Goal: Task Accomplishment & Management: Complete application form

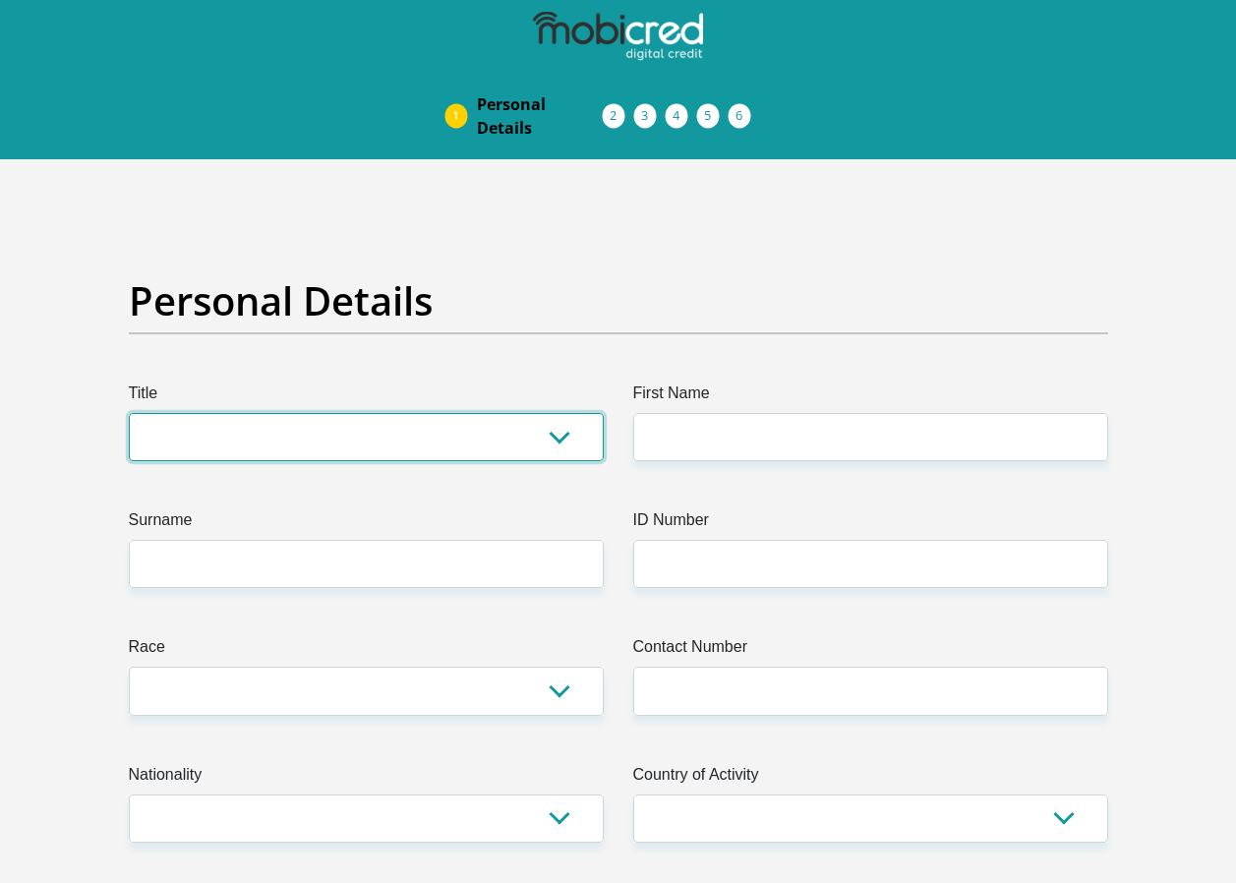
click at [562, 441] on select "Mr Ms Mrs Dr [PERSON_NAME]" at bounding box center [366, 437] width 475 height 48
select select "Mrs"
click at [129, 413] on select "Mr Ms Mrs Dr [PERSON_NAME]" at bounding box center [366, 437] width 475 height 48
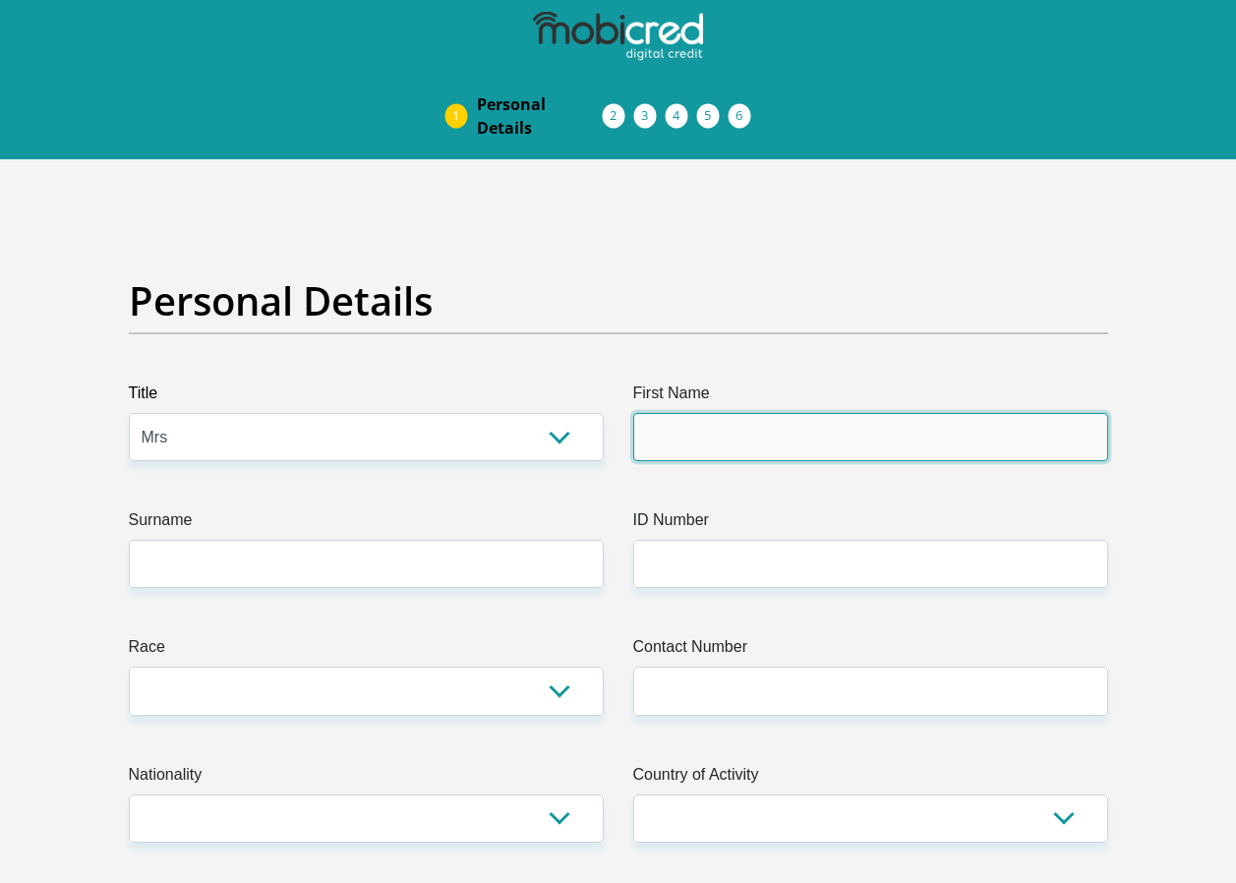
click at [715, 437] on input "First Name" at bounding box center [870, 437] width 475 height 48
type input "[PERSON_NAME]"
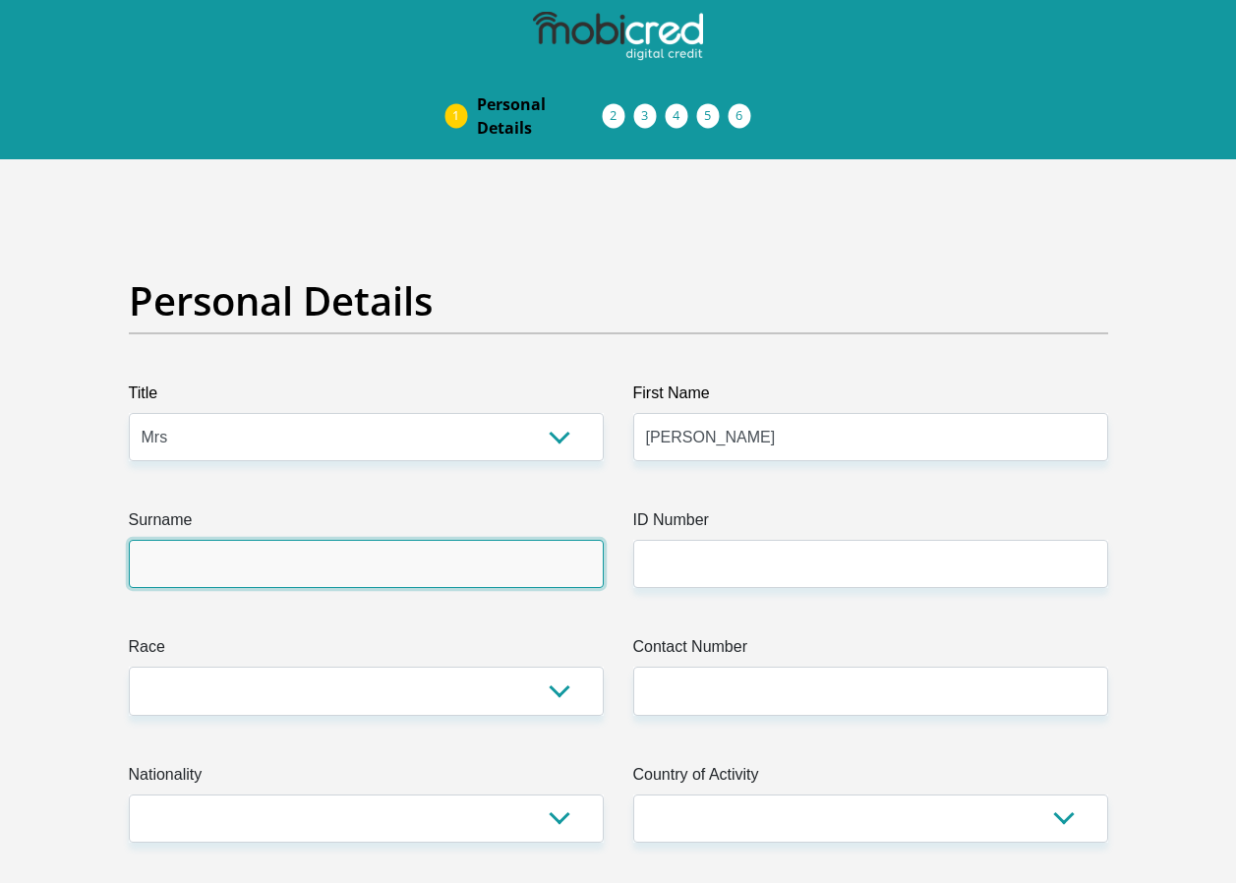
click at [287, 575] on input "Surname" at bounding box center [366, 564] width 475 height 48
type input "Cloete"
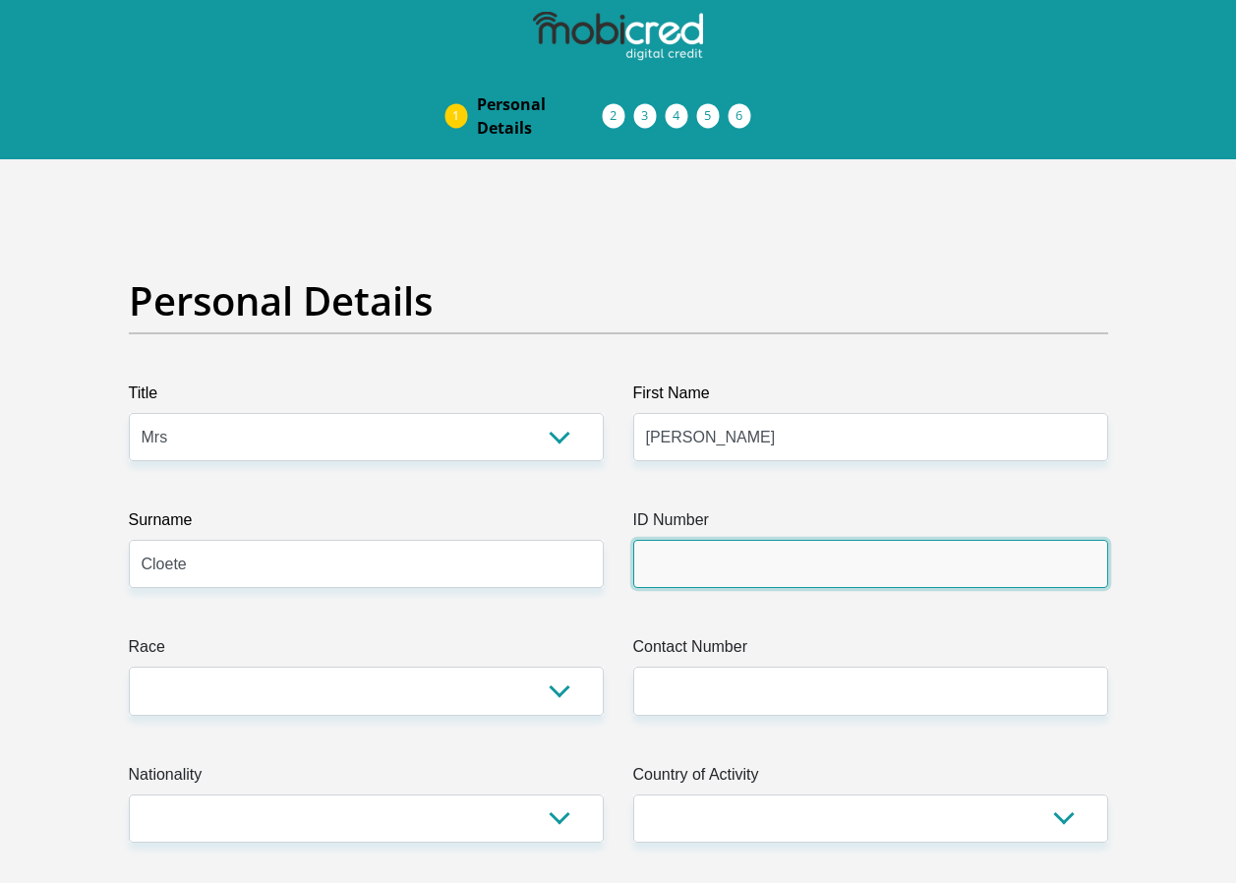
click at [690, 574] on input "ID Number" at bounding box center [870, 564] width 475 height 48
type input "8407260120083"
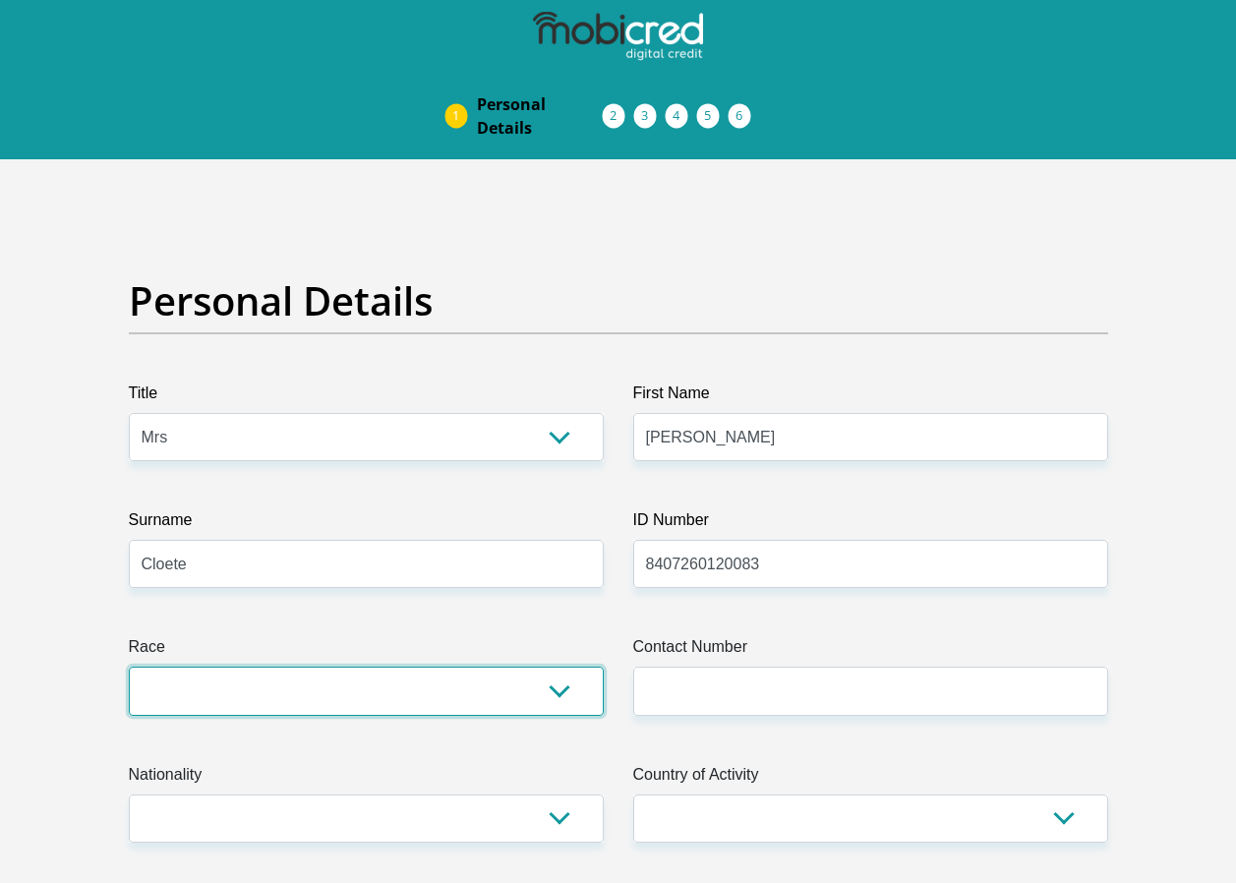
click at [569, 690] on select "Black Coloured Indian White Other" at bounding box center [366, 691] width 475 height 48
select select "2"
click at [129, 667] on select "Black Coloured Indian White Other" at bounding box center [366, 691] width 475 height 48
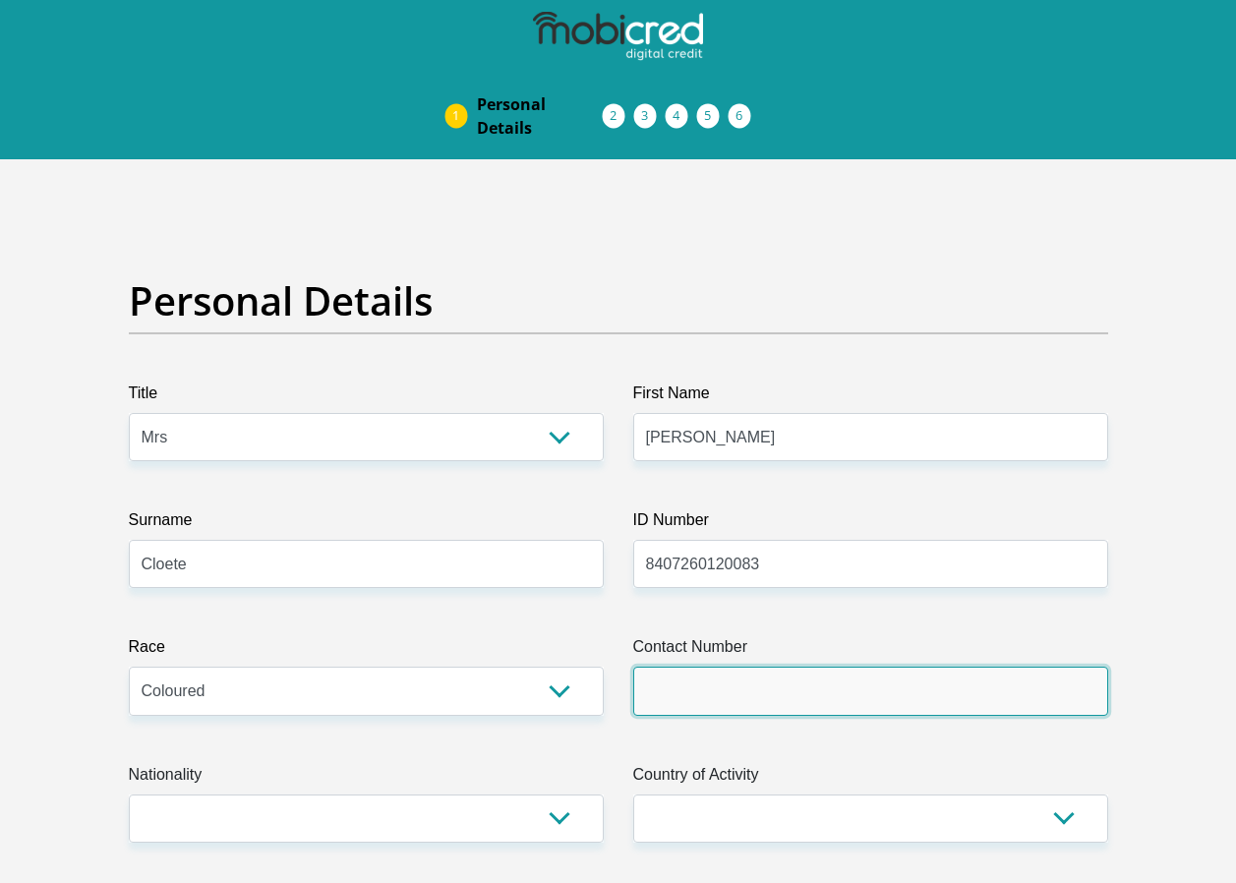
click at [784, 692] on input "Contact Number" at bounding box center [870, 691] width 475 height 48
type input "0733847018"
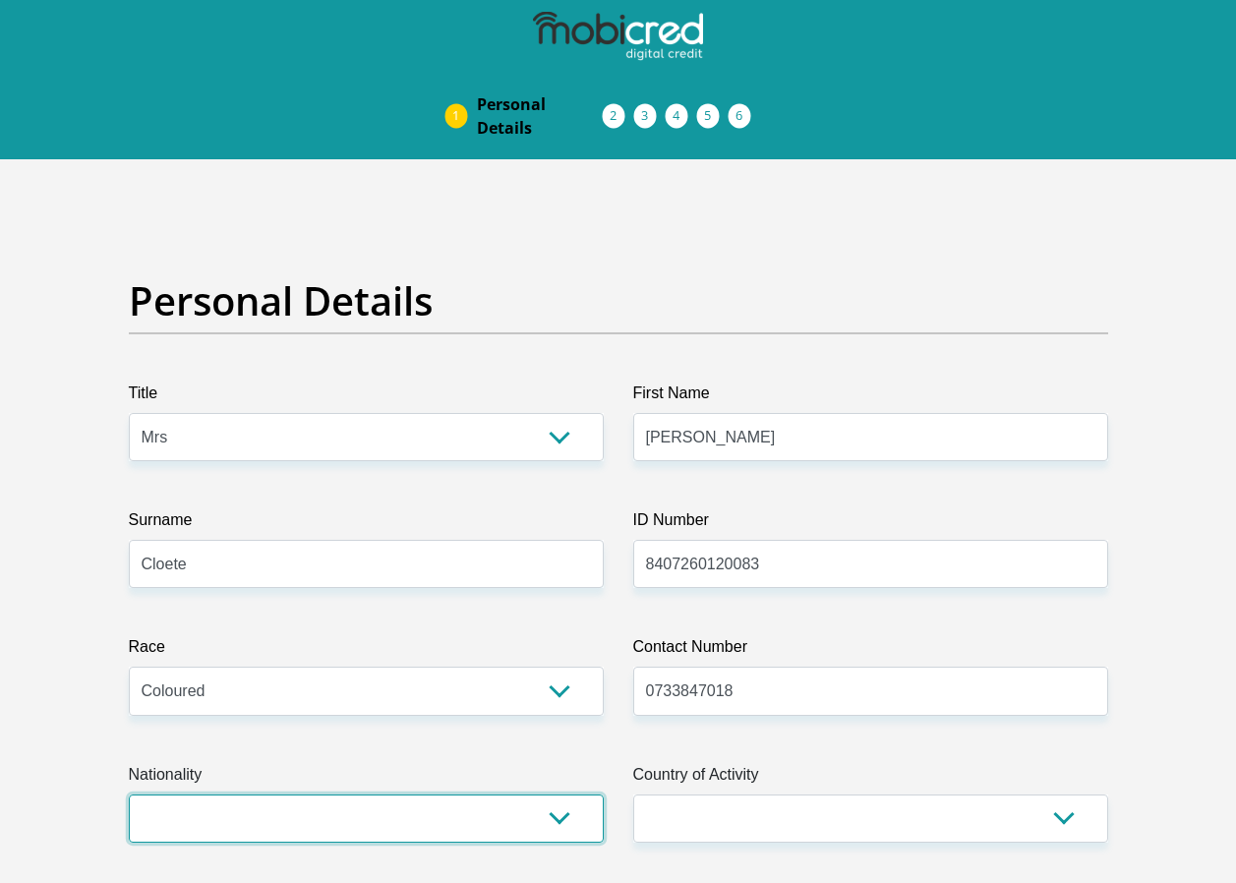
click at [566, 818] on select "[GEOGRAPHIC_DATA] [GEOGRAPHIC_DATA] [GEOGRAPHIC_DATA] [GEOGRAPHIC_DATA] [GEOGRA…" at bounding box center [366, 819] width 475 height 48
select select "ZAF"
click at [129, 795] on select "[GEOGRAPHIC_DATA] [GEOGRAPHIC_DATA] [GEOGRAPHIC_DATA] [GEOGRAPHIC_DATA] [GEOGRA…" at bounding box center [366, 819] width 475 height 48
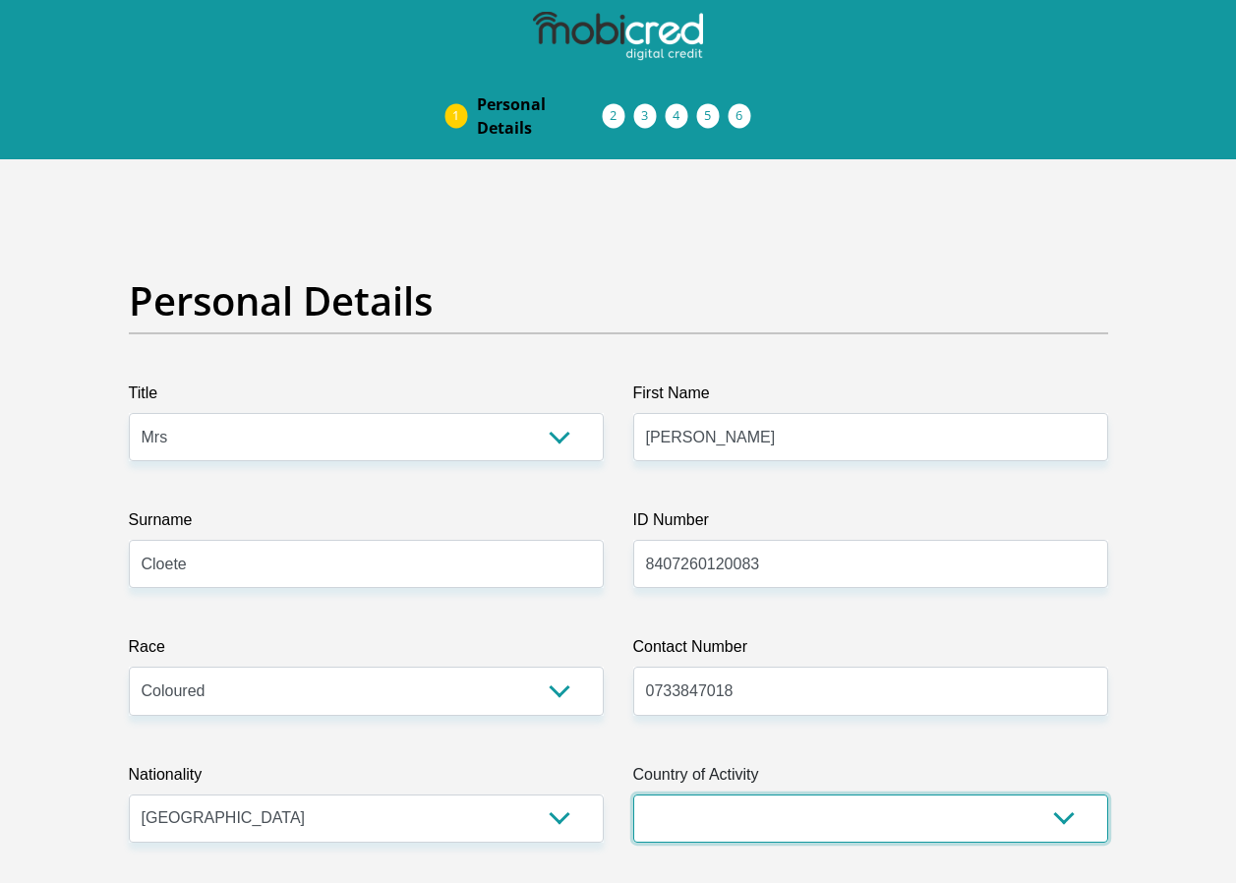
click at [1065, 821] on select "[GEOGRAPHIC_DATA] [GEOGRAPHIC_DATA] [GEOGRAPHIC_DATA] [GEOGRAPHIC_DATA] [GEOGRA…" at bounding box center [870, 819] width 475 height 48
select select "ZAF"
click at [633, 795] on select "[GEOGRAPHIC_DATA] [GEOGRAPHIC_DATA] [GEOGRAPHIC_DATA] [GEOGRAPHIC_DATA] [GEOGRA…" at bounding box center [870, 819] width 475 height 48
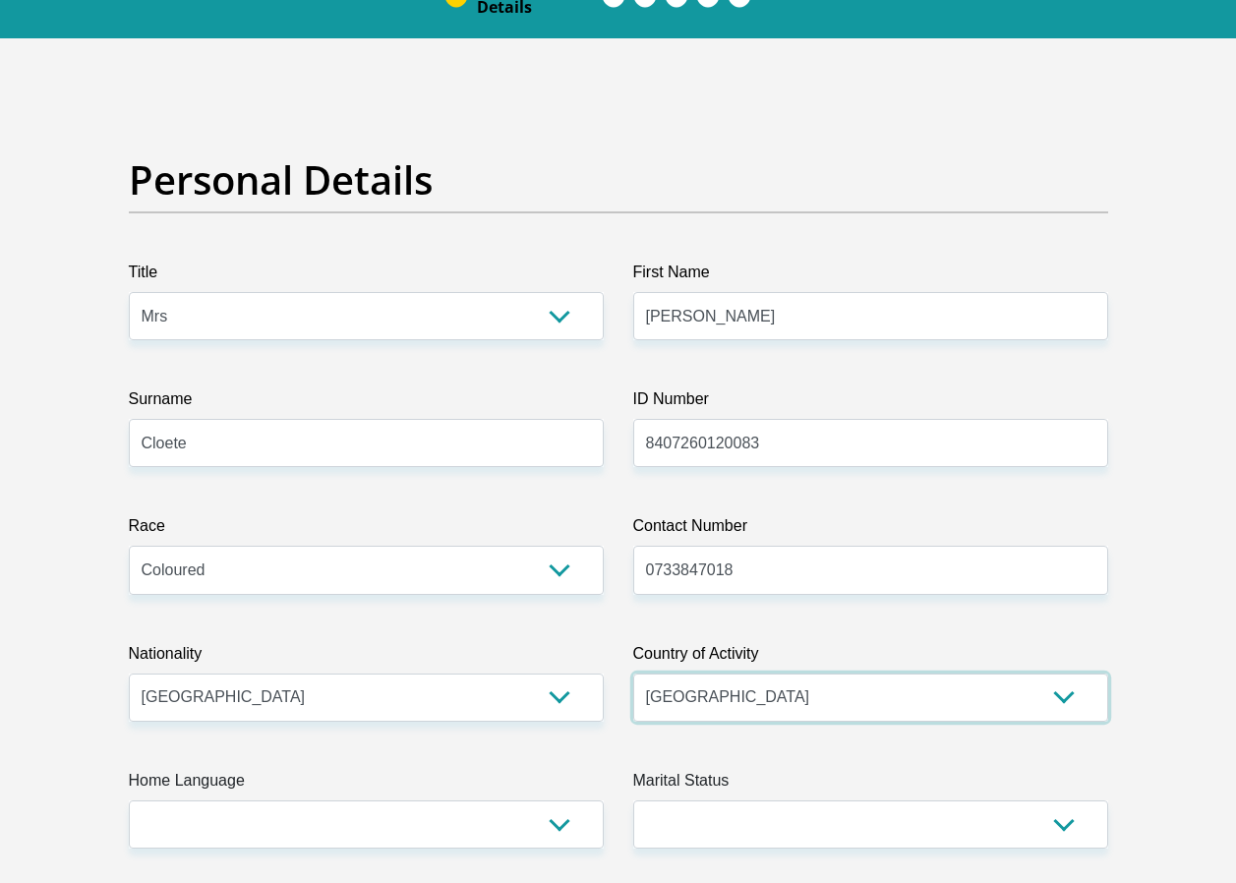
scroll to position [295, 0]
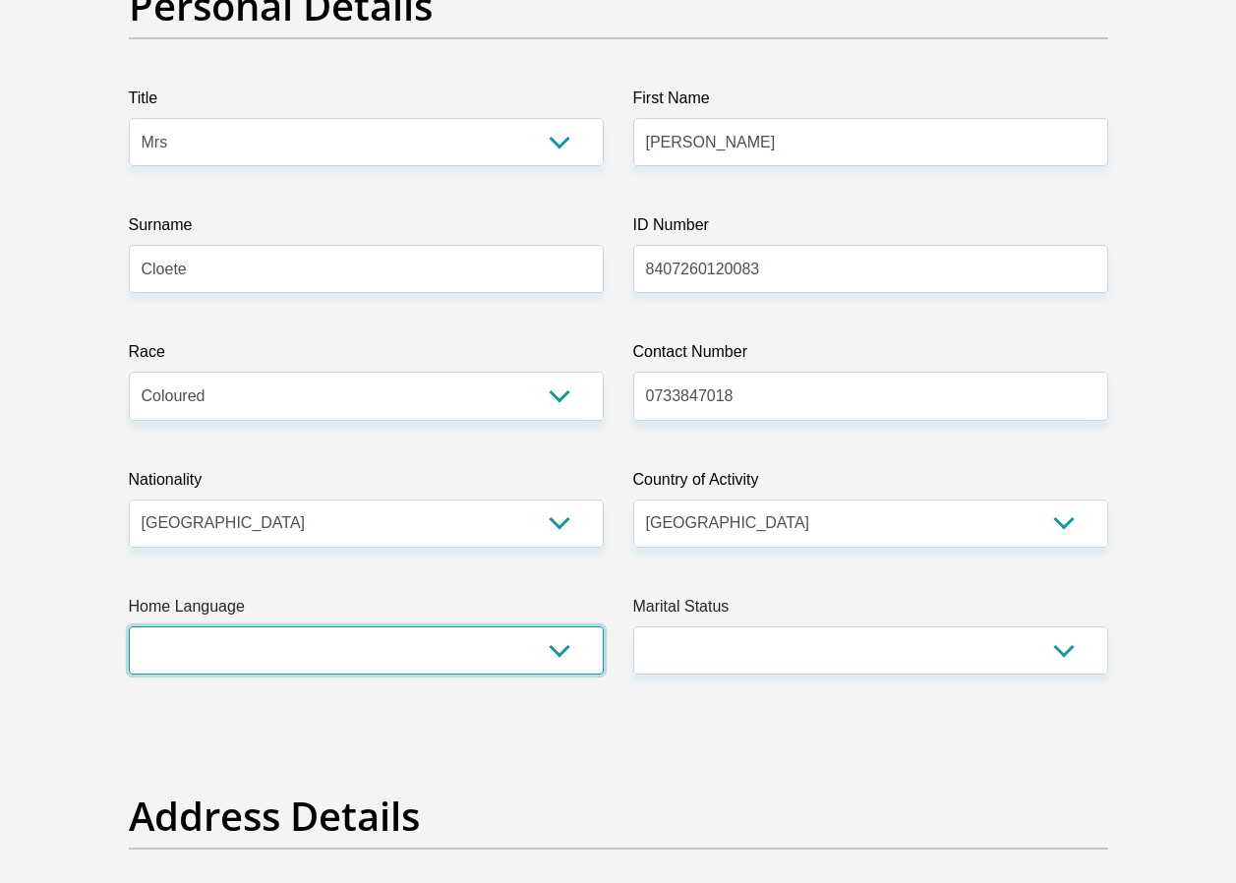
click at [561, 647] on select "Afrikaans English Sepedi South Ndebele Southern Sotho Swati Tsonga Tswana Venda…" at bounding box center [366, 651] width 475 height 48
select select "afr"
click at [129, 627] on select "Afrikaans English Sepedi South Ndebele Southern Sotho Swati Tsonga Tswana Venda…" at bounding box center [366, 651] width 475 height 48
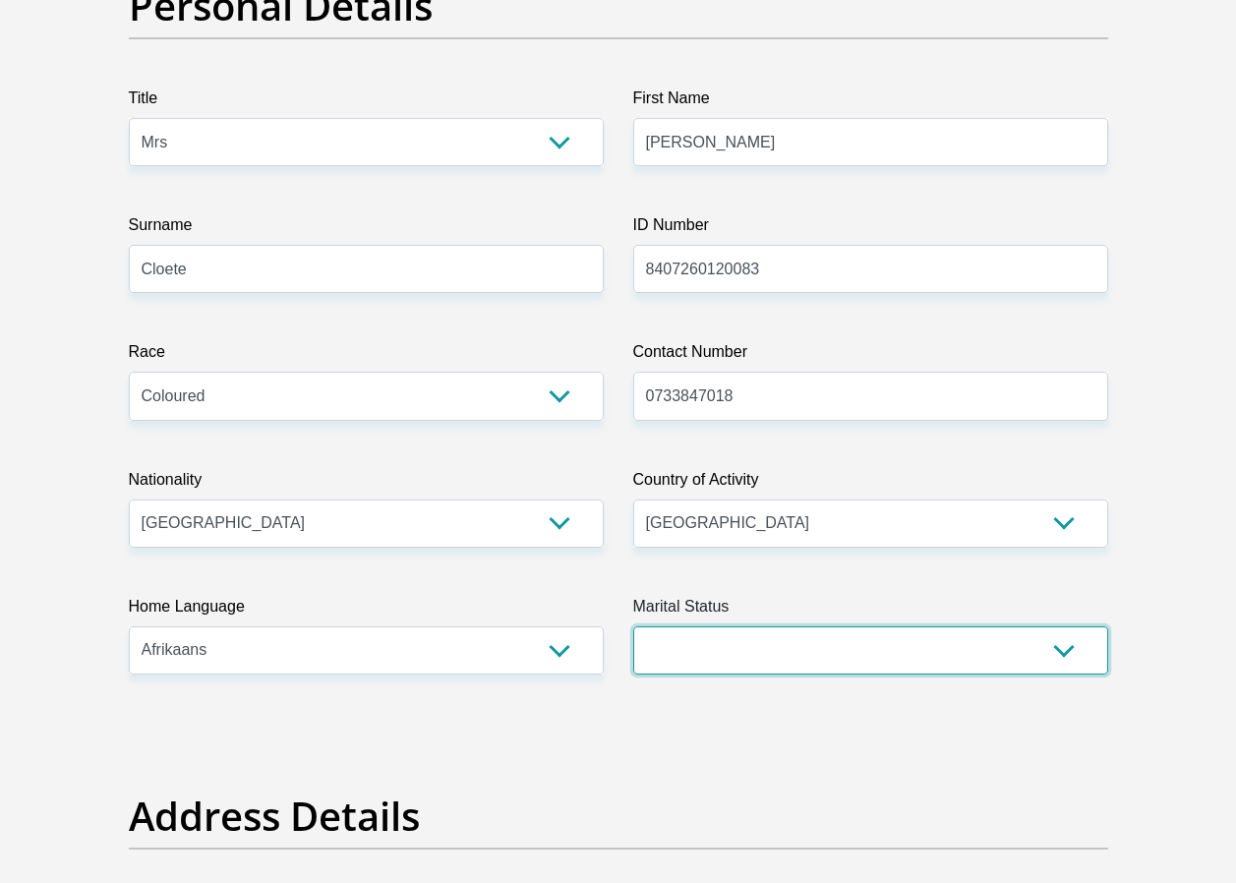
click at [1063, 655] on select "Married ANC Single Divorced Widowed Married COP or Customary Law" at bounding box center [870, 651] width 475 height 48
select select "5"
click at [633, 627] on select "Married ANC Single Divorced Widowed Married COP or Customary Law" at bounding box center [870, 651] width 475 height 48
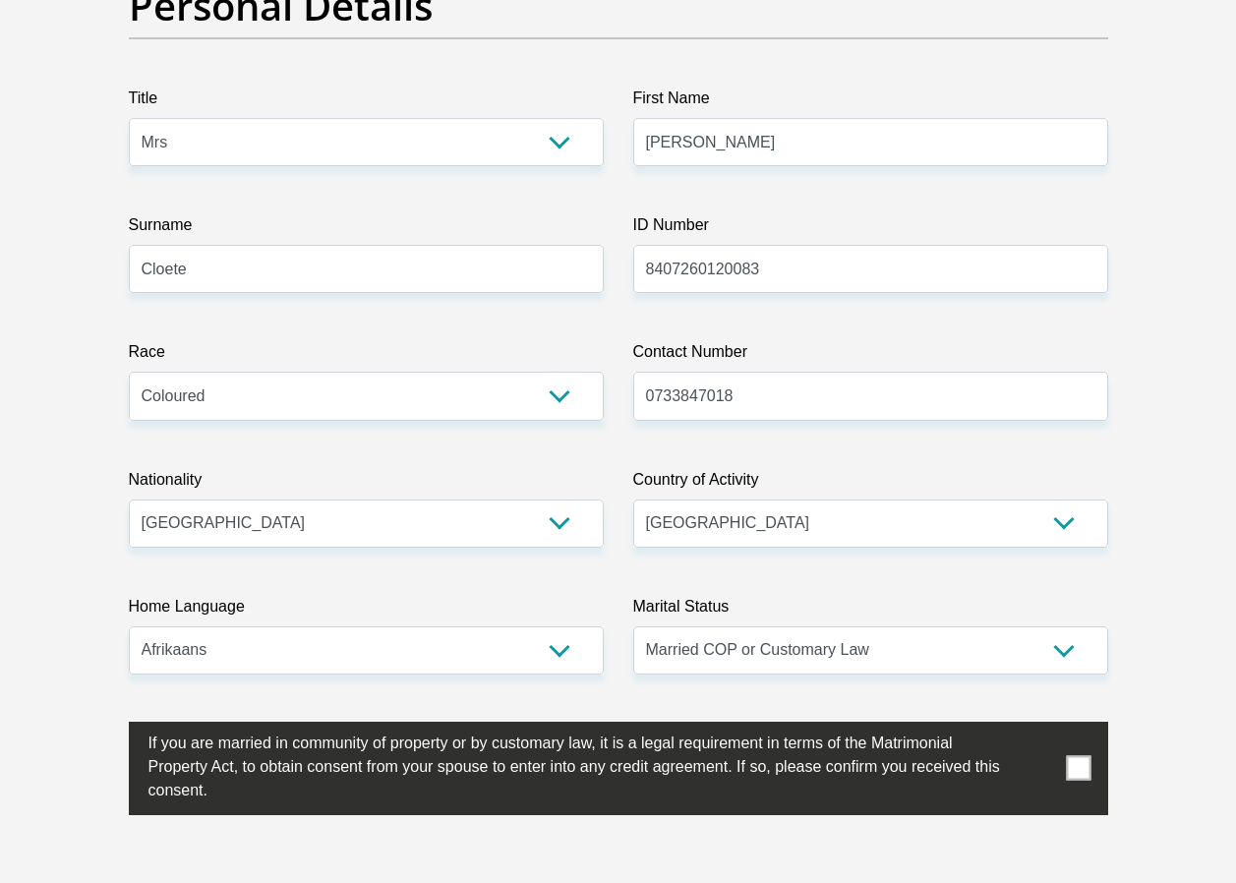
click at [1077, 767] on span at bounding box center [1078, 768] width 25 height 25
click at [109, 727] on input "checkbox" at bounding box center [109, 727] width 0 height 0
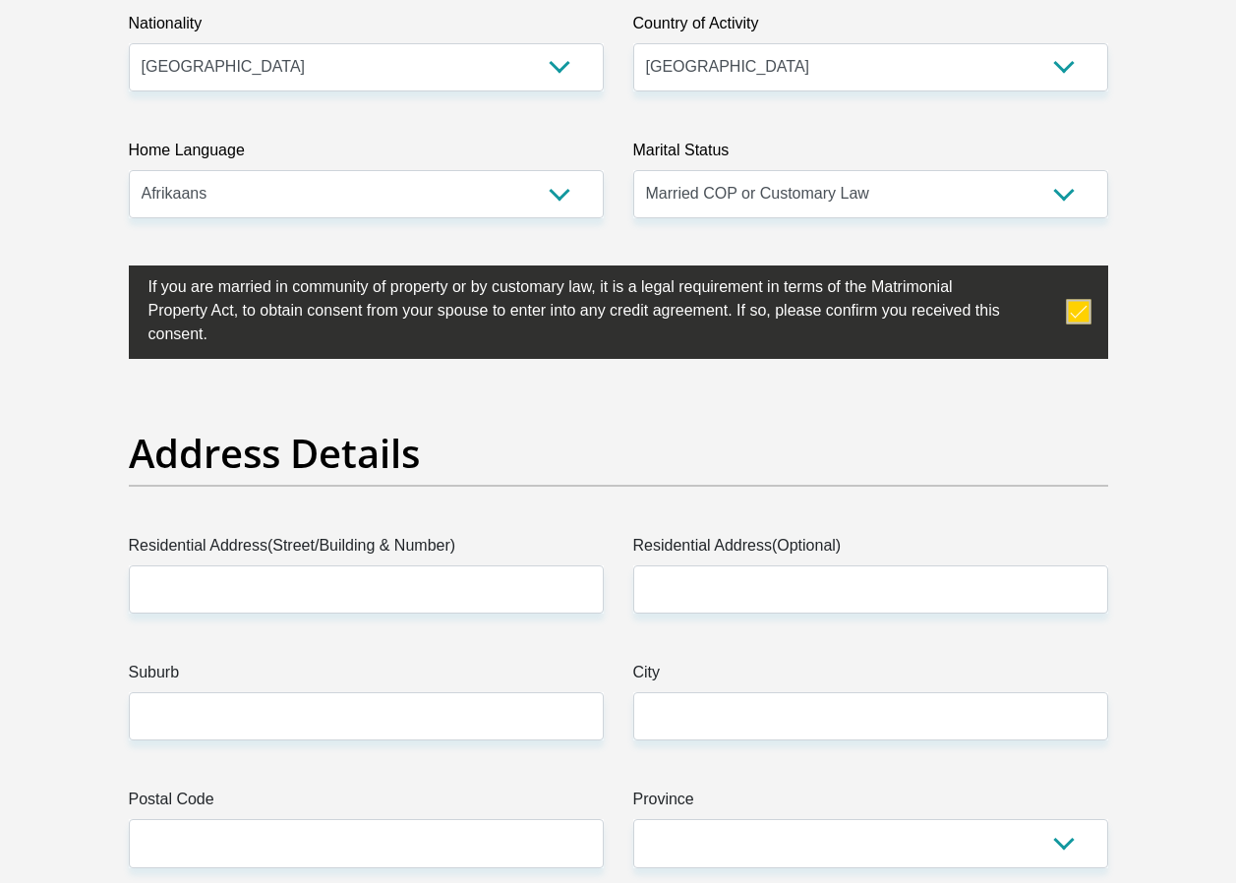
scroll to position [787, 0]
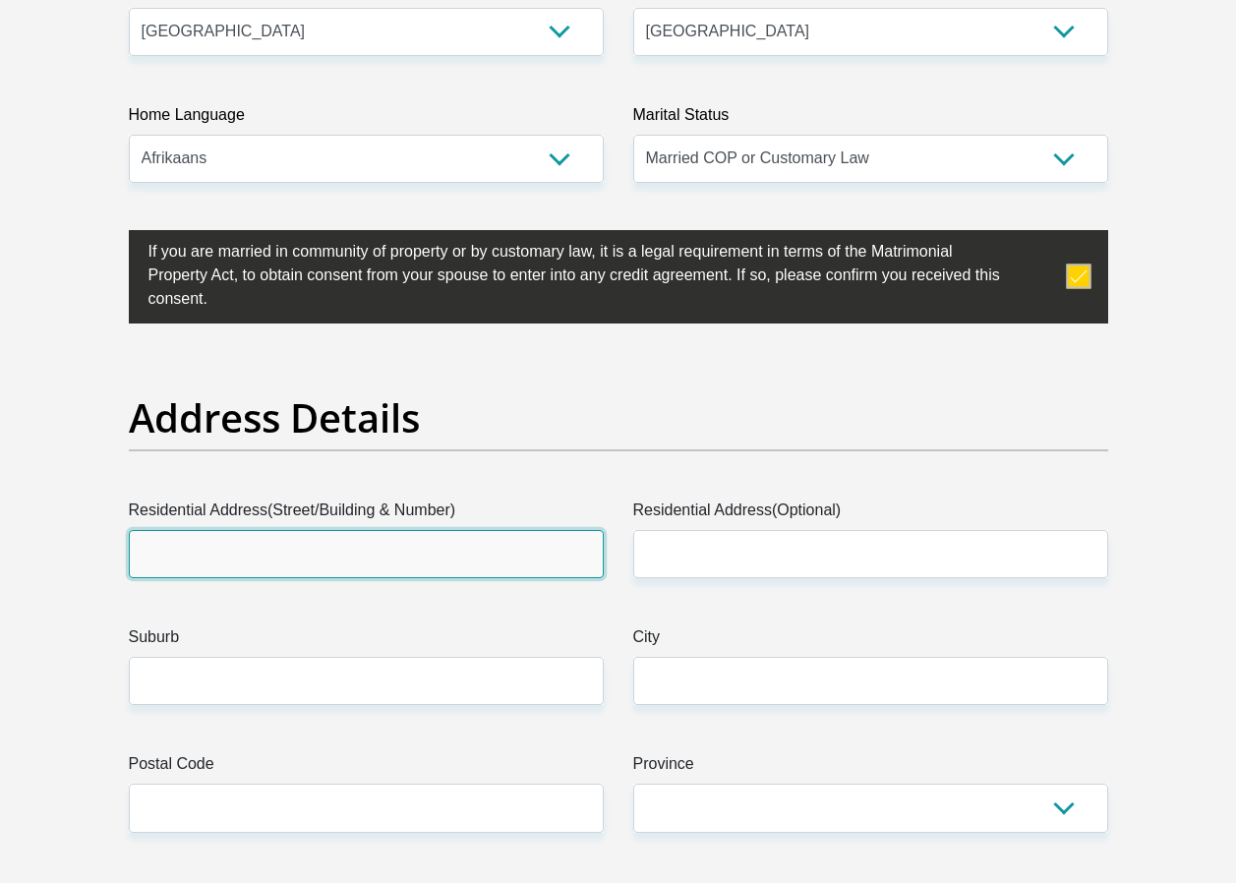
click at [278, 564] on input "Residential Address(Street/Building & Number)" at bounding box center [366, 554] width 475 height 48
type input "[STREET_ADDRESS]"
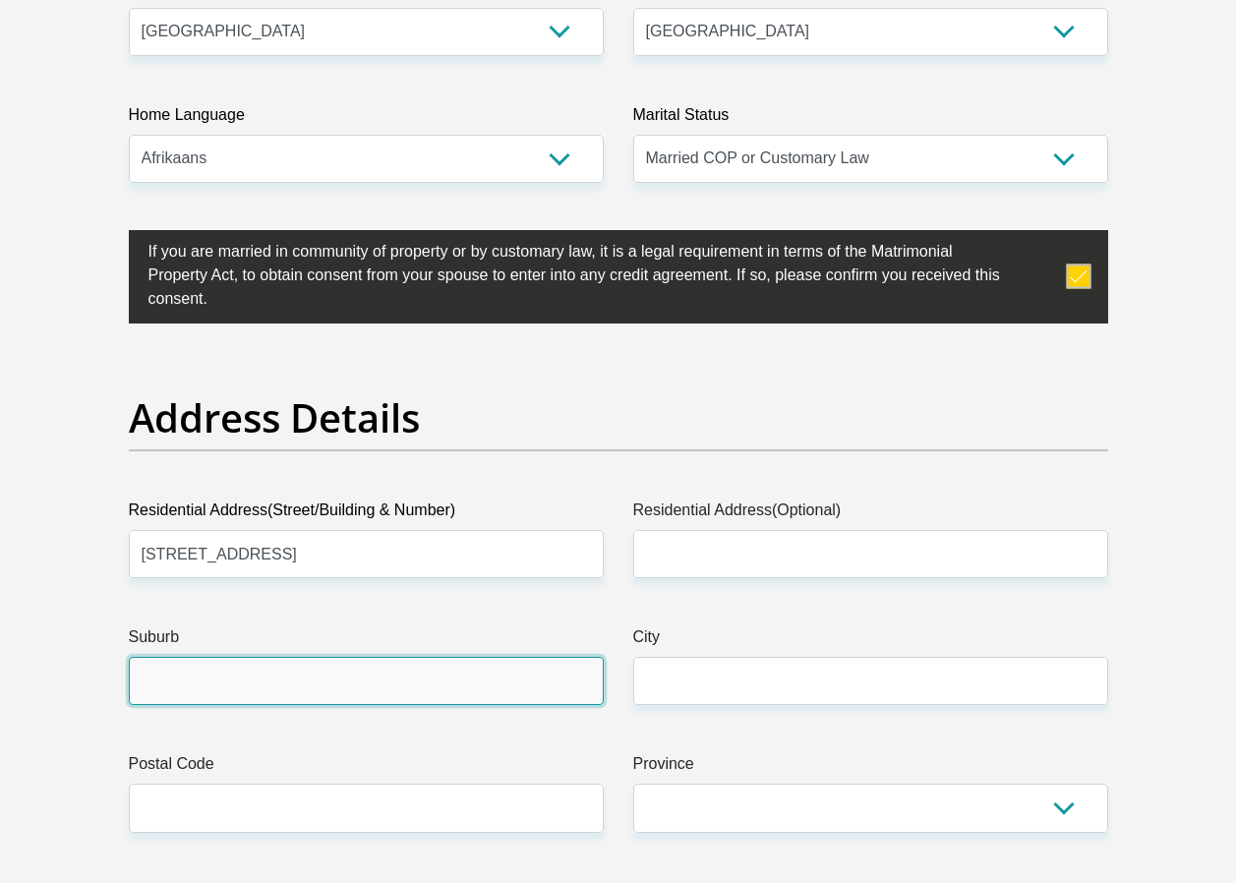
click at [189, 685] on input "Suburb" at bounding box center [366, 681] width 475 height 48
type input "[GEOGRAPHIC_DATA]"
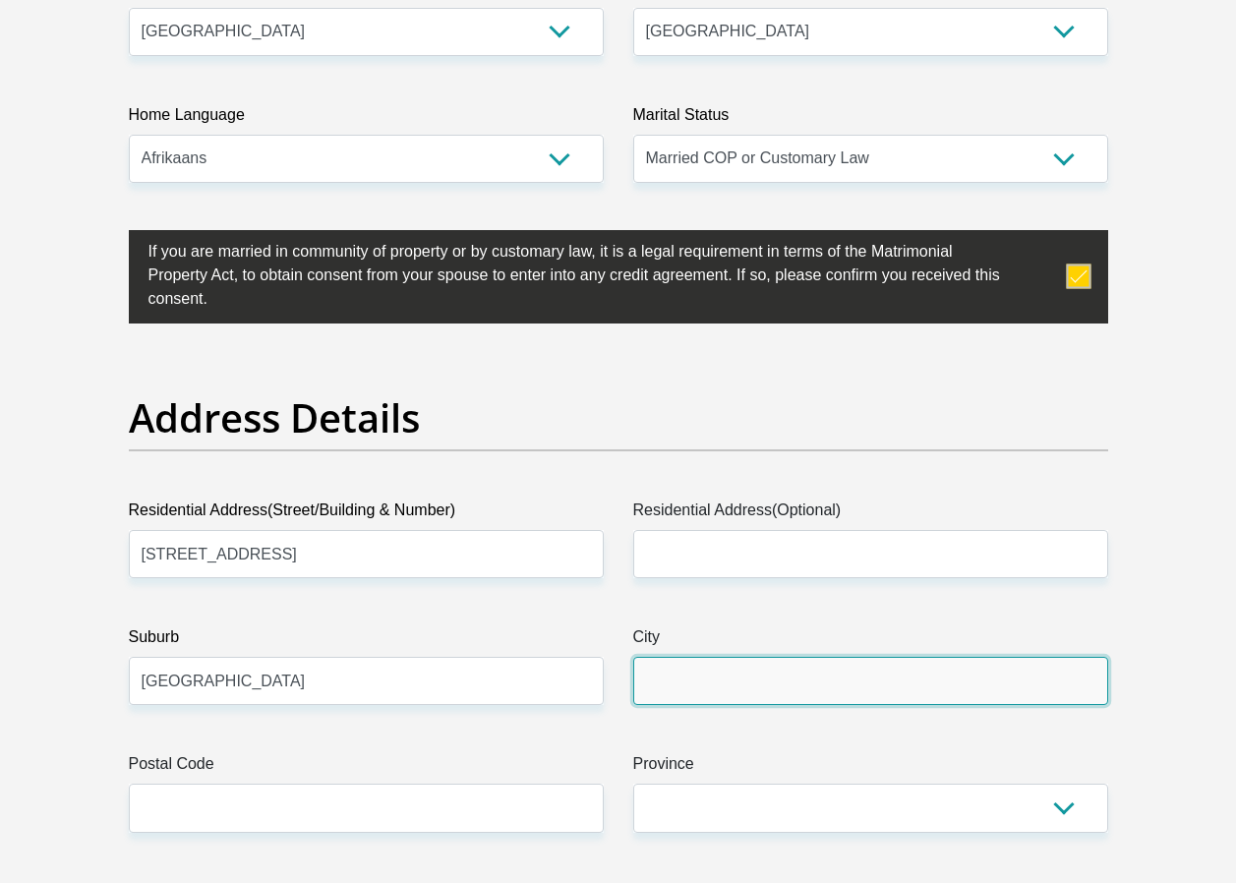
click at [684, 682] on input "City" at bounding box center [870, 681] width 475 height 48
type input "[GEOGRAPHIC_DATA]"
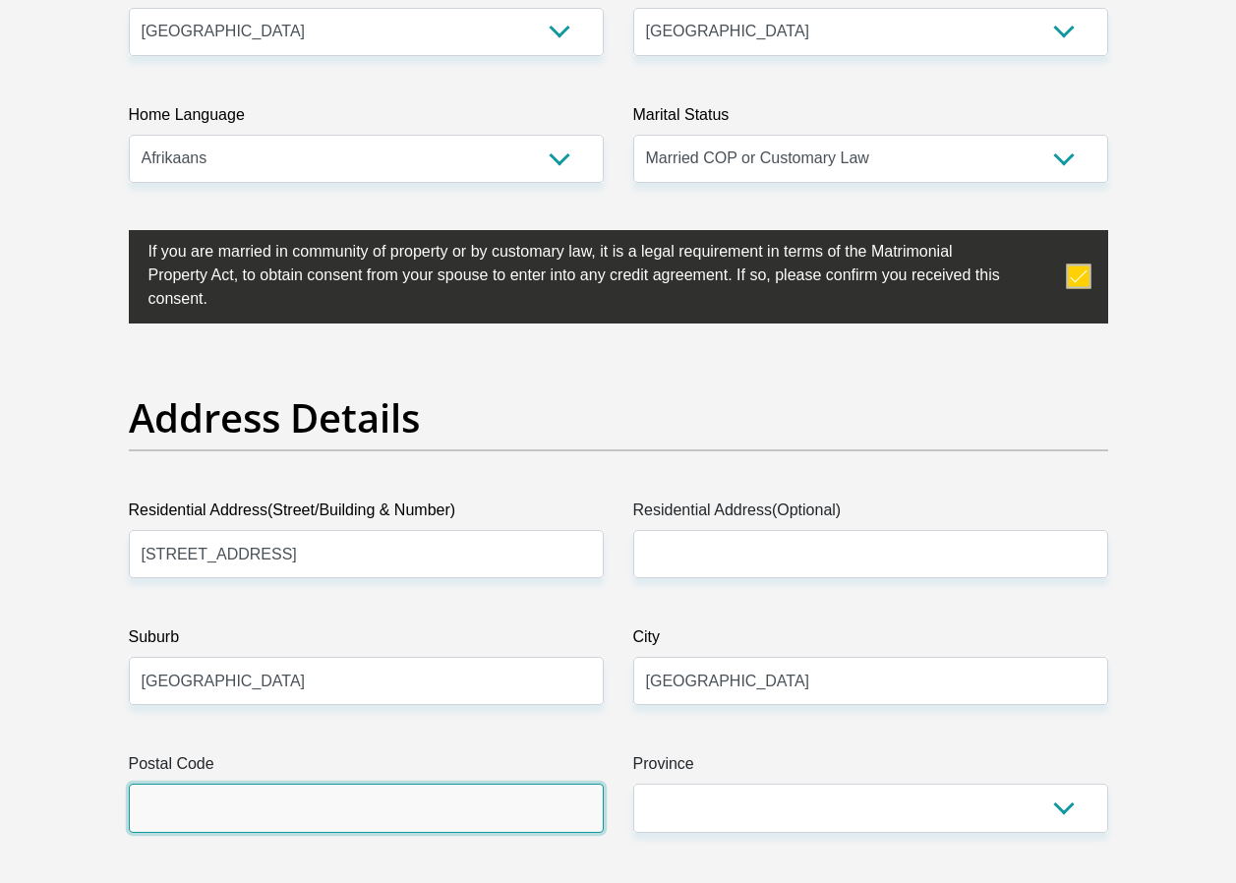
click at [461, 805] on input "Postal Code" at bounding box center [366, 808] width 475 height 48
type input "8165"
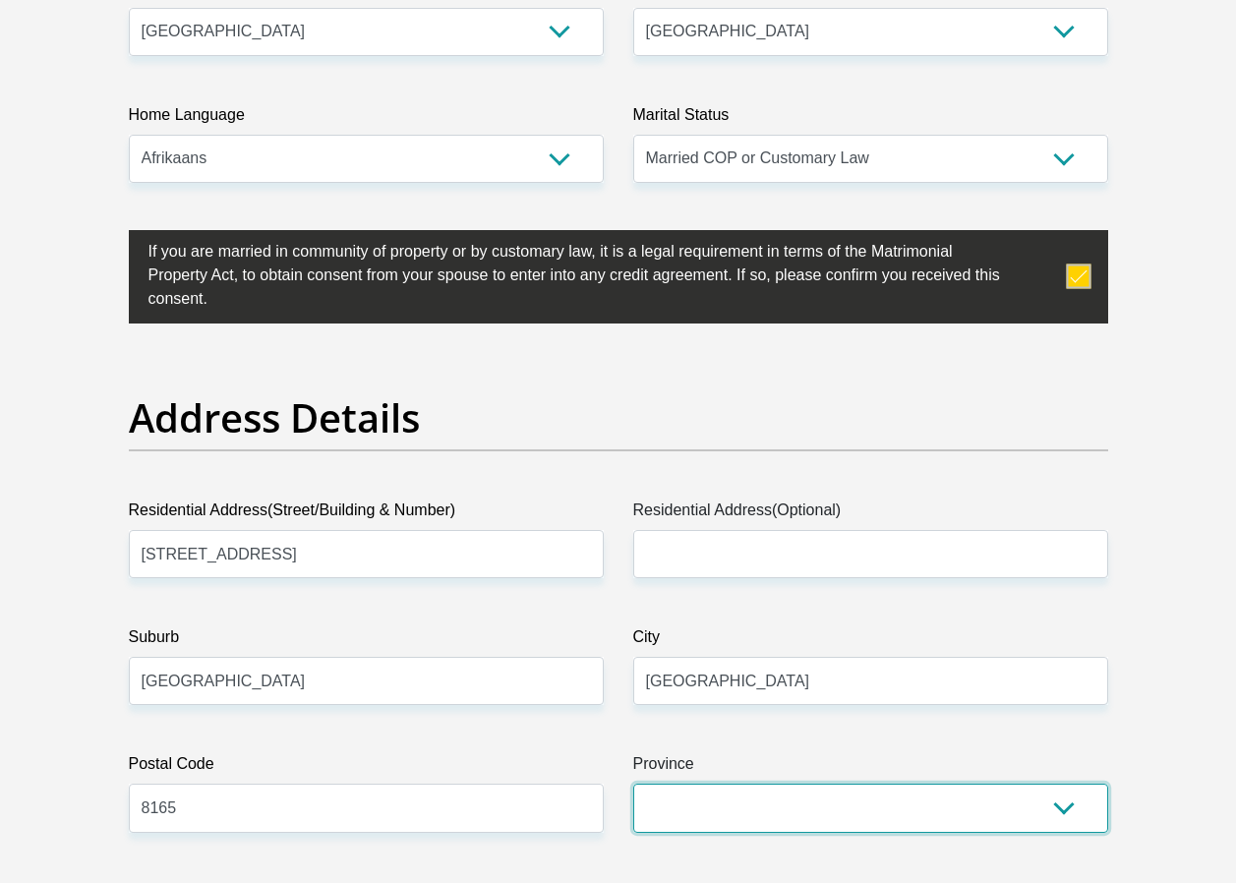
click at [1063, 813] on select "Eastern Cape Free State [GEOGRAPHIC_DATA] [GEOGRAPHIC_DATA][DATE] [GEOGRAPHIC_D…" at bounding box center [870, 808] width 475 height 48
select select "Western Cape"
click at [633, 784] on select "Eastern Cape Free State [GEOGRAPHIC_DATA] [GEOGRAPHIC_DATA][DATE] [GEOGRAPHIC_D…" at bounding box center [870, 808] width 475 height 48
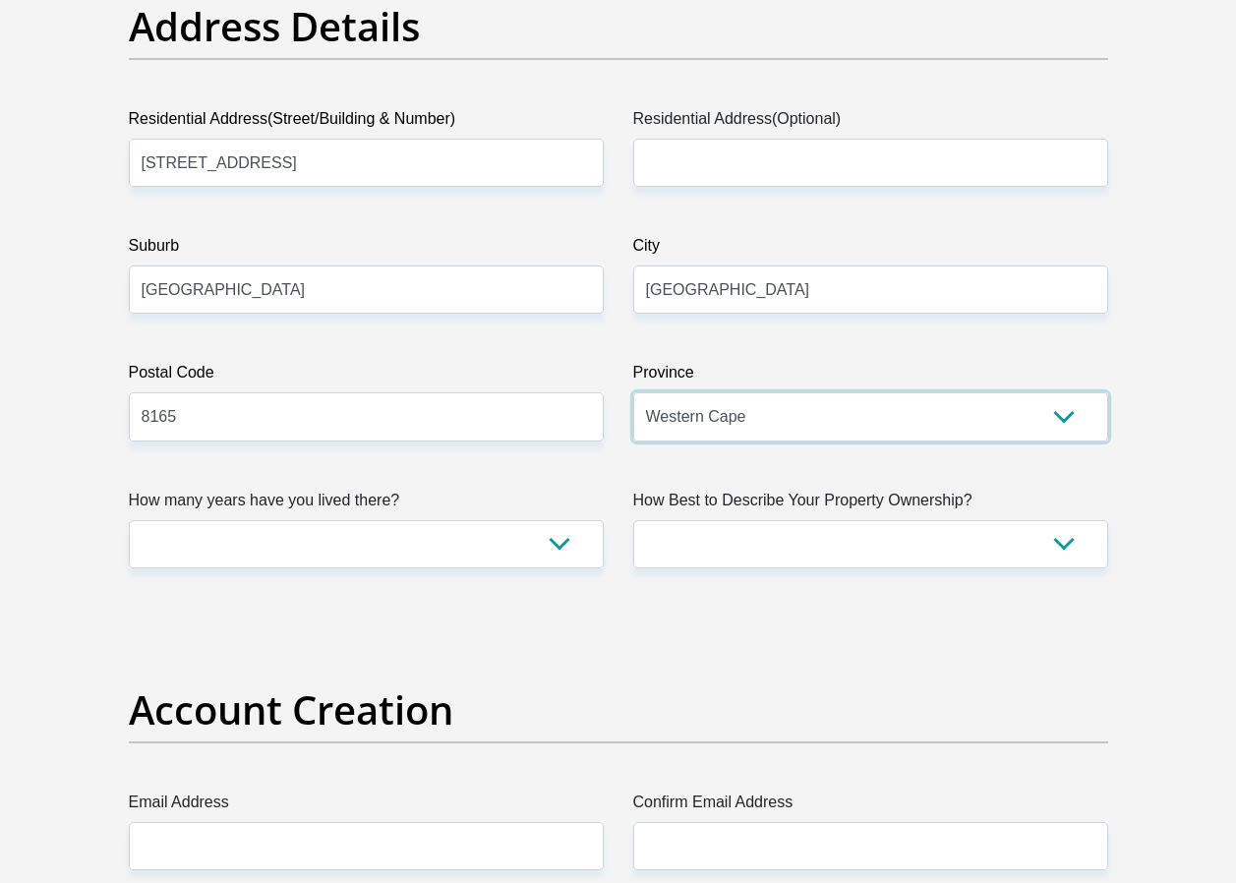
scroll to position [1180, 0]
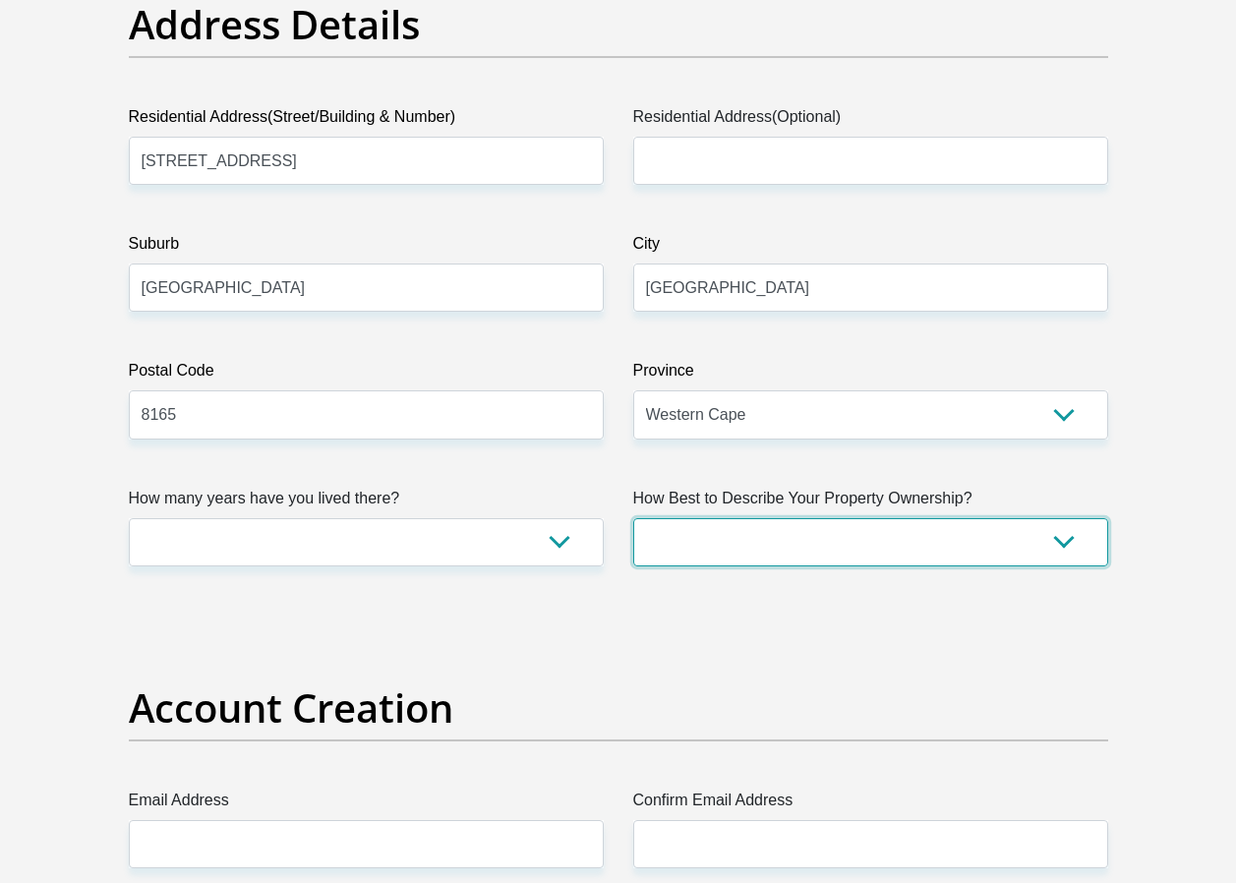
click at [1059, 542] on select "Owned Rented Family Owned Company Dwelling" at bounding box center [870, 542] width 475 height 48
select select "Owned"
click at [633, 518] on select "Owned Rented Family Owned Company Dwelling" at bounding box center [870, 542] width 475 height 48
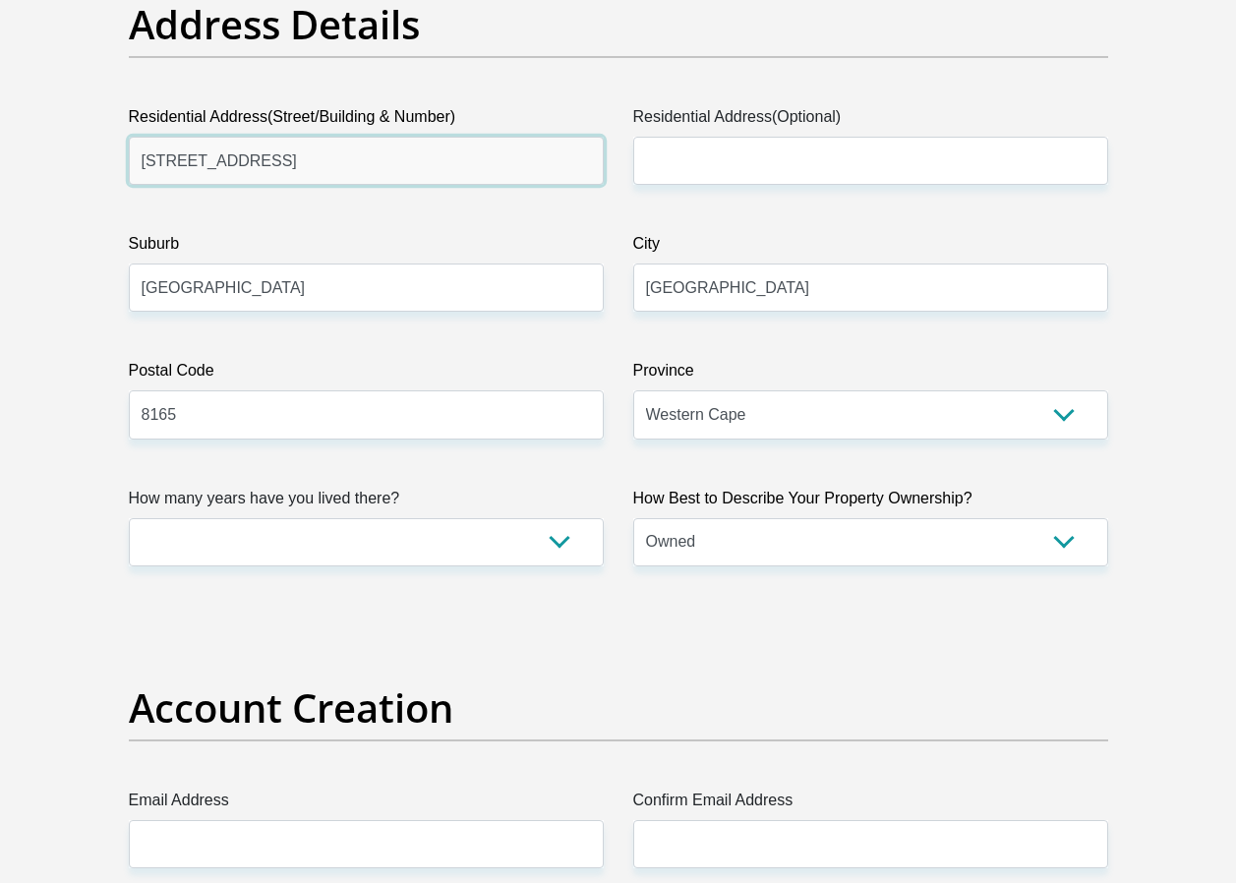
drag, startPoint x: 274, startPoint y: 160, endPoint x: 130, endPoint y: 158, distance: 144.6
click at [130, 158] on input "[STREET_ADDRESS]" at bounding box center [366, 161] width 475 height 48
type input "[STREET_ADDRESS]"
drag, startPoint x: 218, startPoint y: 288, endPoint x: 128, endPoint y: 282, distance: 90.7
click at [129, 282] on input "[GEOGRAPHIC_DATA]" at bounding box center [366, 288] width 475 height 48
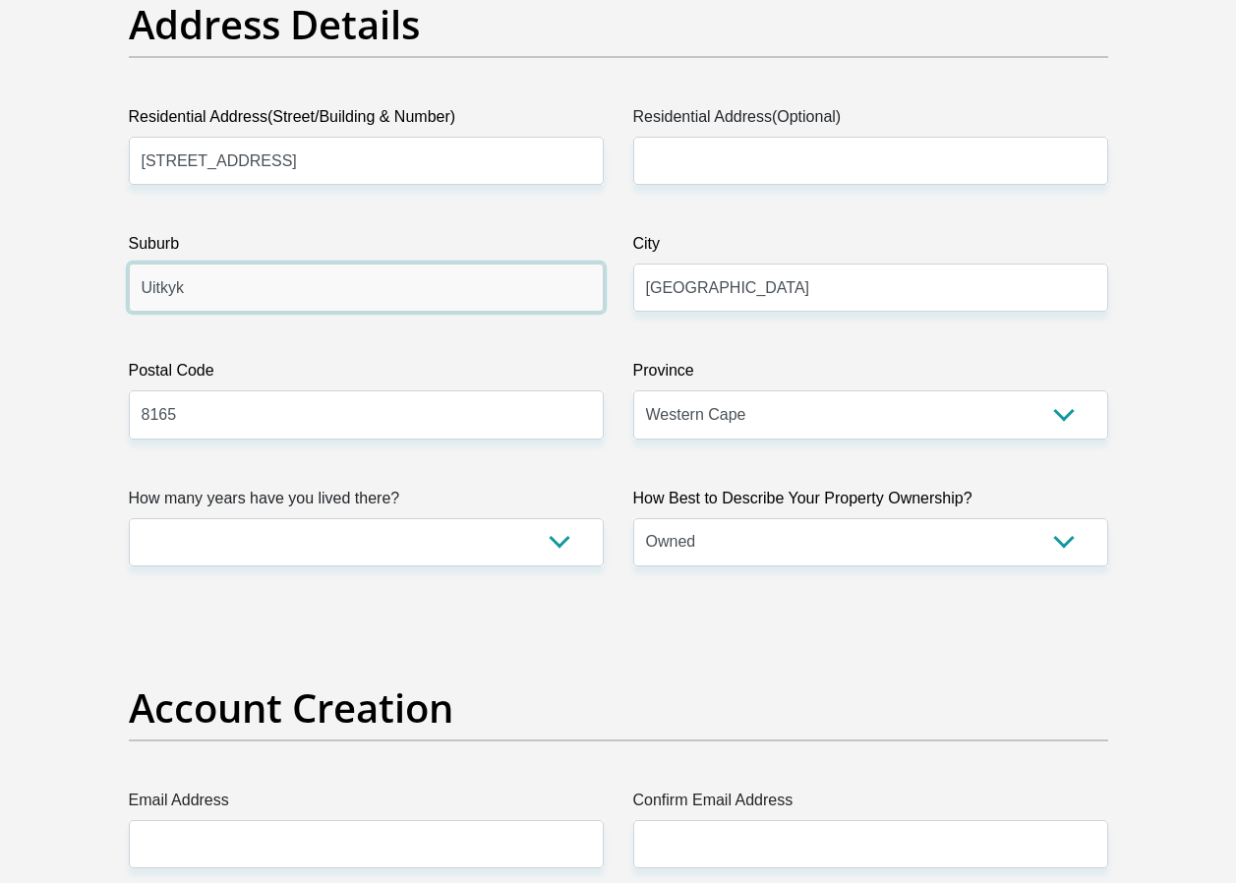
type input "Uitkyk"
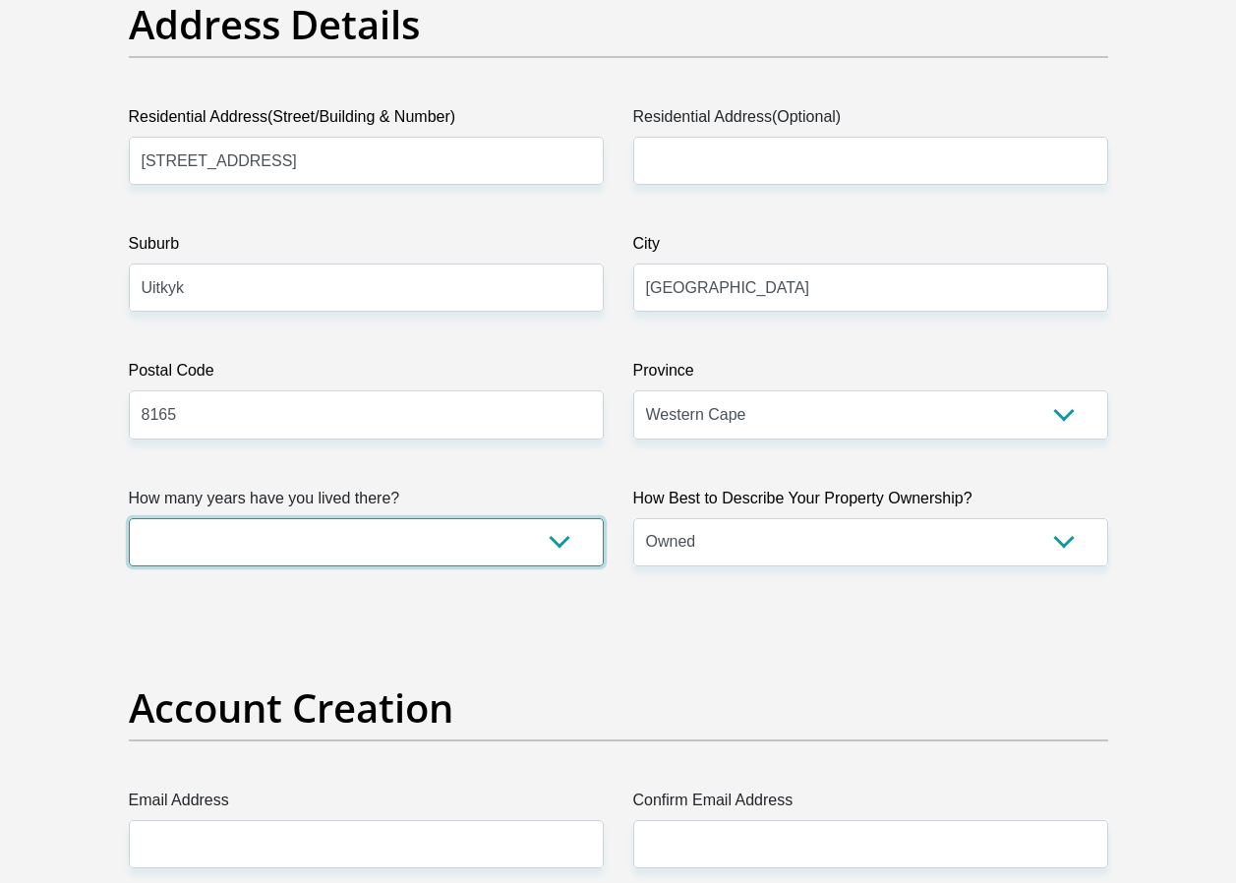
click at [560, 543] on select "less than 1 year 1-3 years 3-5 years 5+ years" at bounding box center [366, 542] width 475 height 48
select select "5"
click at [129, 518] on select "less than 1 year 1-3 years 3-5 years 5+ years" at bounding box center [366, 542] width 475 height 48
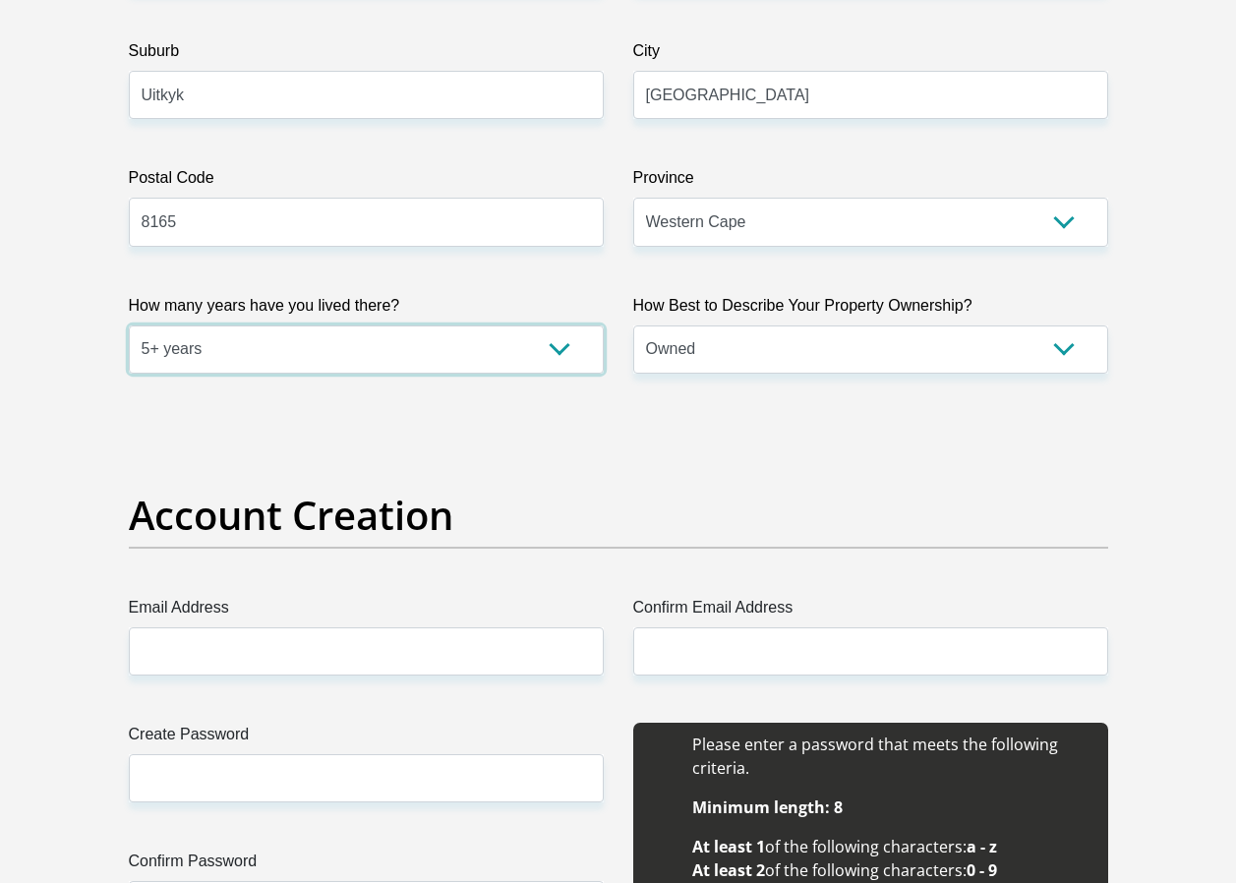
scroll to position [1377, 0]
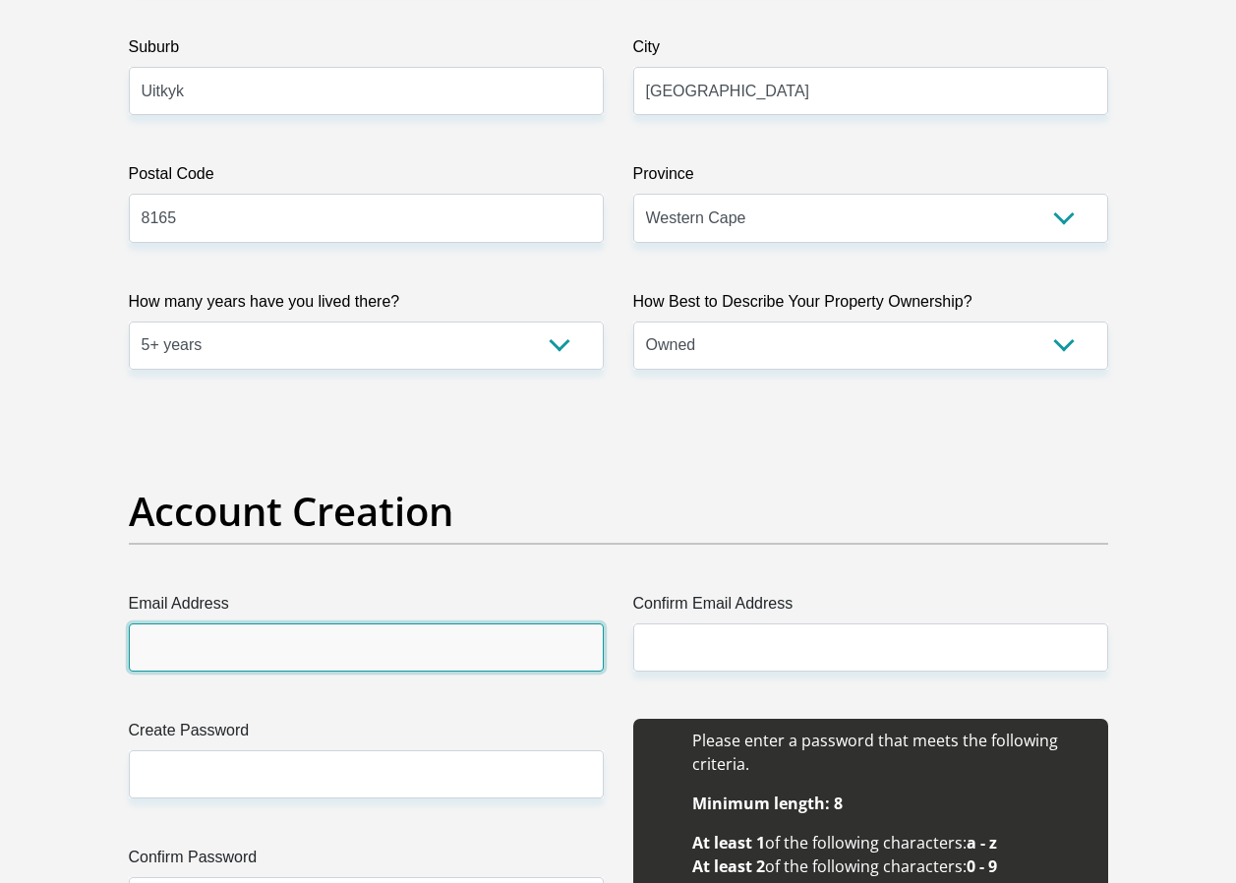
click at [299, 653] on input "Email Address" at bounding box center [366, 648] width 475 height 48
type input "[EMAIL_ADDRESS][DOMAIN_NAME]"
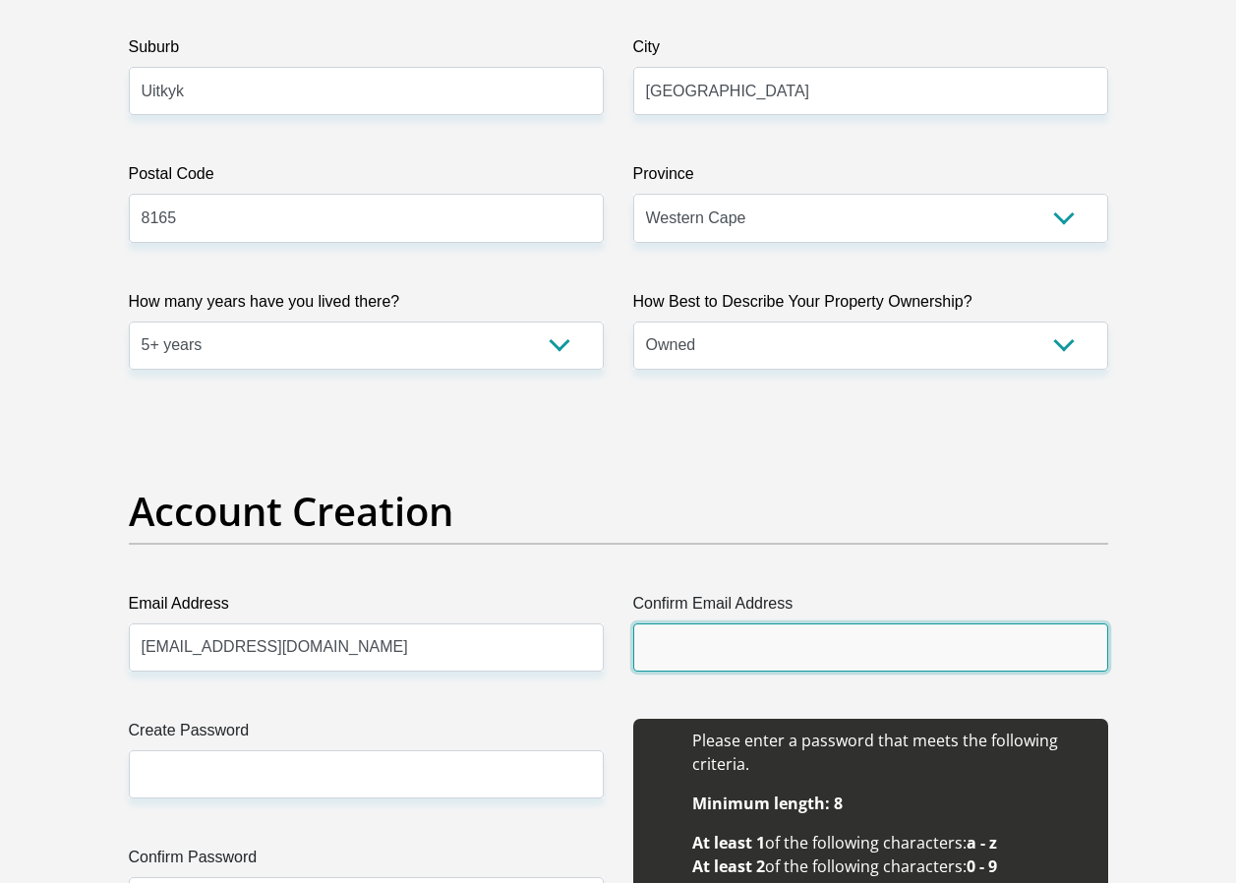
click at [767, 636] on input "Confirm Email Address" at bounding box center [870, 648] width 475 height 48
type input "[EMAIL_ADDRESS][DOMAIN_NAME]"
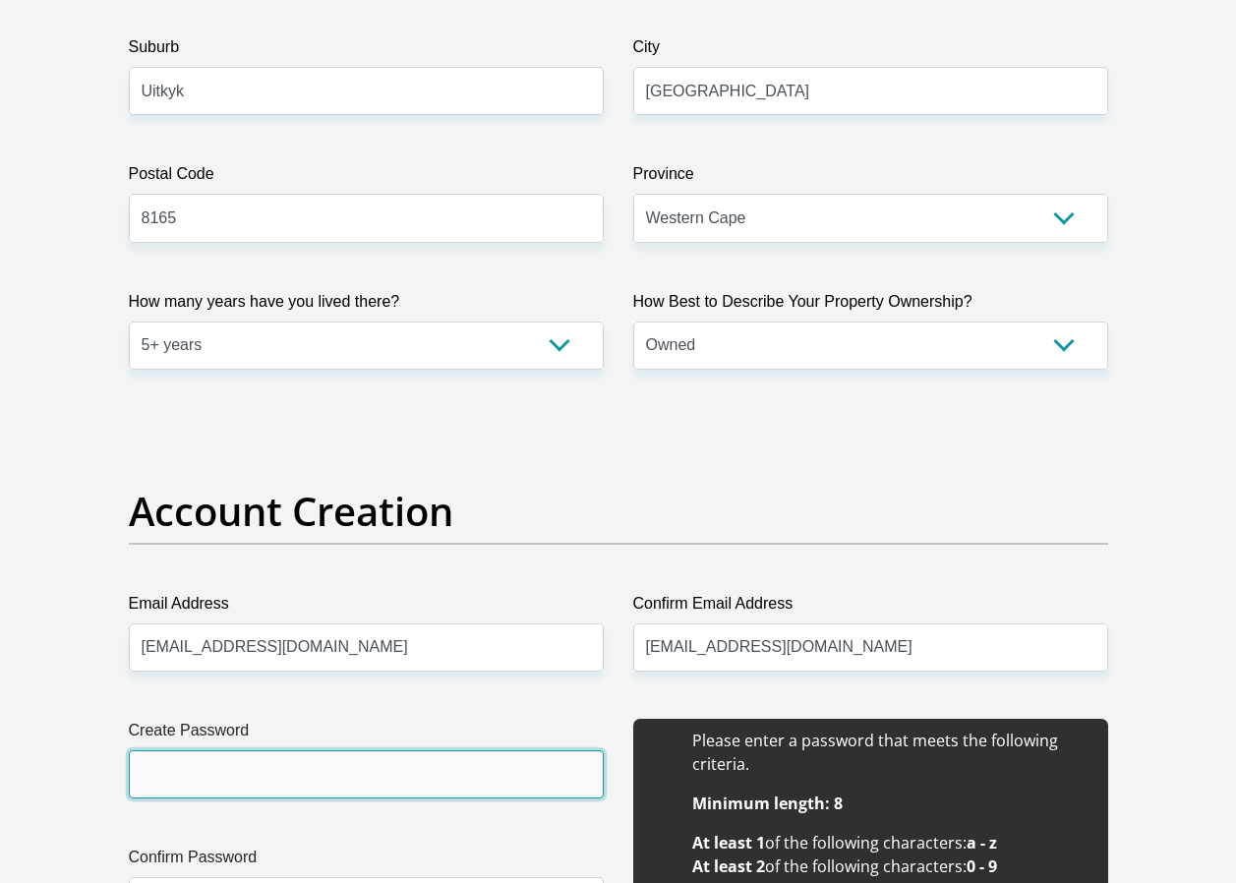
click at [360, 783] on input "Create Password" at bounding box center [366, 774] width 475 height 48
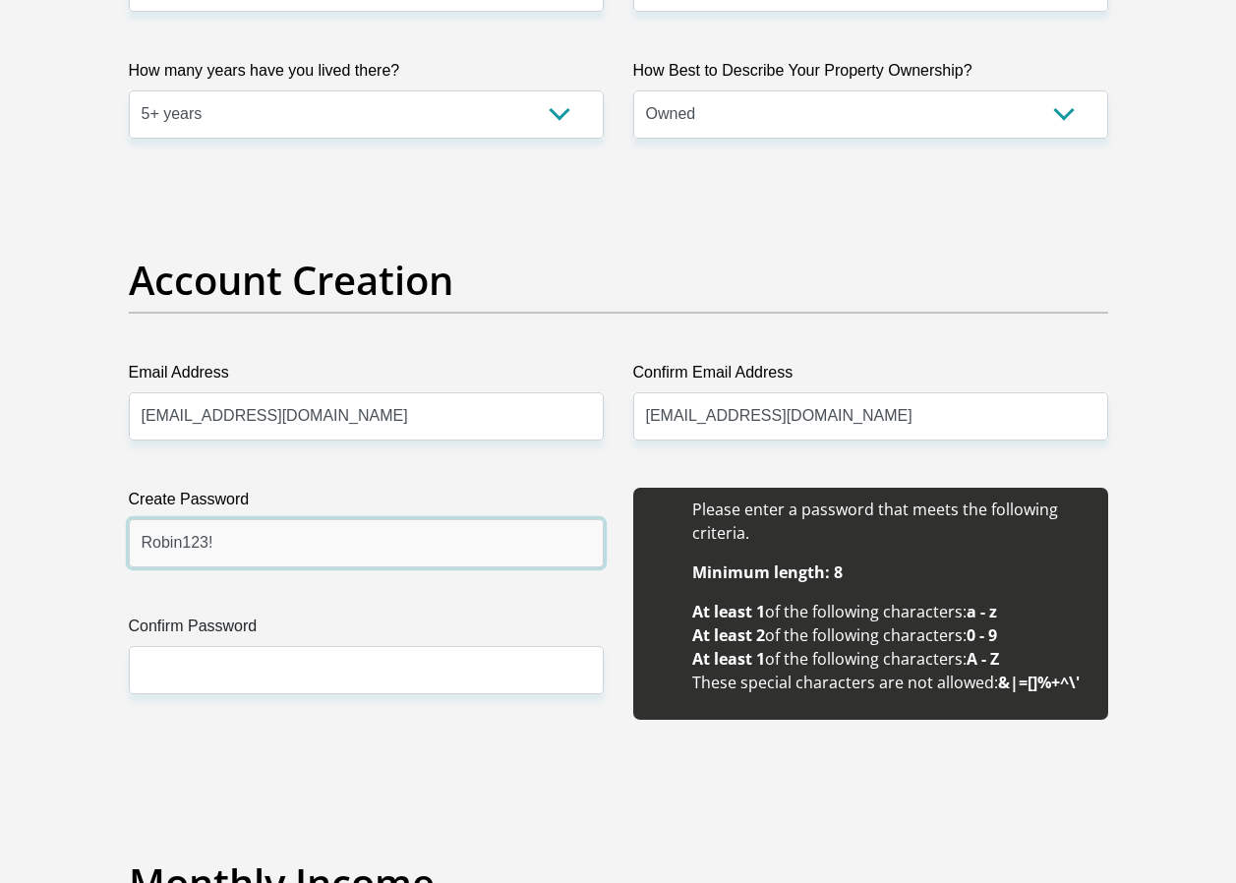
scroll to position [1672, 0]
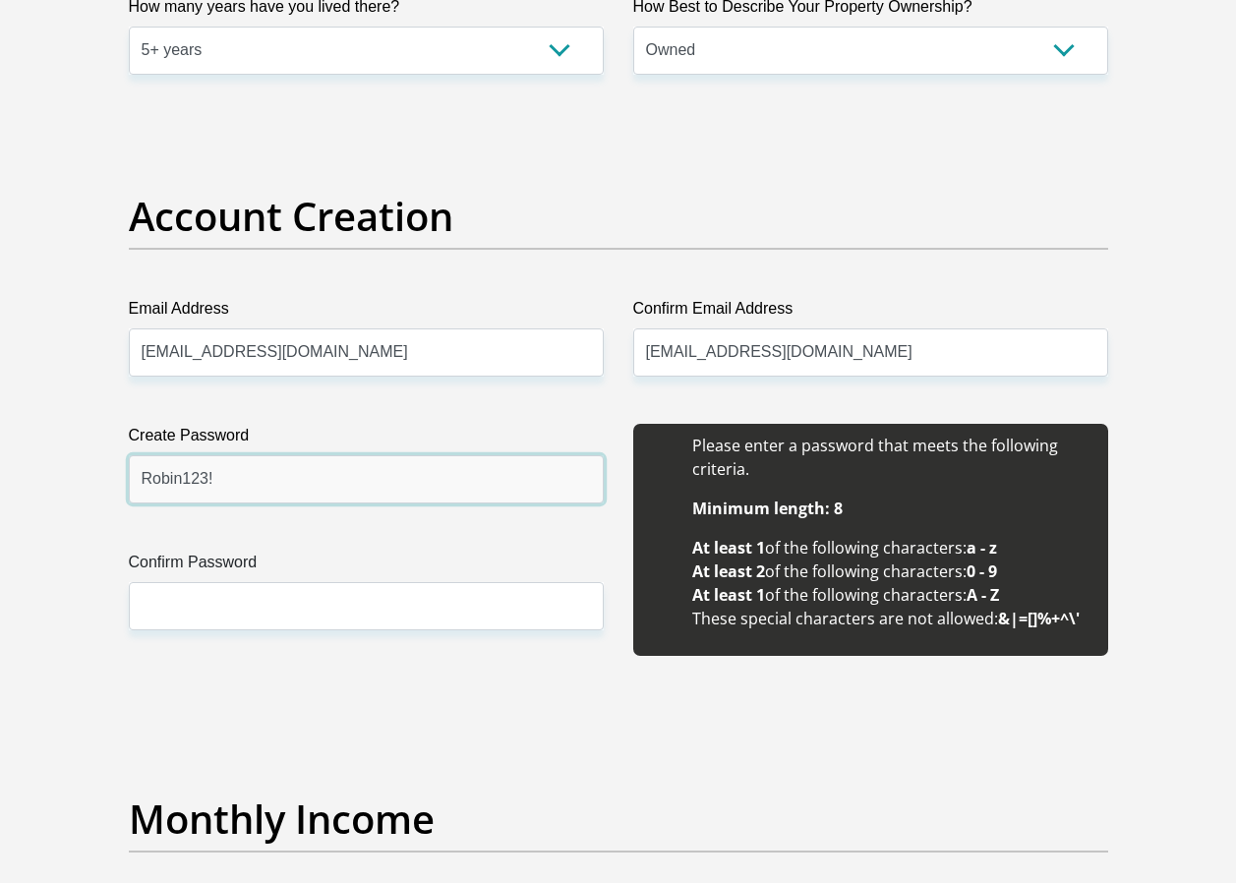
type input "Robin123!"
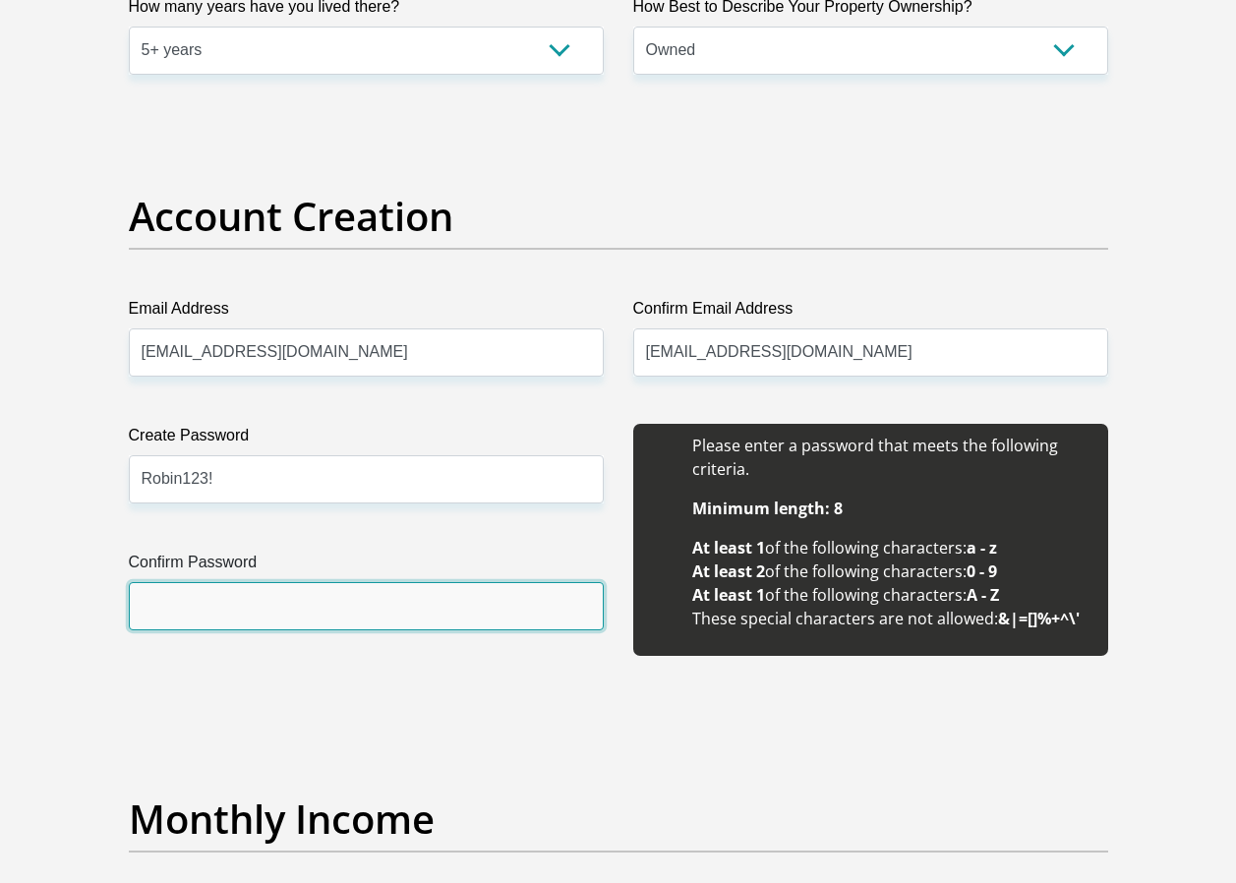
click at [308, 610] on input "Confirm Password" at bounding box center [366, 606] width 475 height 48
type input "Robin123!"
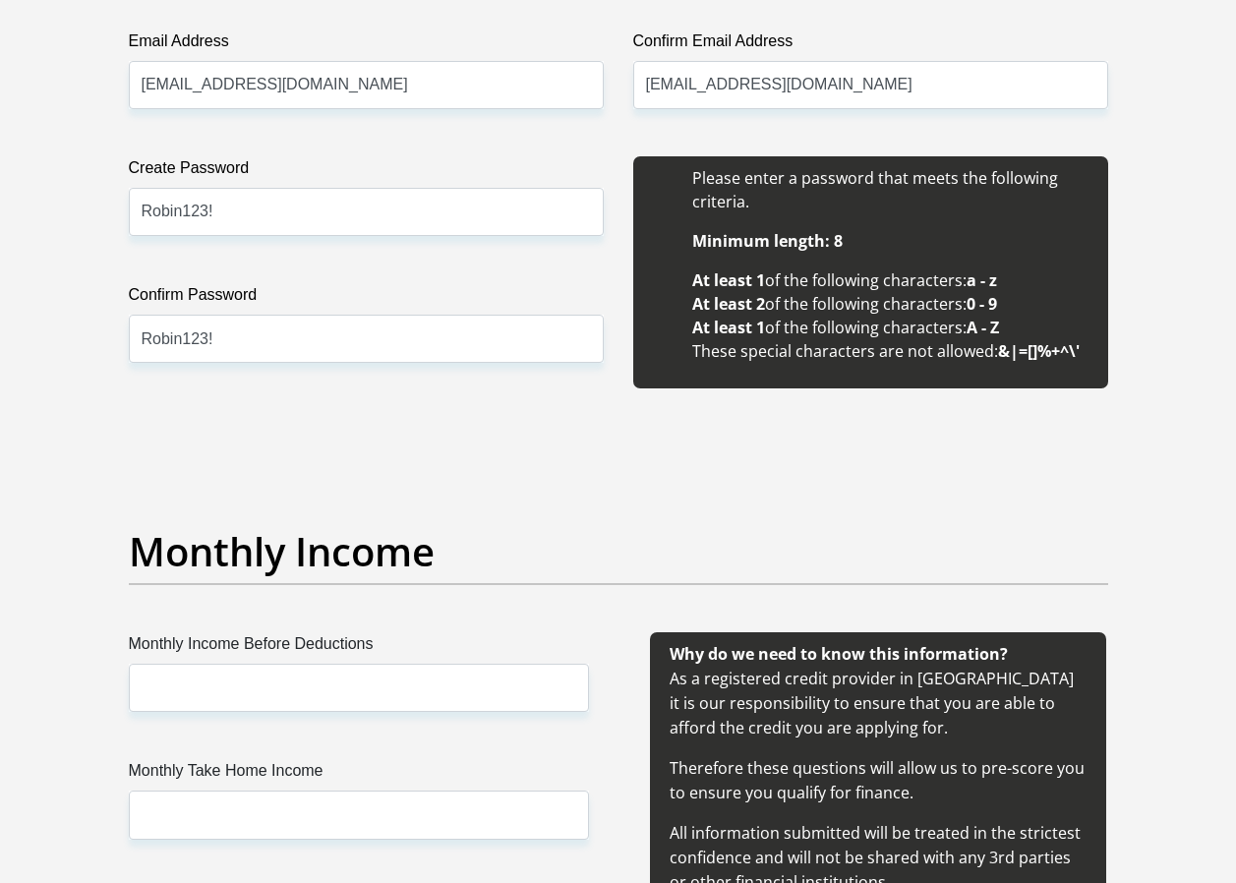
scroll to position [1967, 0]
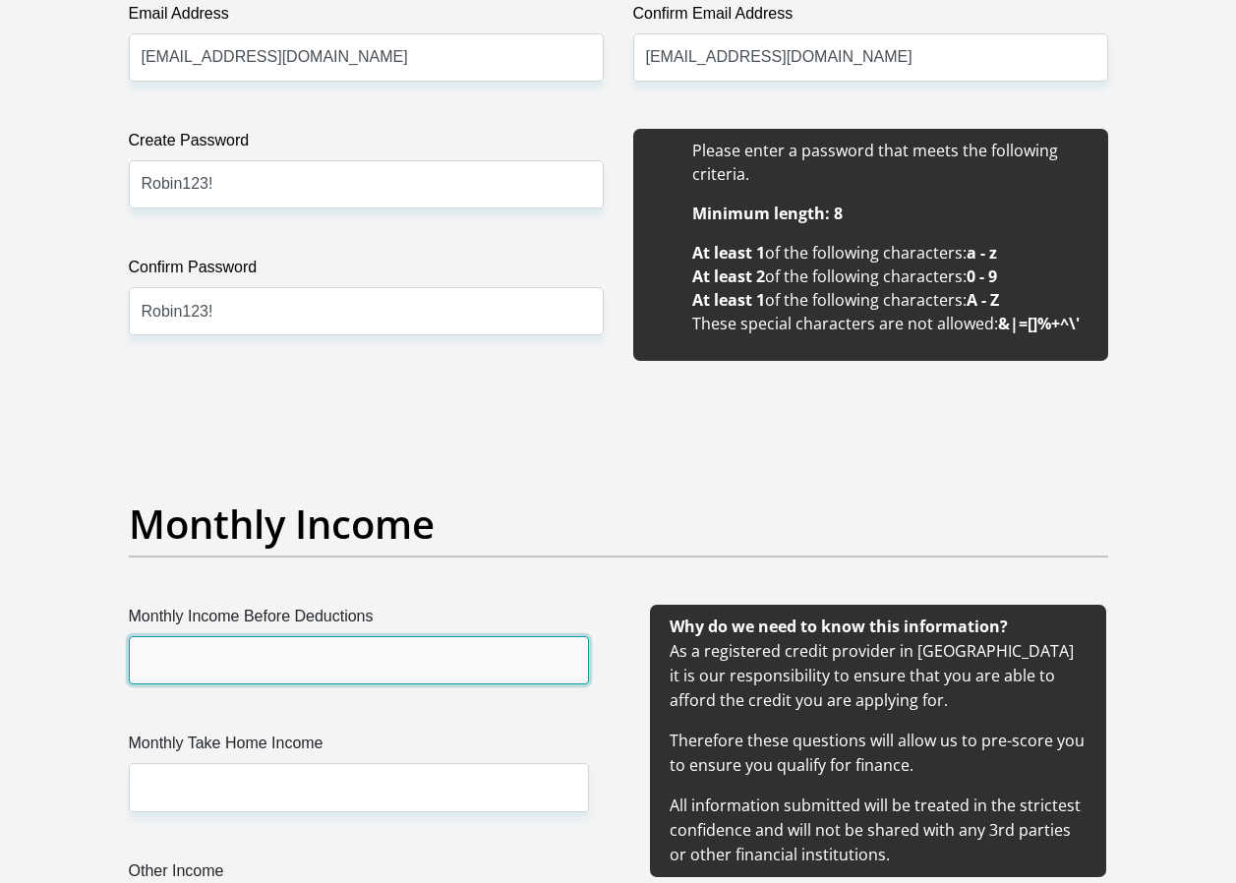
click at [281, 658] on input "Monthly Income Before Deductions" at bounding box center [359, 660] width 460 height 48
type input "63000"
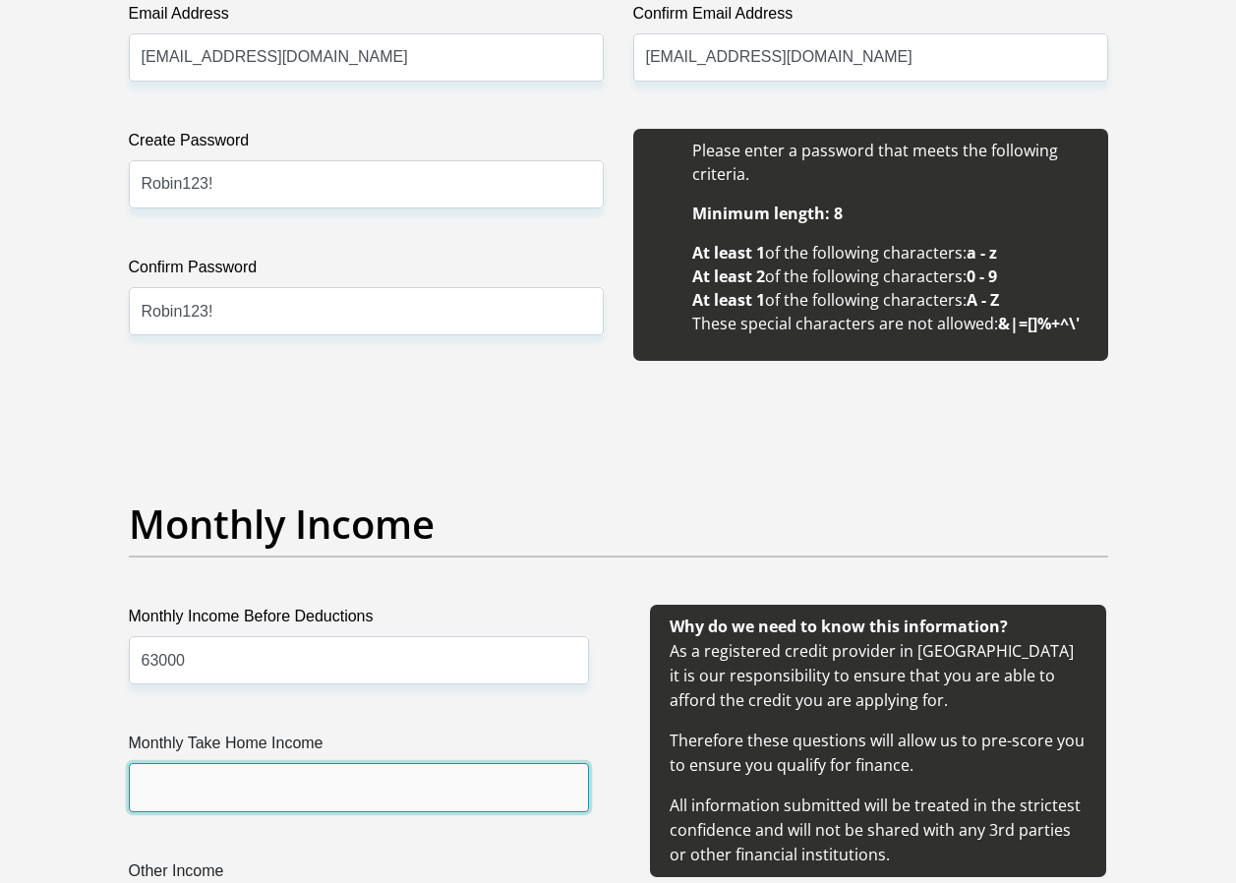
click at [285, 778] on input "Monthly Take Home Income" at bounding box center [359, 787] width 460 height 48
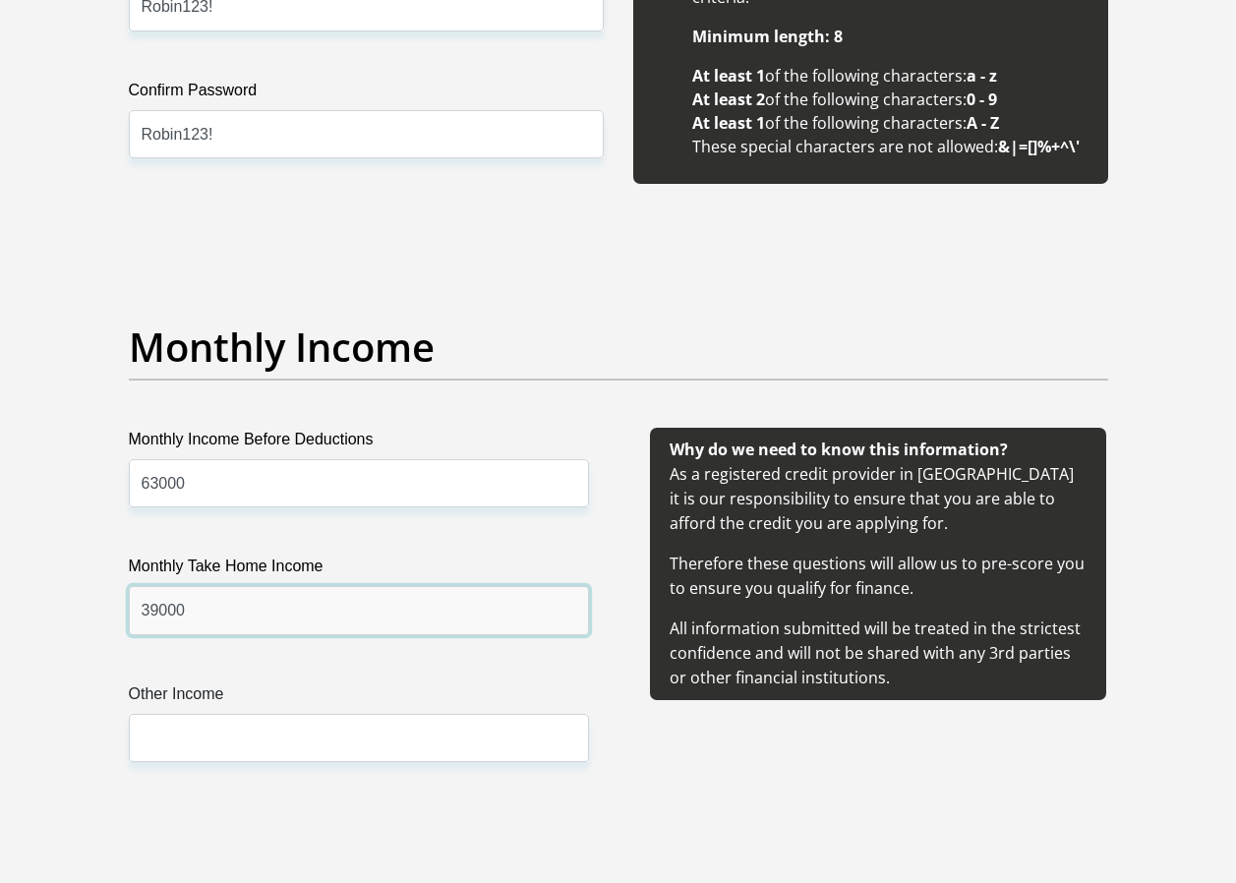
scroll to position [2164, 0]
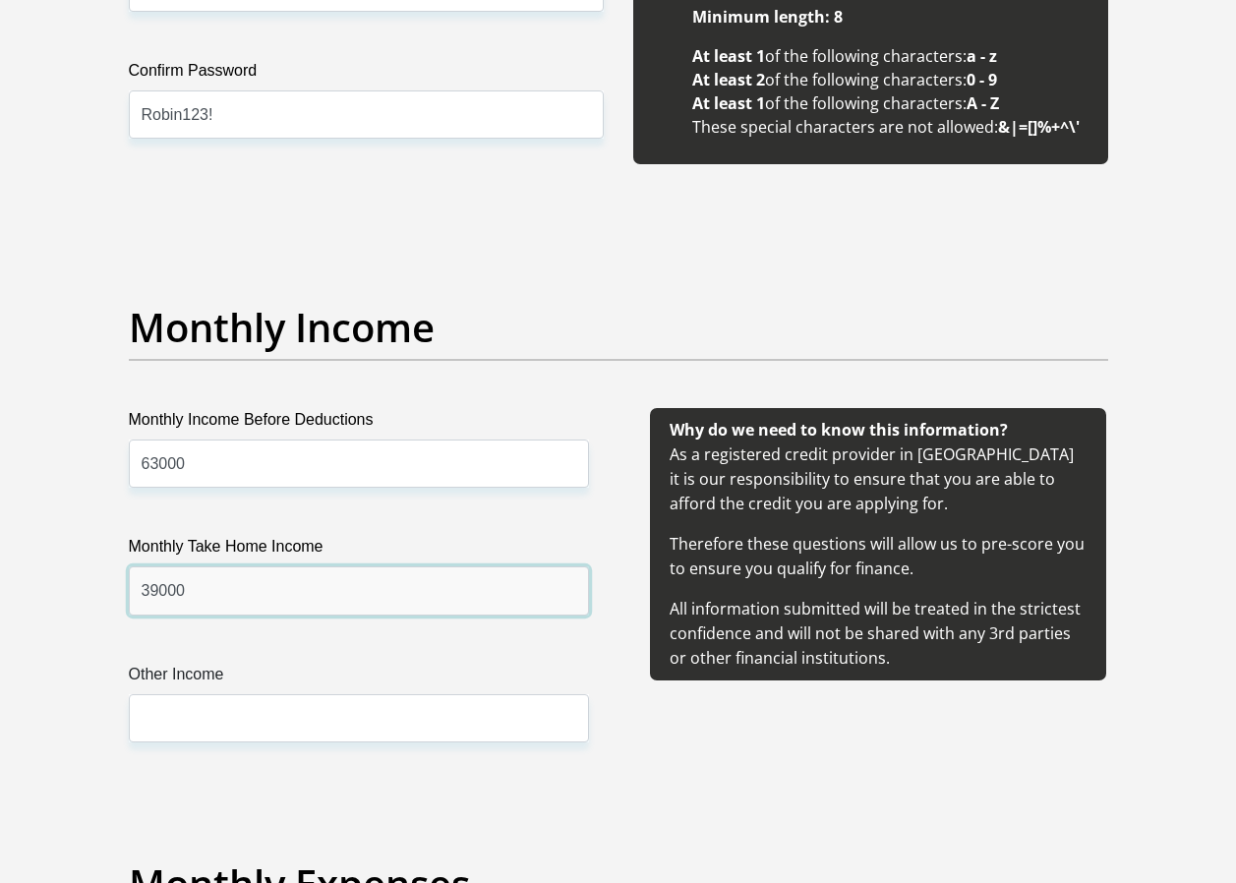
type input "39000"
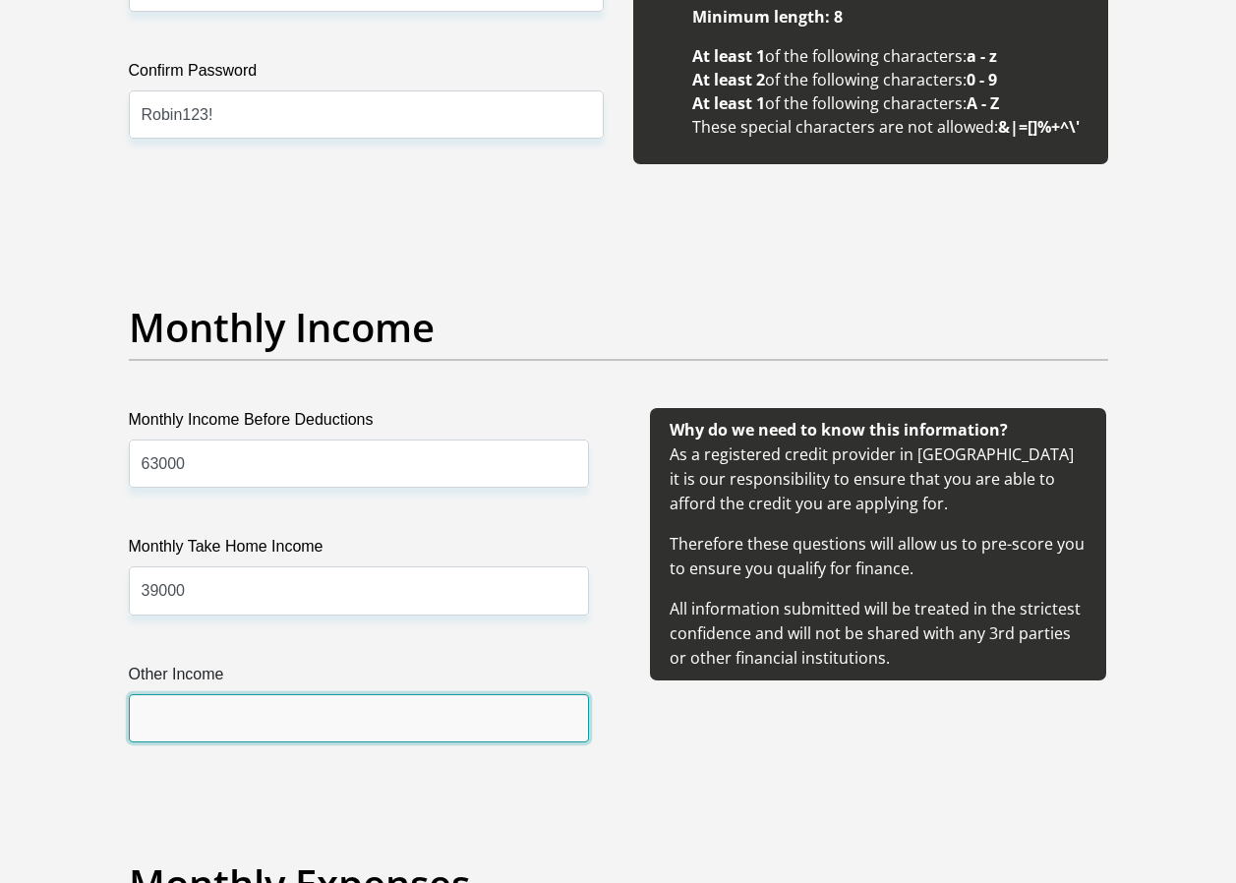
click at [310, 718] on input "Other Income" at bounding box center [359, 718] width 460 height 48
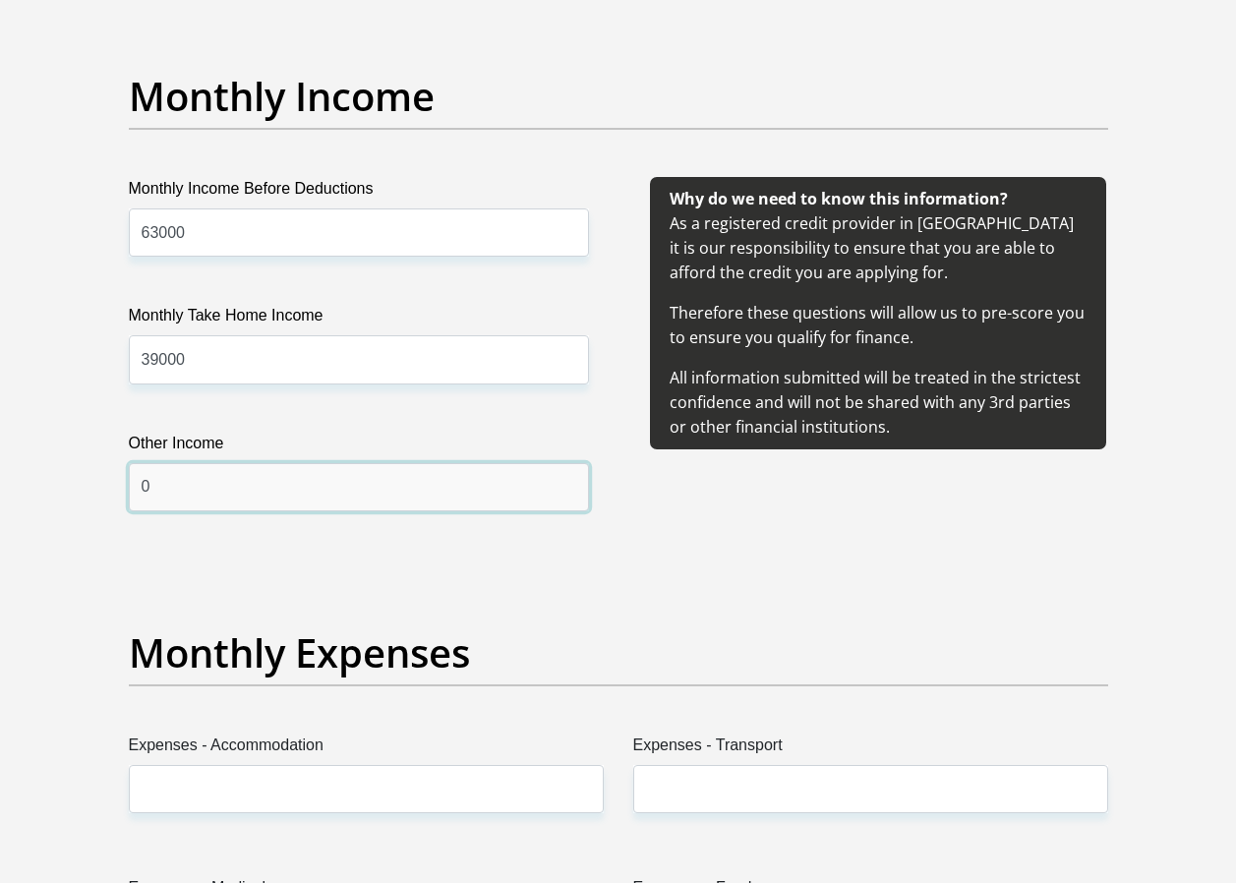
scroll to position [2459, 0]
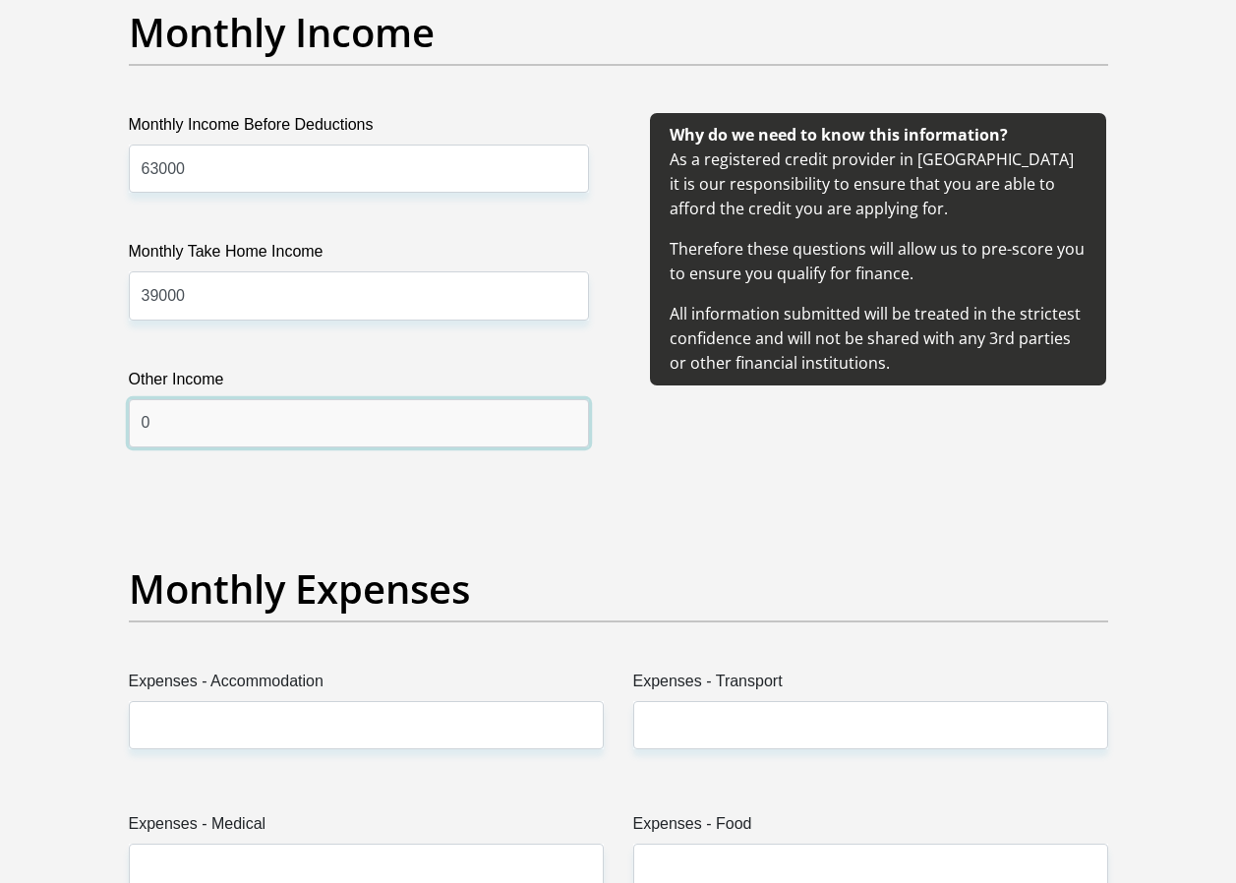
type input "0"
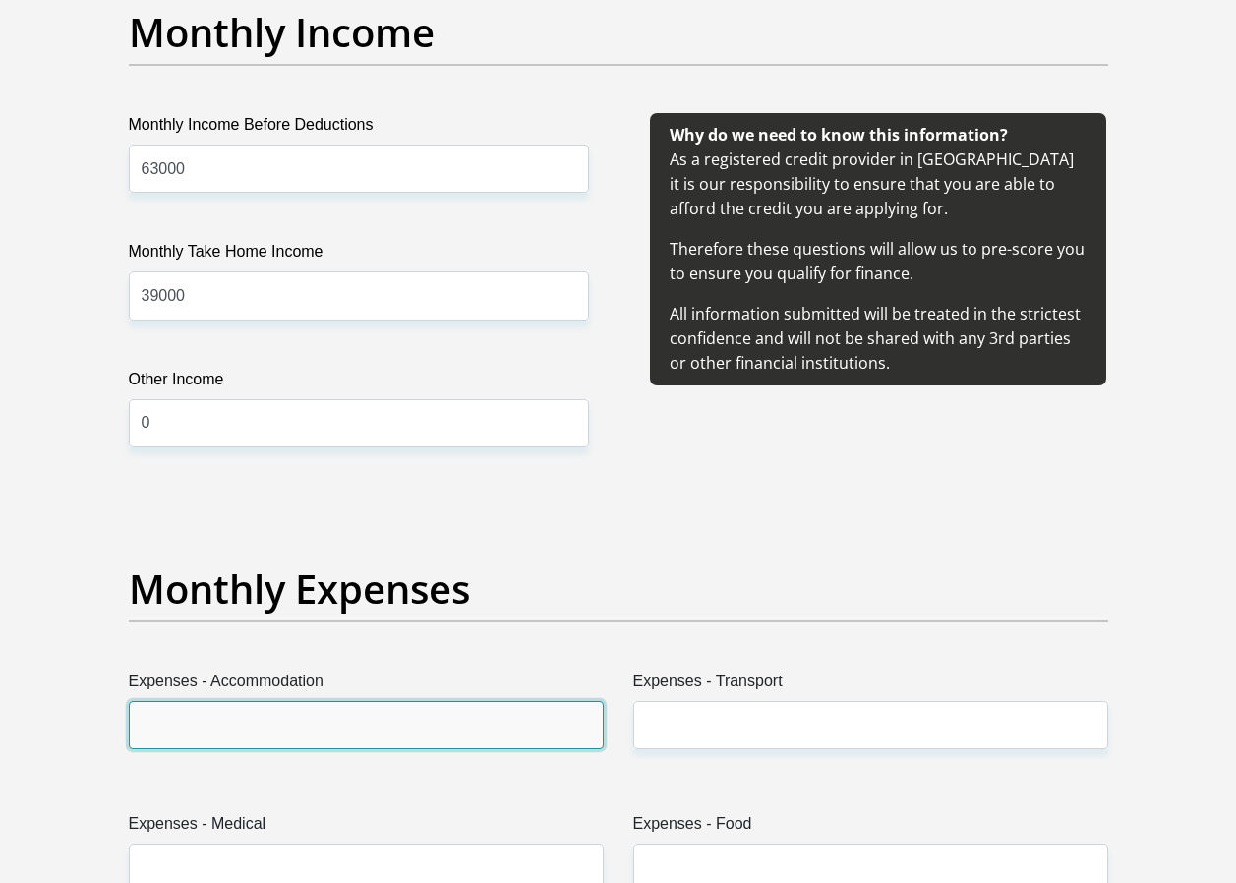
click at [310, 718] on input "Expenses - Accommodation" at bounding box center [366, 725] width 475 height 48
type input "0"
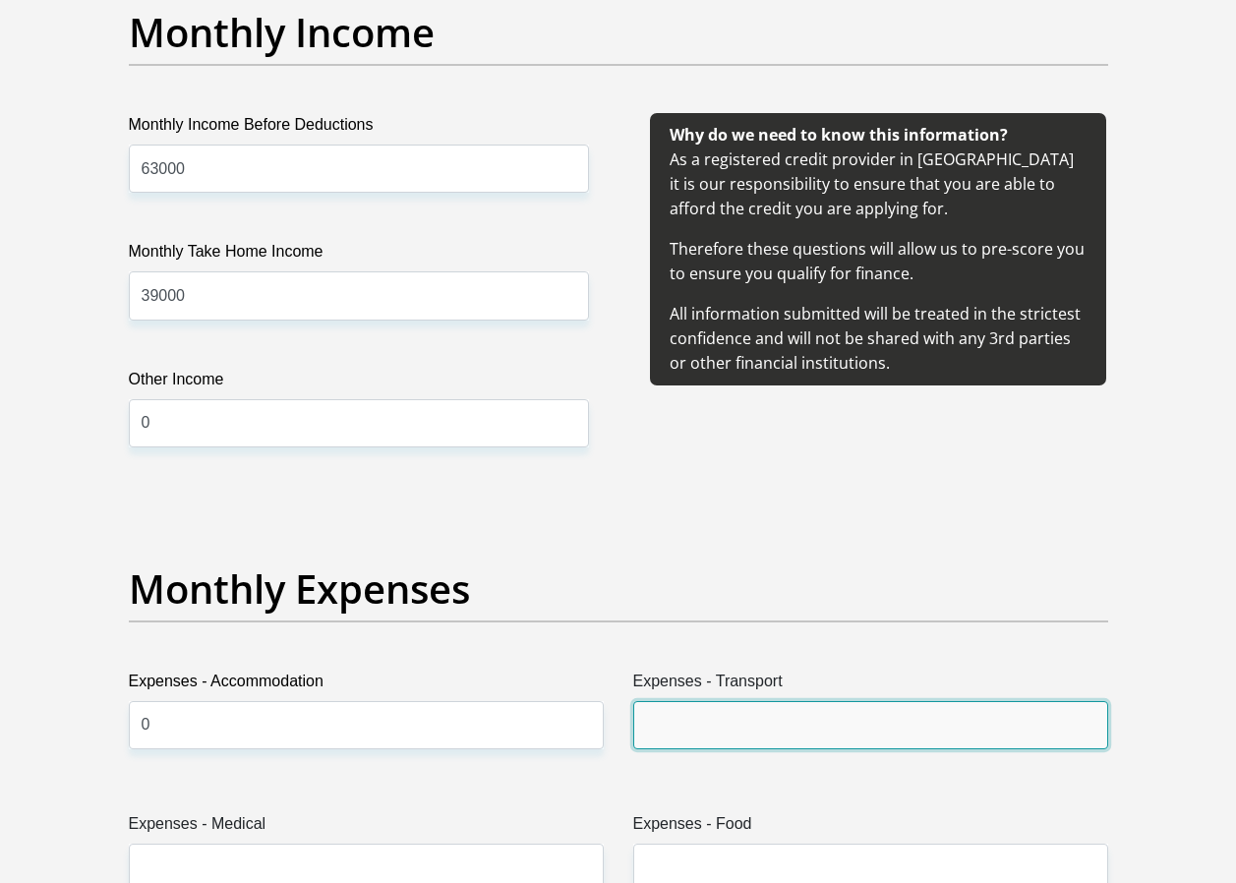
click at [848, 716] on input "Expenses - Transport" at bounding box center [870, 725] width 475 height 48
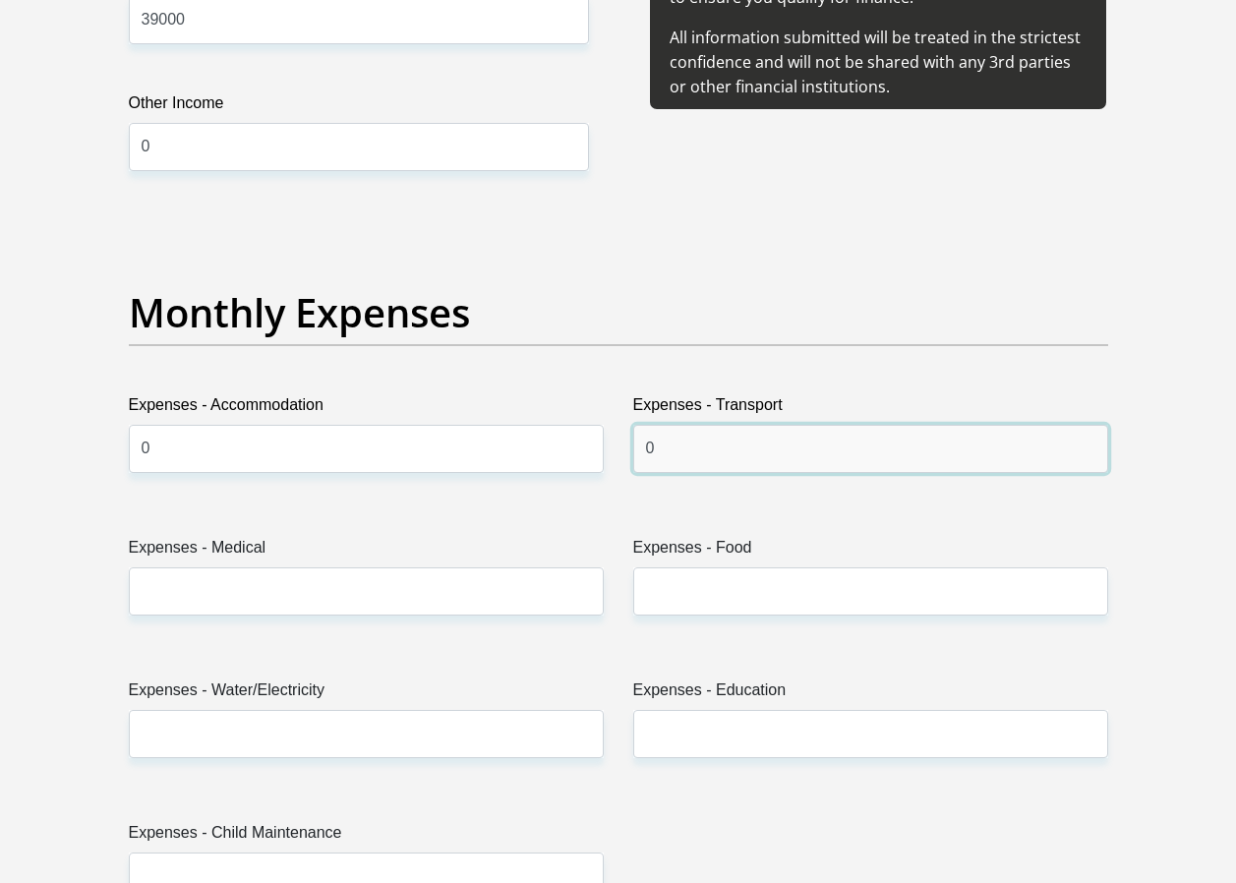
scroll to position [2754, 0]
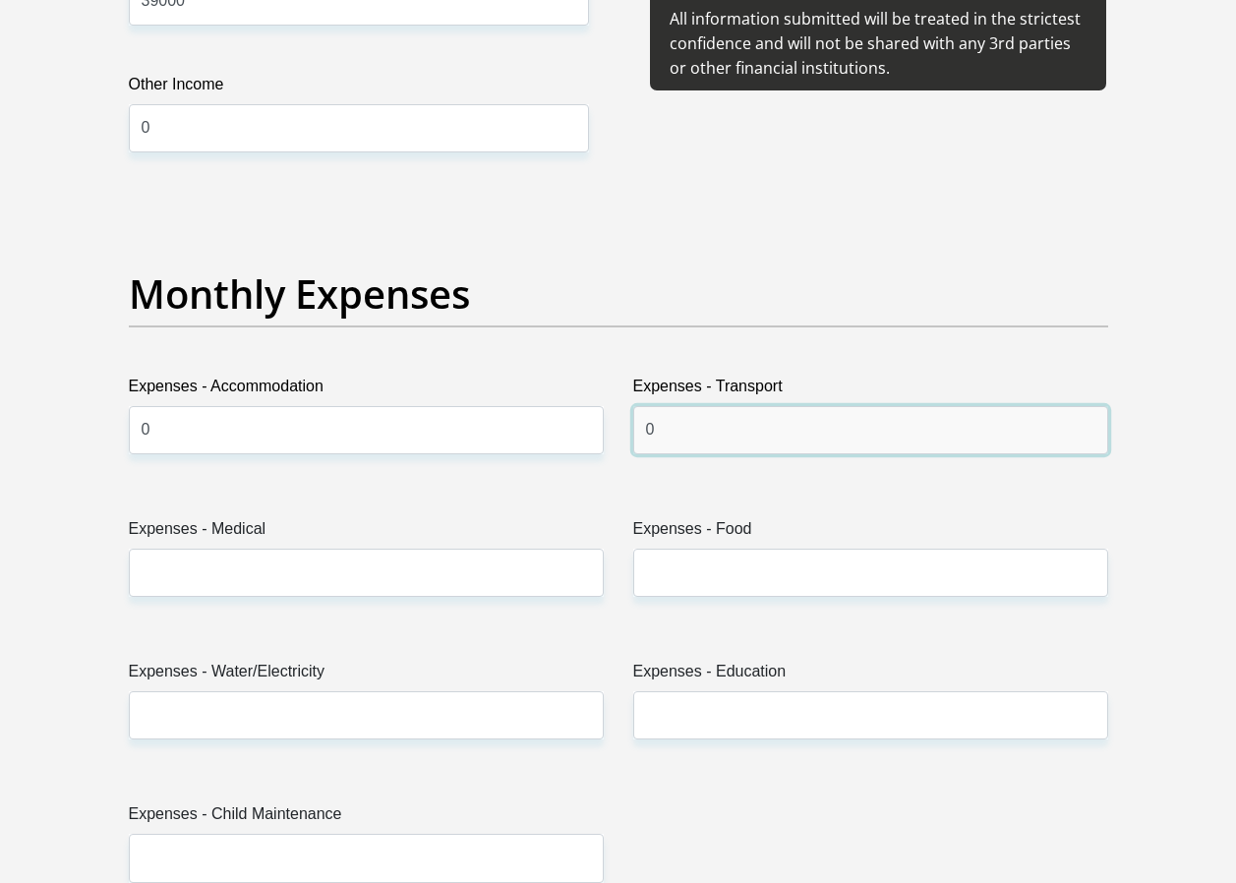
type input "0"
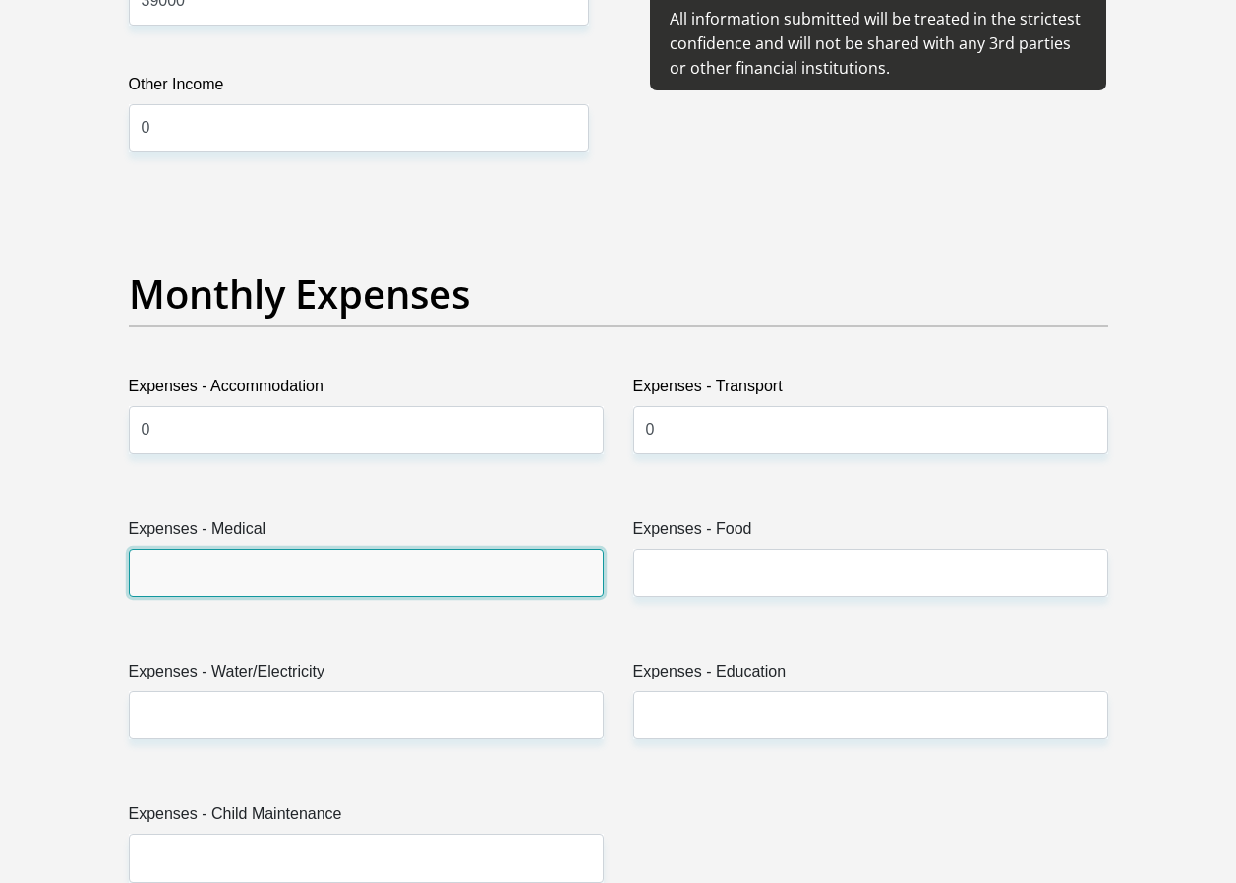
click at [344, 566] on input "Expenses - Medical" at bounding box center [366, 573] width 475 height 48
type input "0"
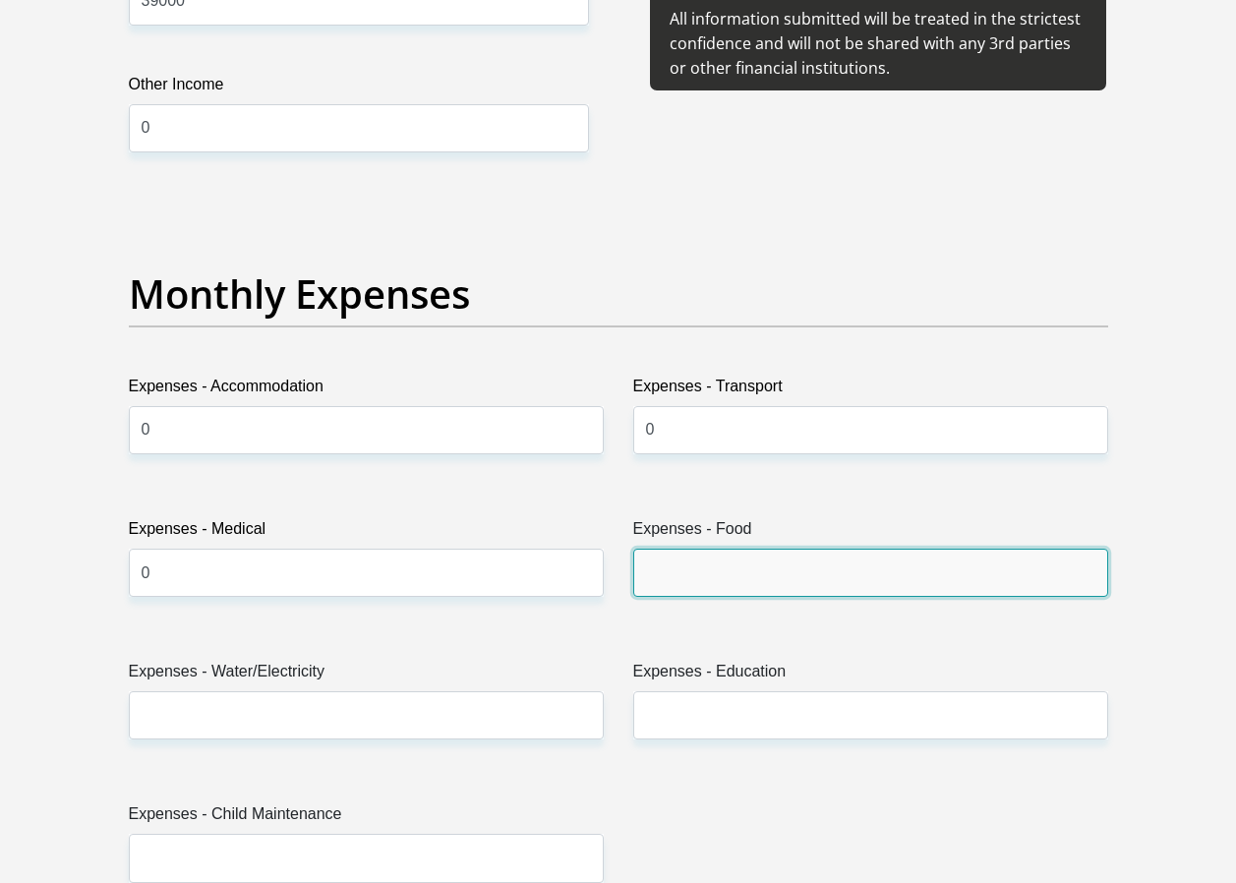
click at [745, 582] on input "Expenses - Food" at bounding box center [870, 573] width 475 height 48
type input "0"
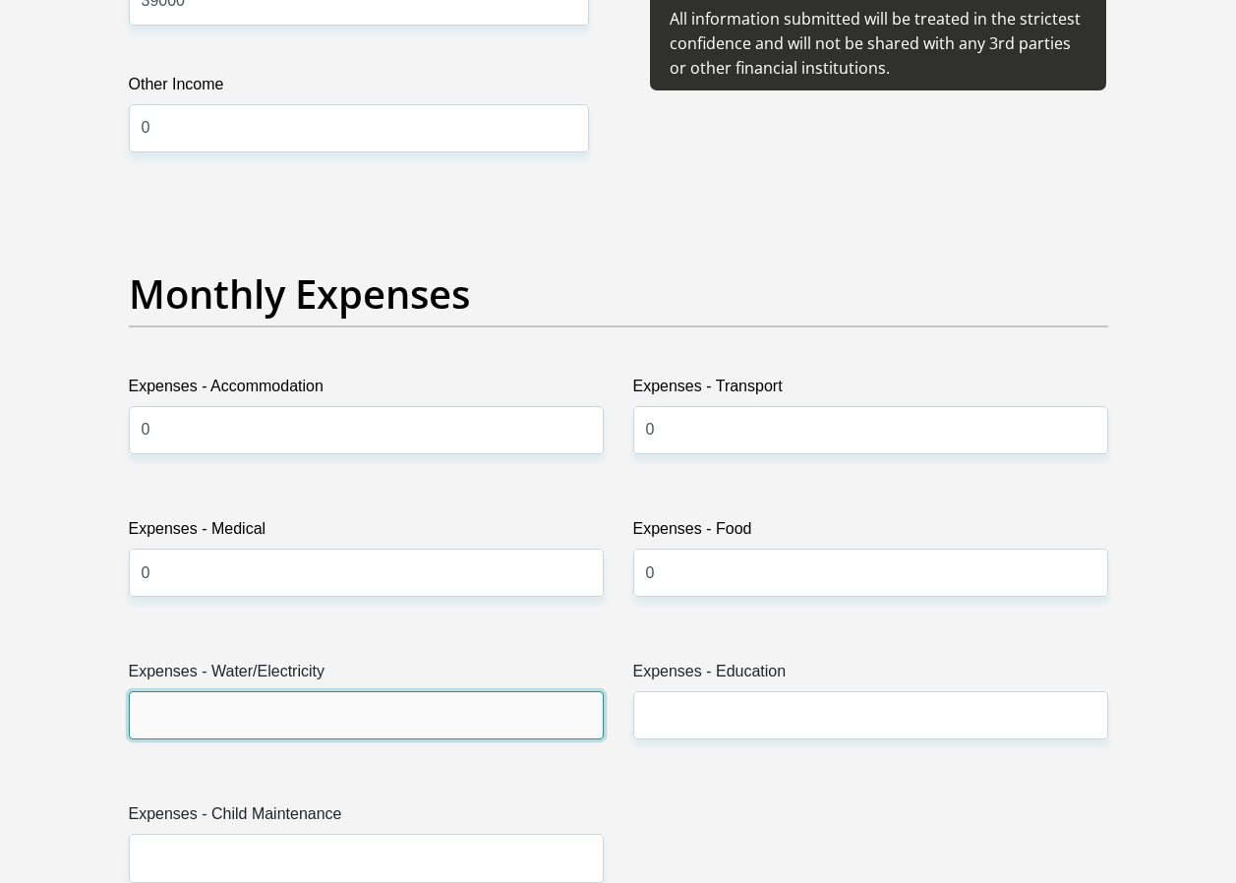
click at [333, 726] on input "Expenses - Water/Electricity" at bounding box center [366, 715] width 475 height 48
type input "0"
type input "2000"
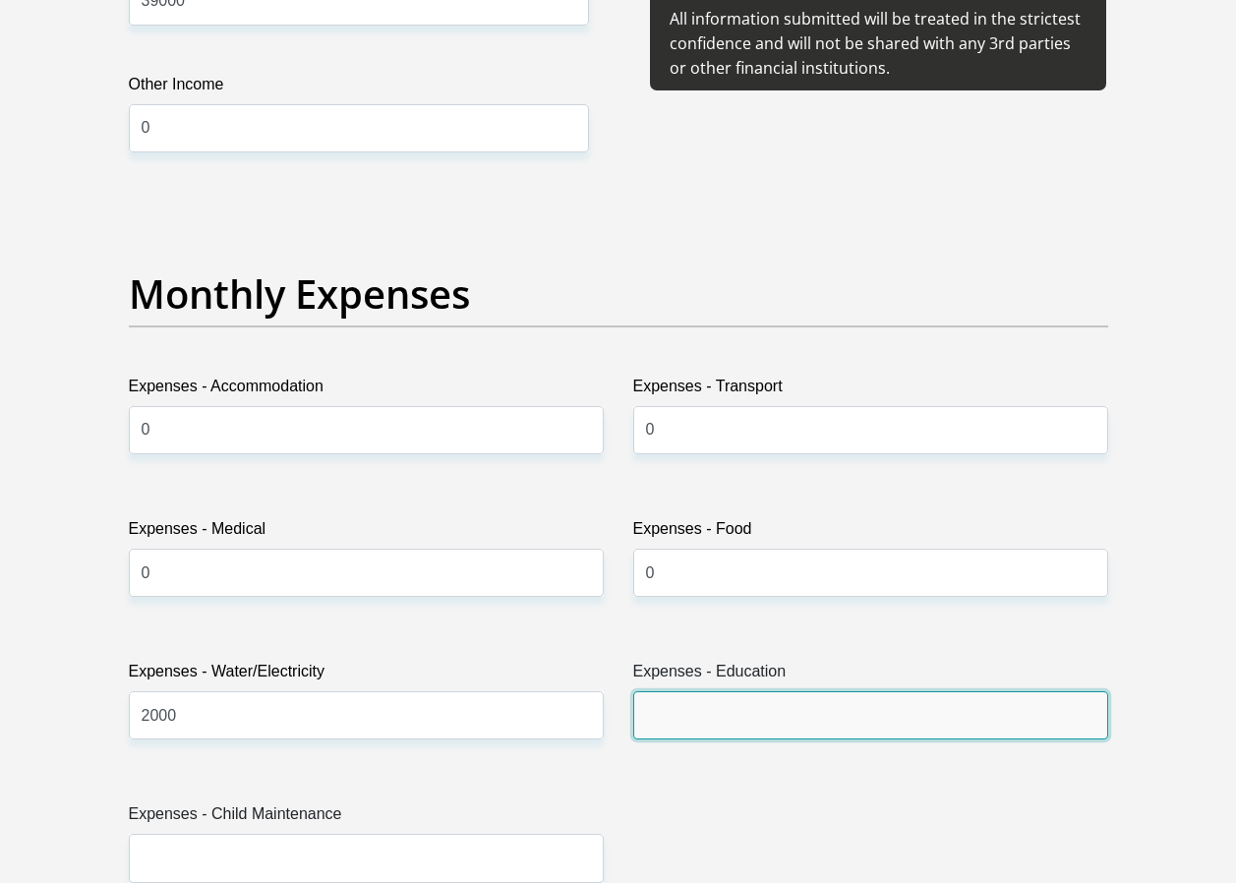
click at [745, 721] on input "Expenses - Education" at bounding box center [870, 715] width 475 height 48
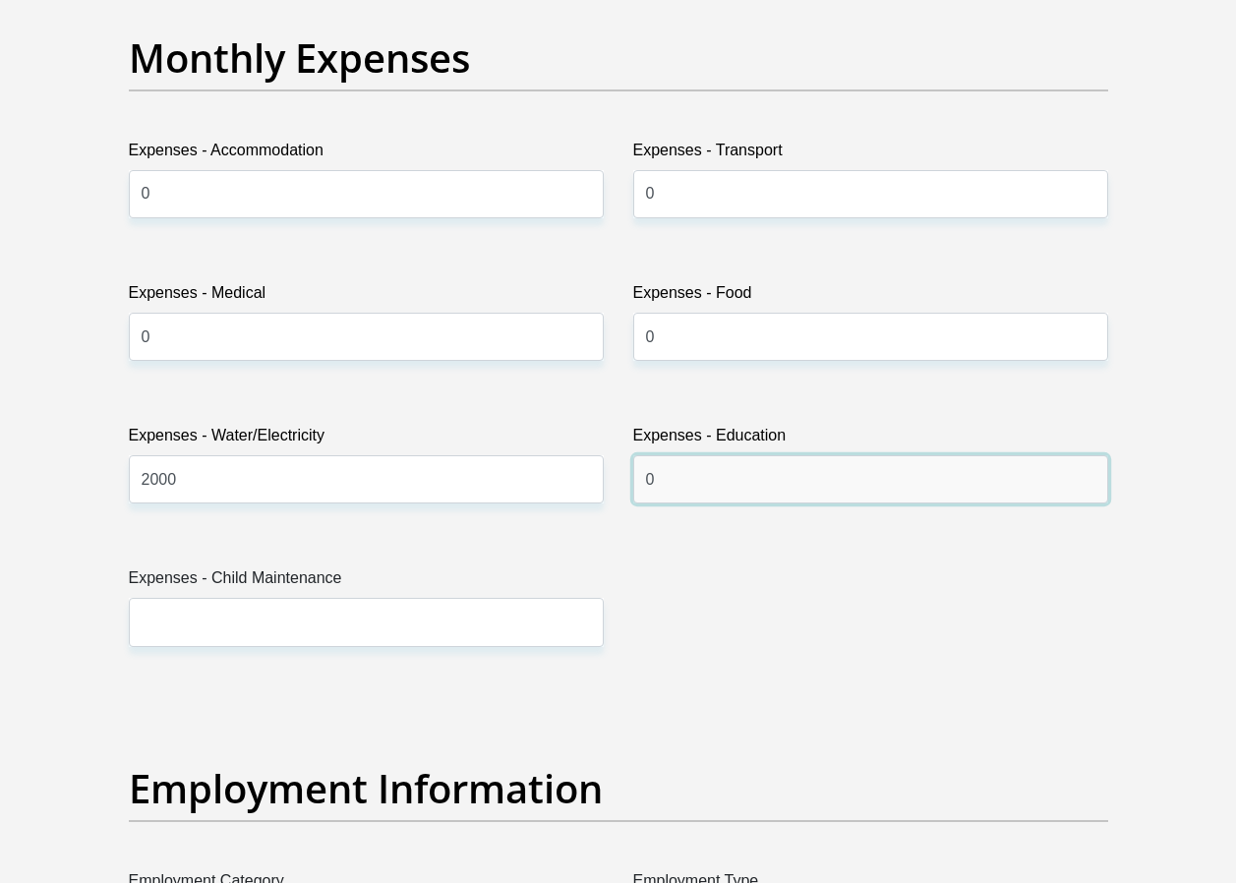
scroll to position [3049, 0]
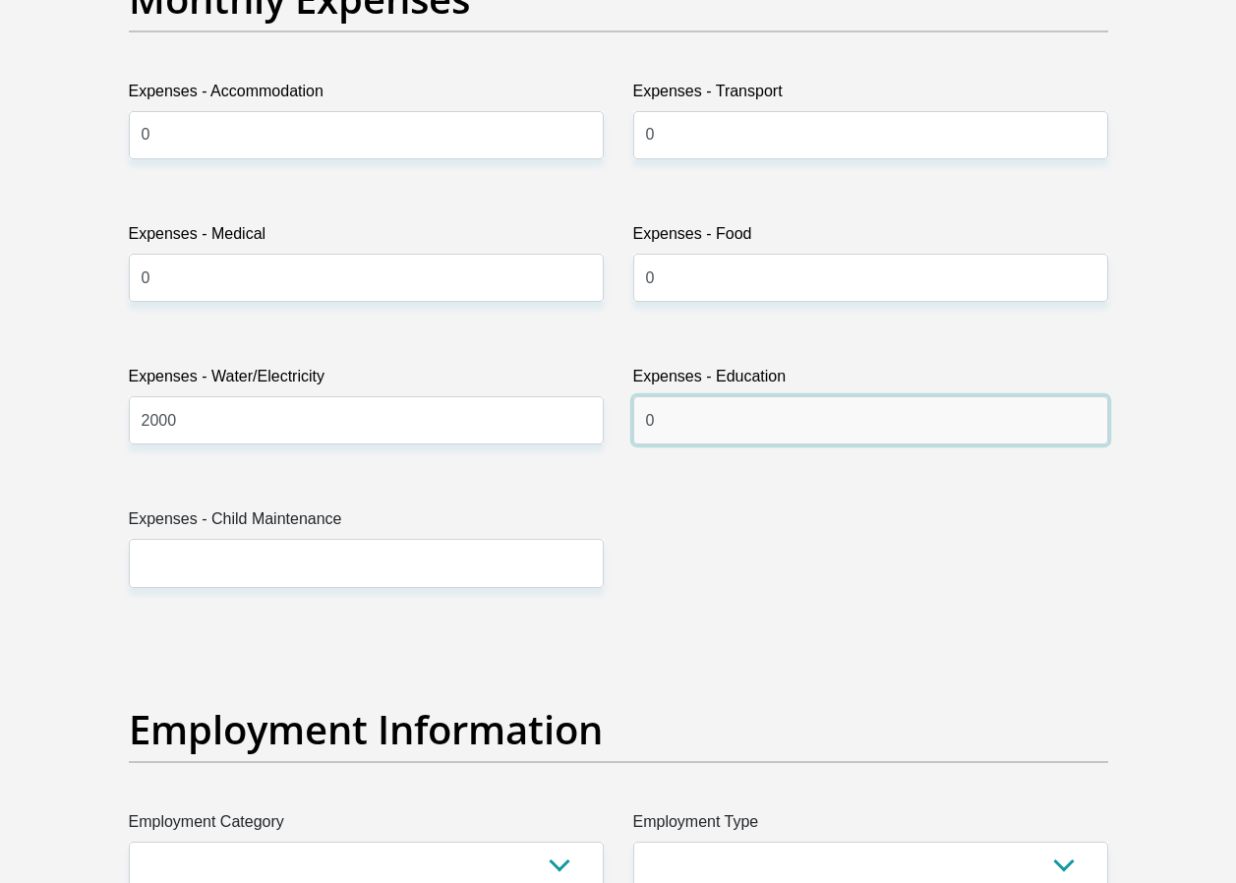
type input "0"
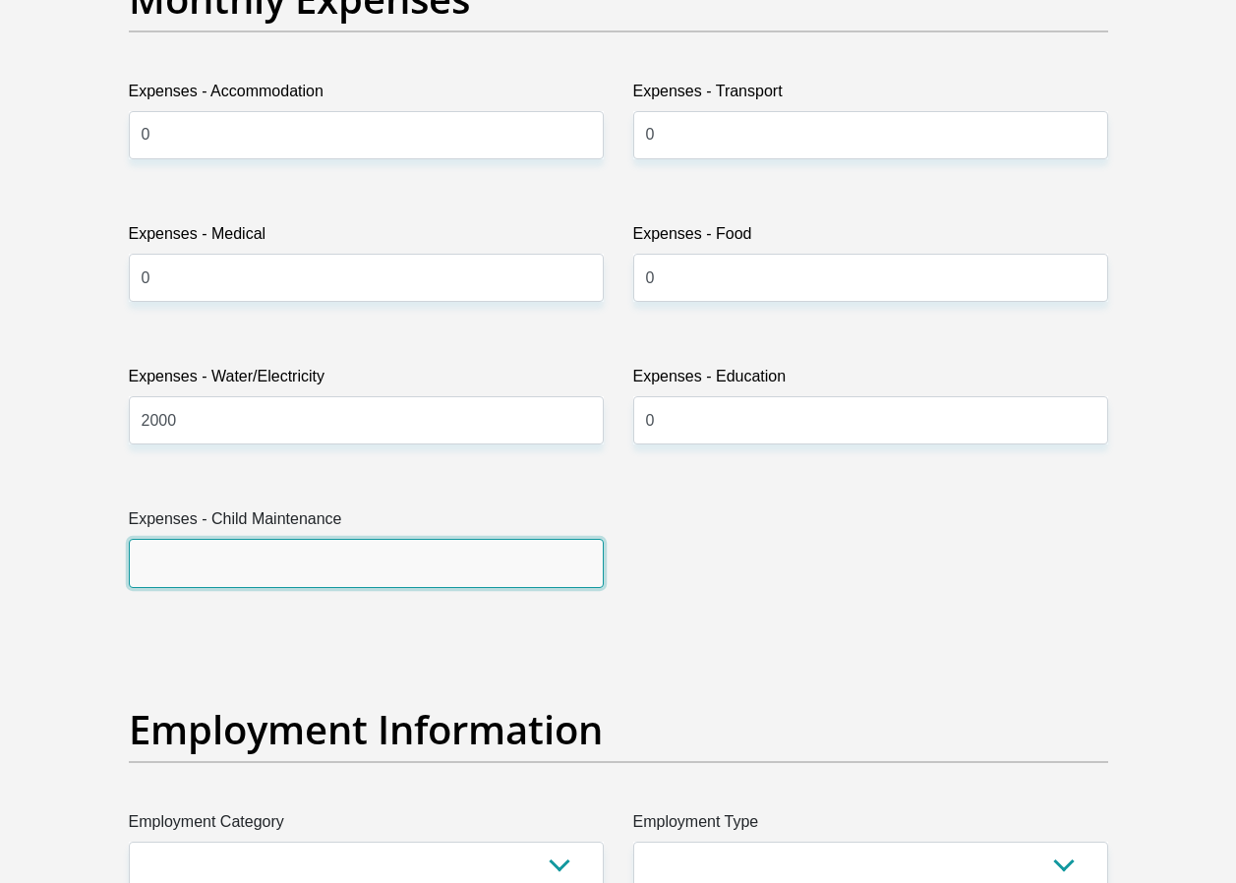
click at [400, 556] on input "Expenses - Child Maintenance" at bounding box center [366, 563] width 475 height 48
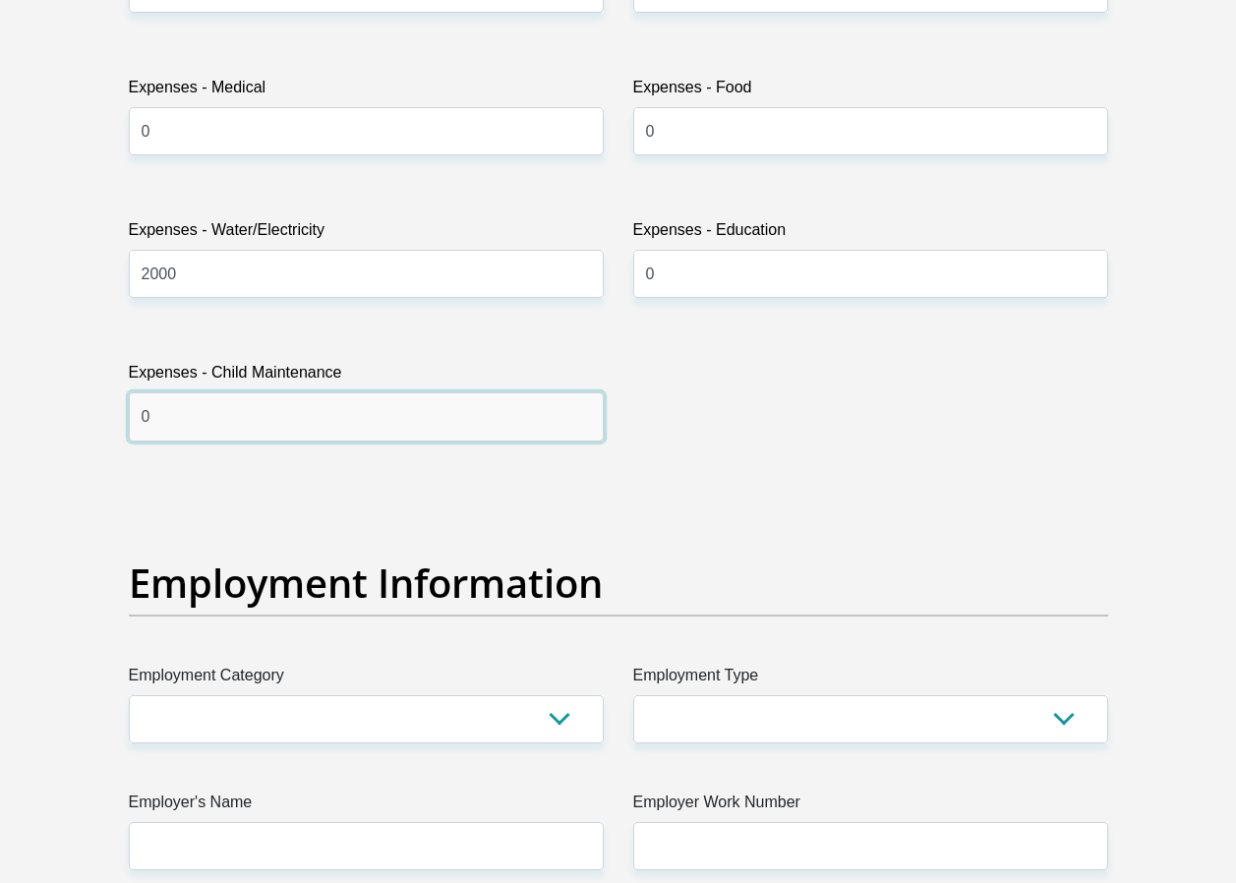
scroll to position [3246, 0]
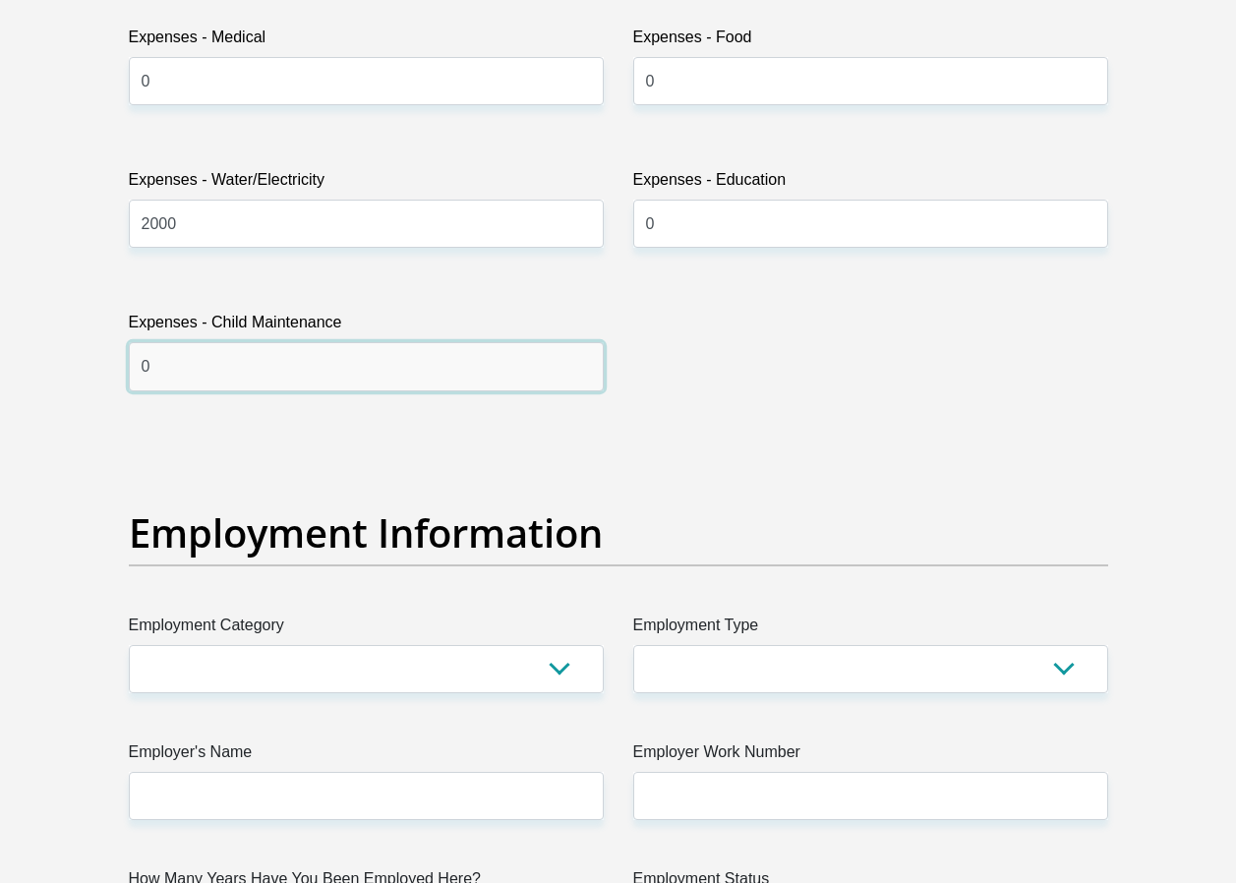
type input "0"
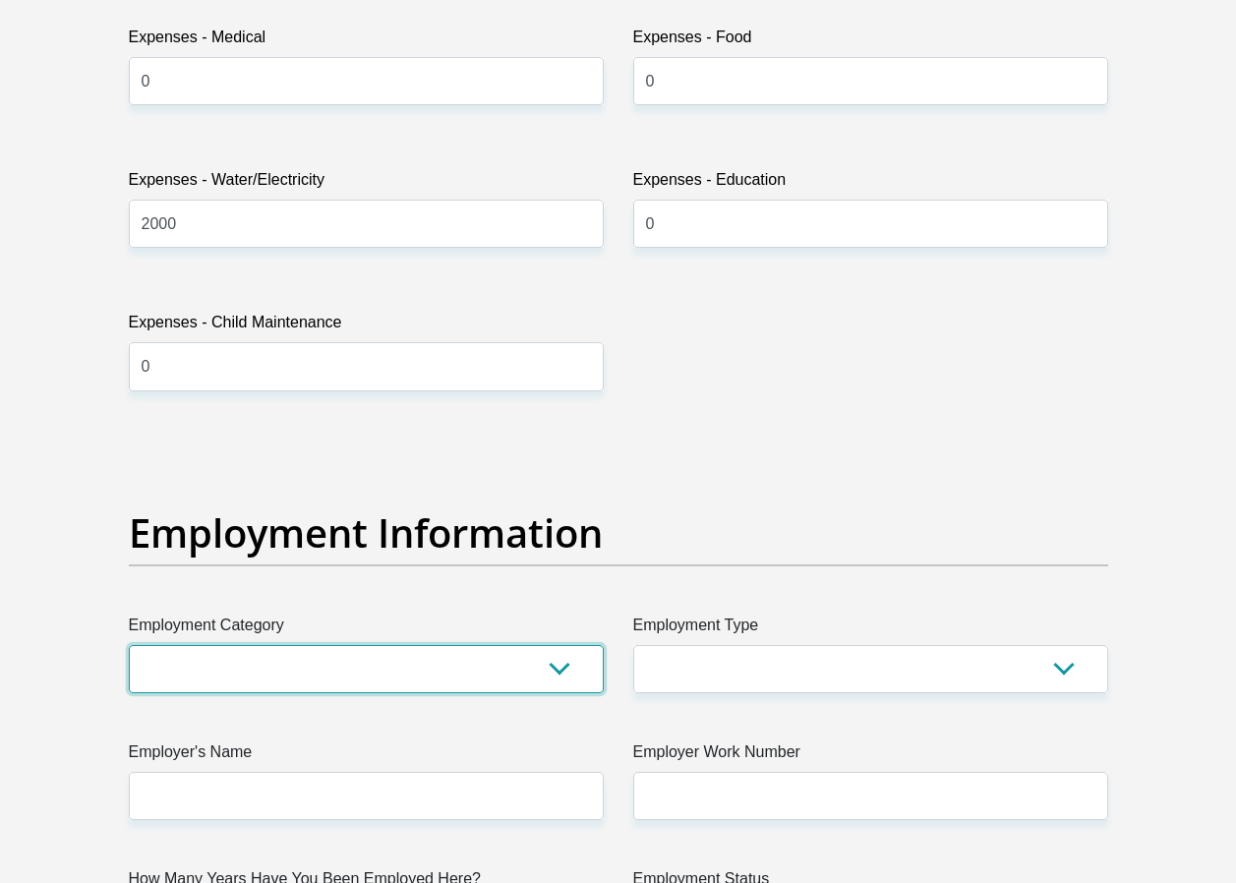
click at [565, 671] on select "AGRICULTURE ALCOHOL & TOBACCO CONSTRUCTION MATERIALS METALLURGY EQUIPMENT FOR R…" at bounding box center [366, 669] width 475 height 48
select select "21"
click at [129, 645] on select "AGRICULTURE ALCOHOL & TOBACCO CONSTRUCTION MATERIALS METALLURGY EQUIPMENT FOR R…" at bounding box center [366, 669] width 475 height 48
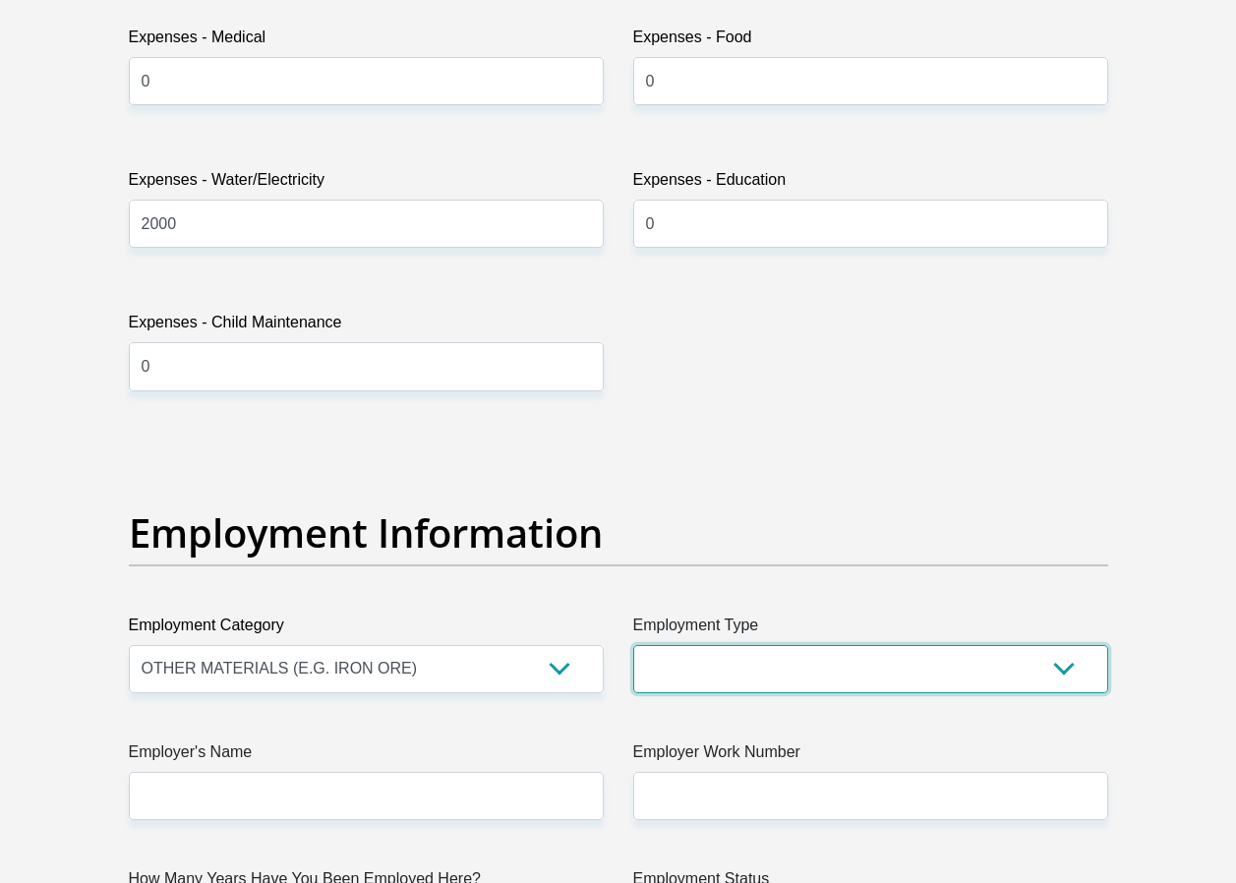
click at [1068, 677] on select "College/Lecturer Craft Seller Creative Driver Executive Farmer Forces - Non Com…" at bounding box center [870, 669] width 475 height 48
select select "Manager"
click at [633, 645] on select "College/Lecturer Craft Seller Creative Driver Executive Farmer Forces - Non Com…" at bounding box center [870, 669] width 475 height 48
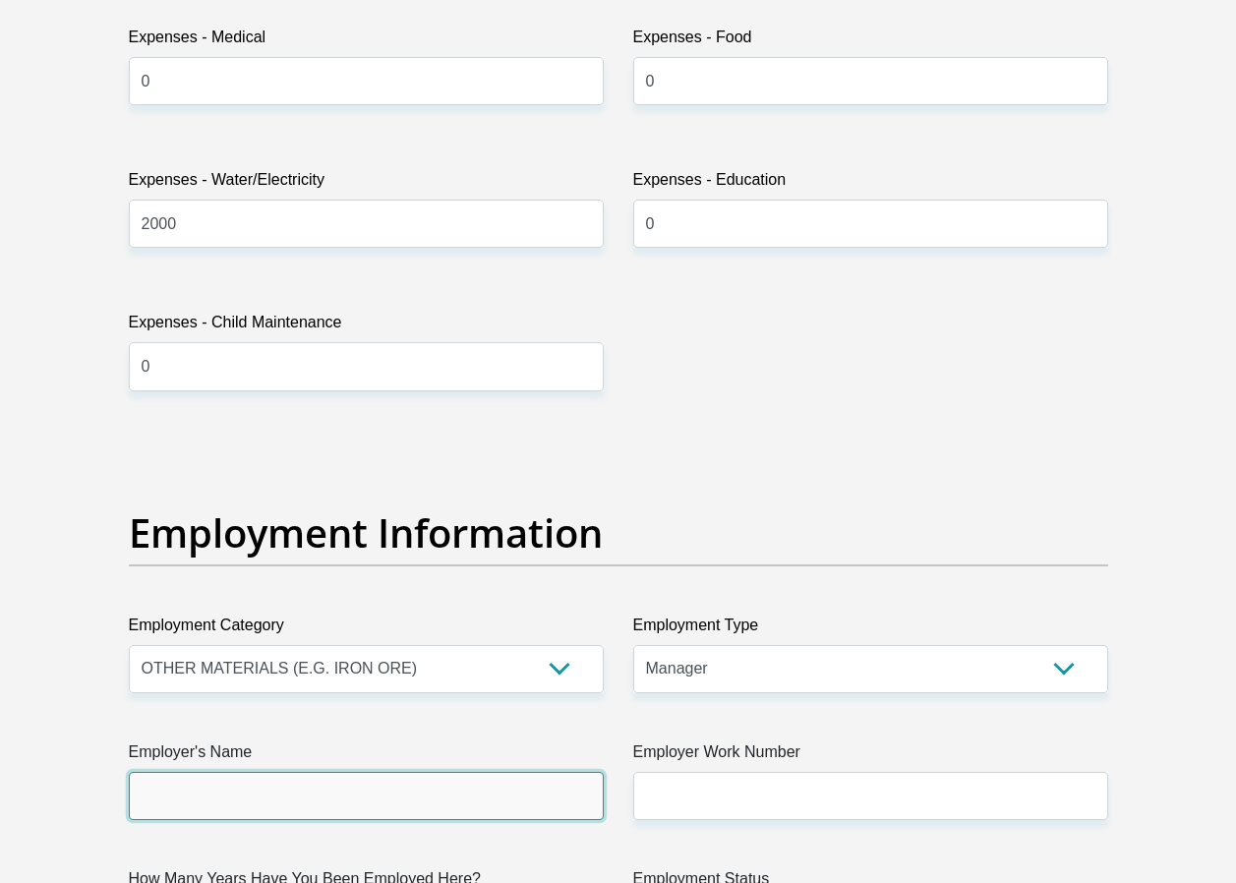
click at [436, 809] on input "Employer's Name" at bounding box center [366, 796] width 475 height 48
type input "Tronox"
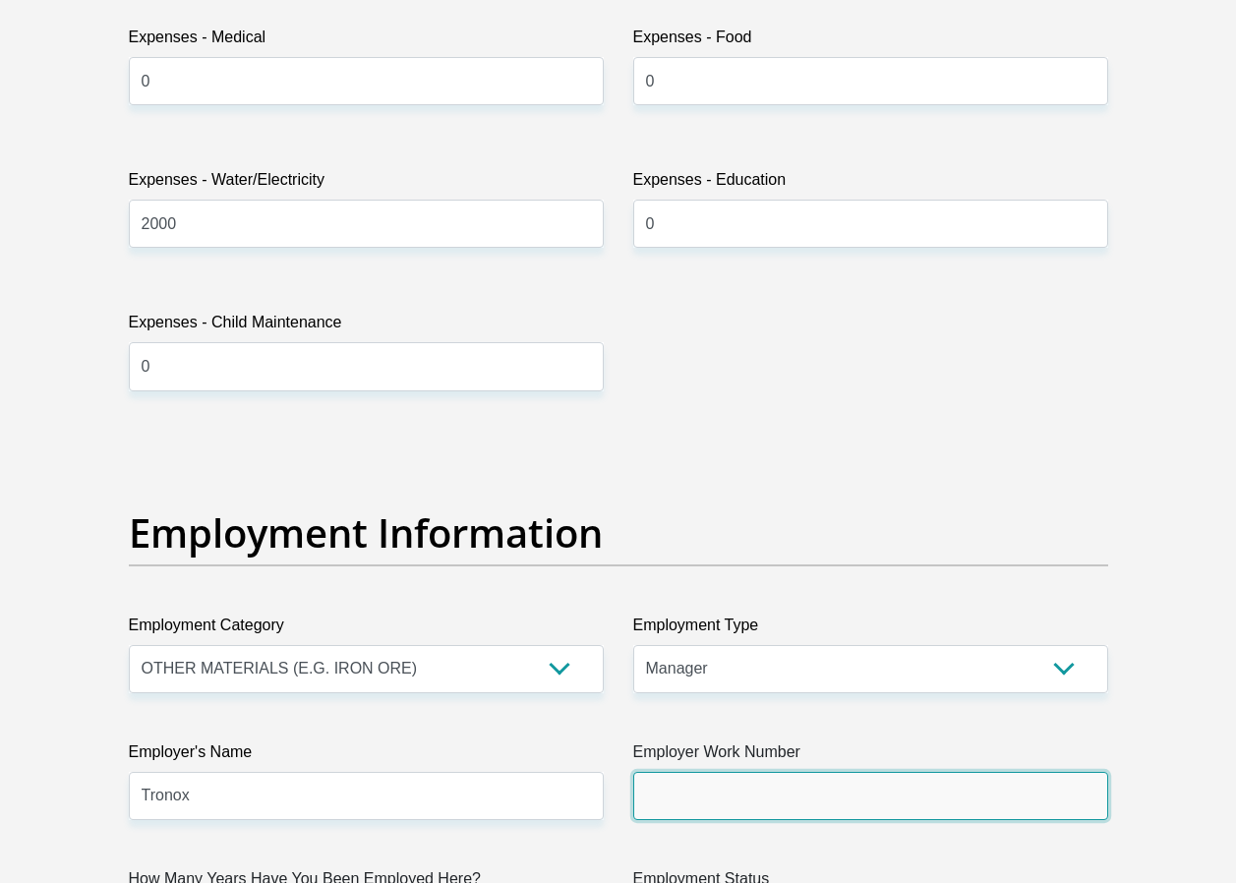
click at [721, 796] on input "Employer Work Number" at bounding box center [870, 796] width 475 height 48
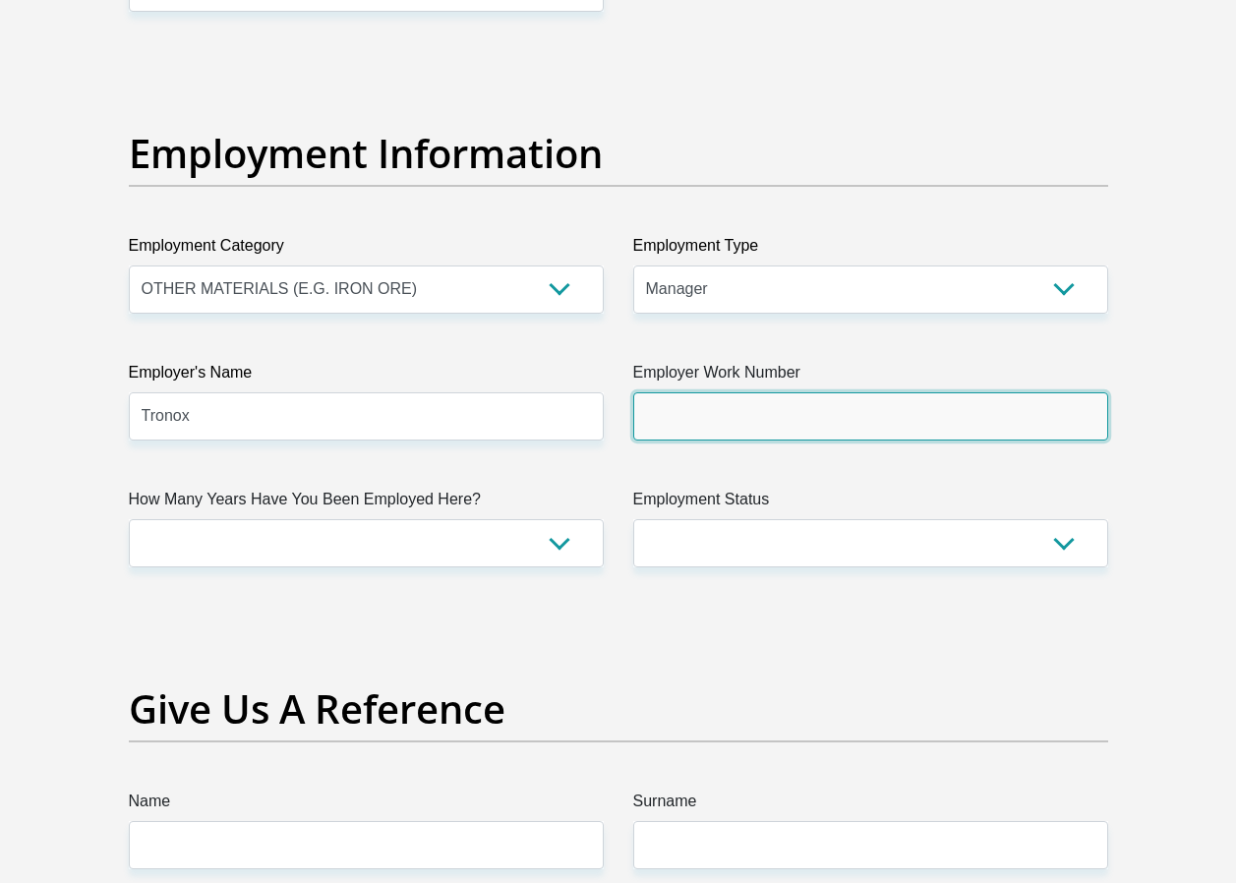
scroll to position [3639, 0]
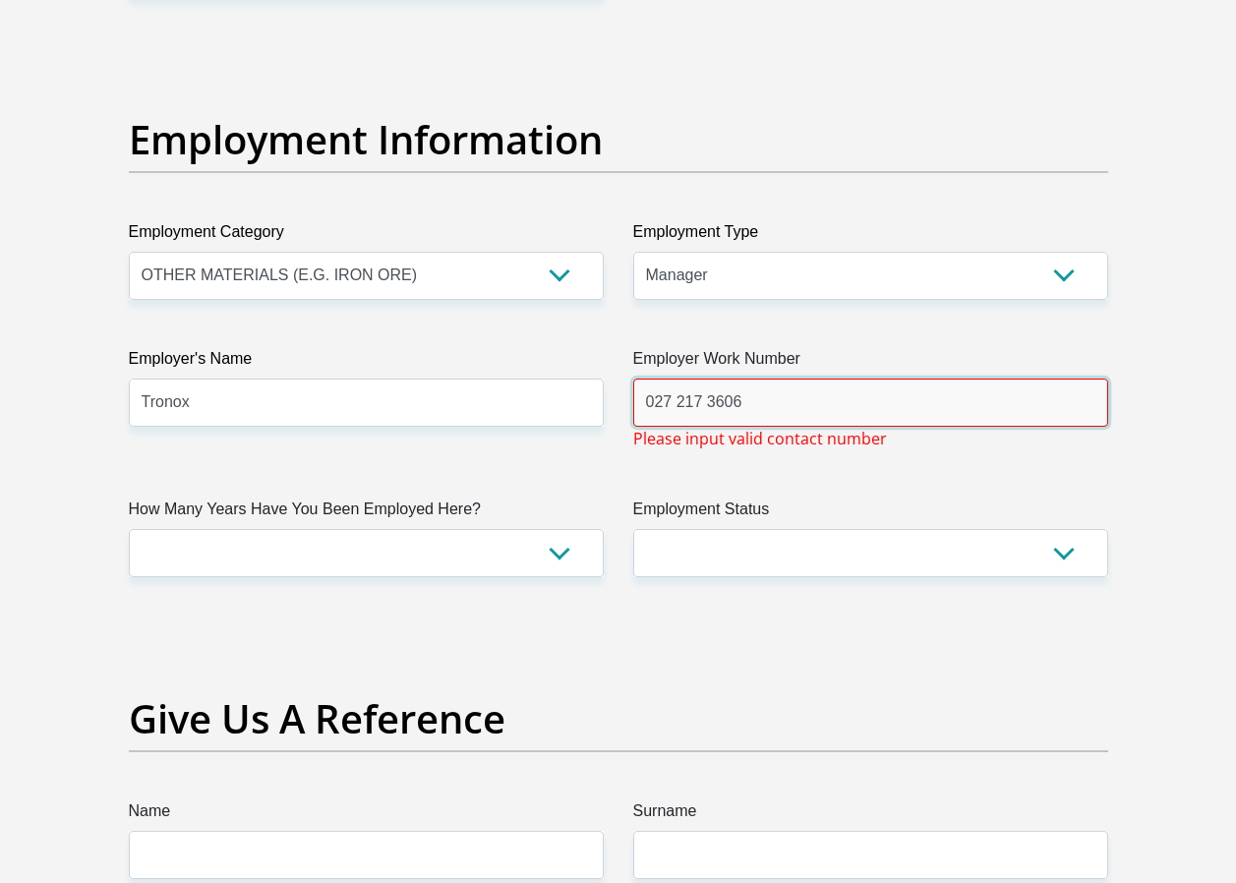
type input "027 217 3606"
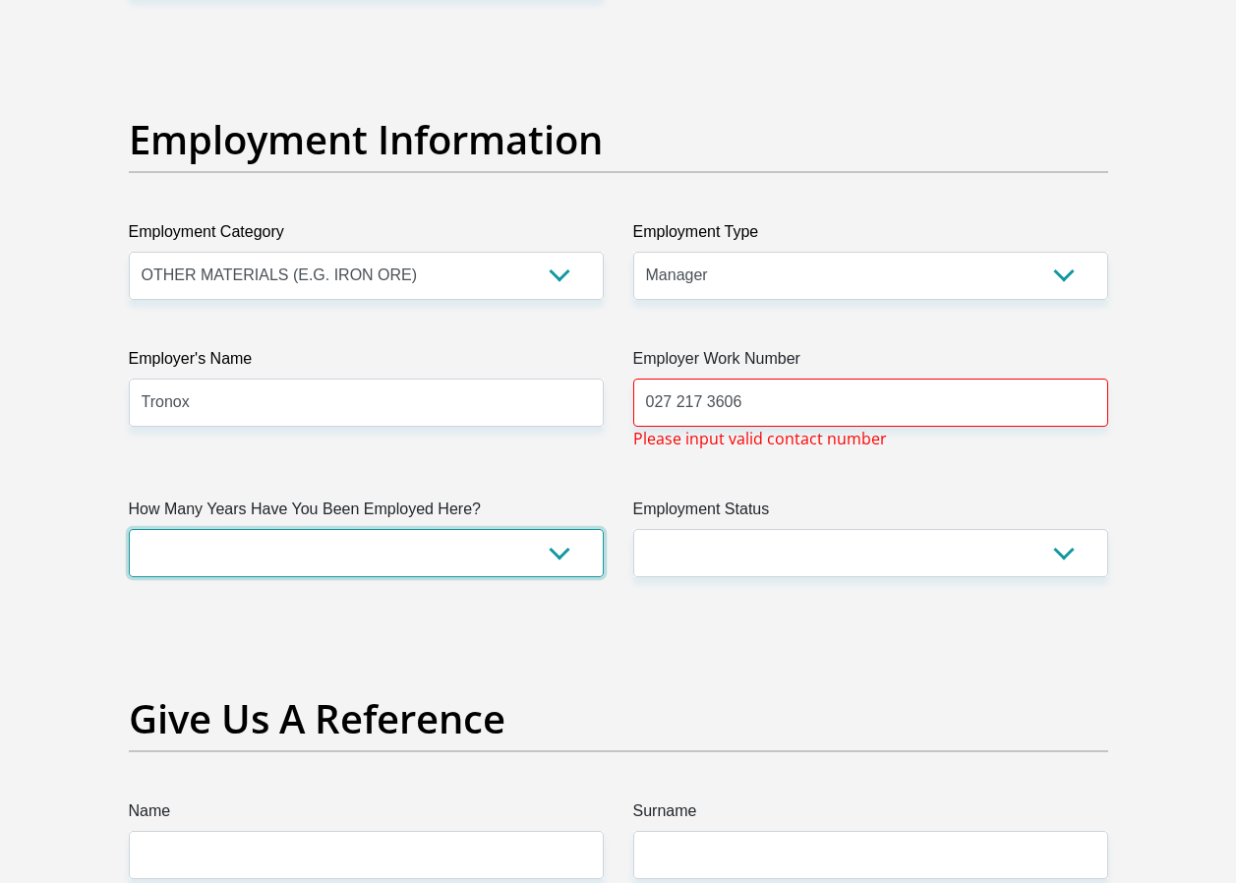
click at [563, 557] on select "less than 1 year 1-3 years 3-5 years 5+ years" at bounding box center [366, 553] width 475 height 48
select select "60"
click at [129, 529] on select "less than 1 year 1-3 years 3-5 years 5+ years" at bounding box center [366, 553] width 475 height 48
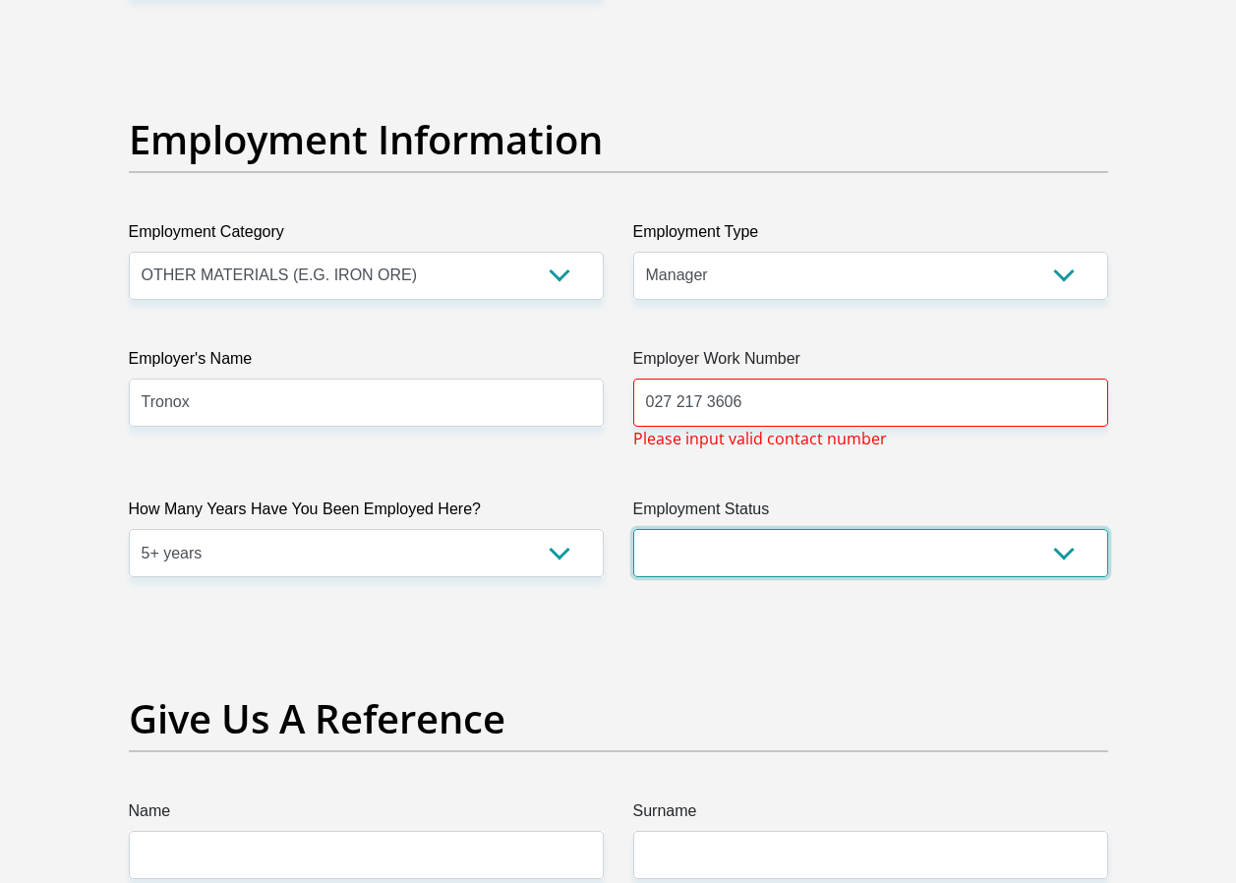
click at [1070, 544] on select "Permanent/Full-time Part-time/Casual [DEMOGRAPHIC_DATA] Worker Self-Employed Ho…" at bounding box center [870, 553] width 475 height 48
select select "1"
click at [633, 529] on select "Permanent/Full-time Part-time/Casual [DEMOGRAPHIC_DATA] Worker Self-Employed Ho…" at bounding box center [870, 553] width 475 height 48
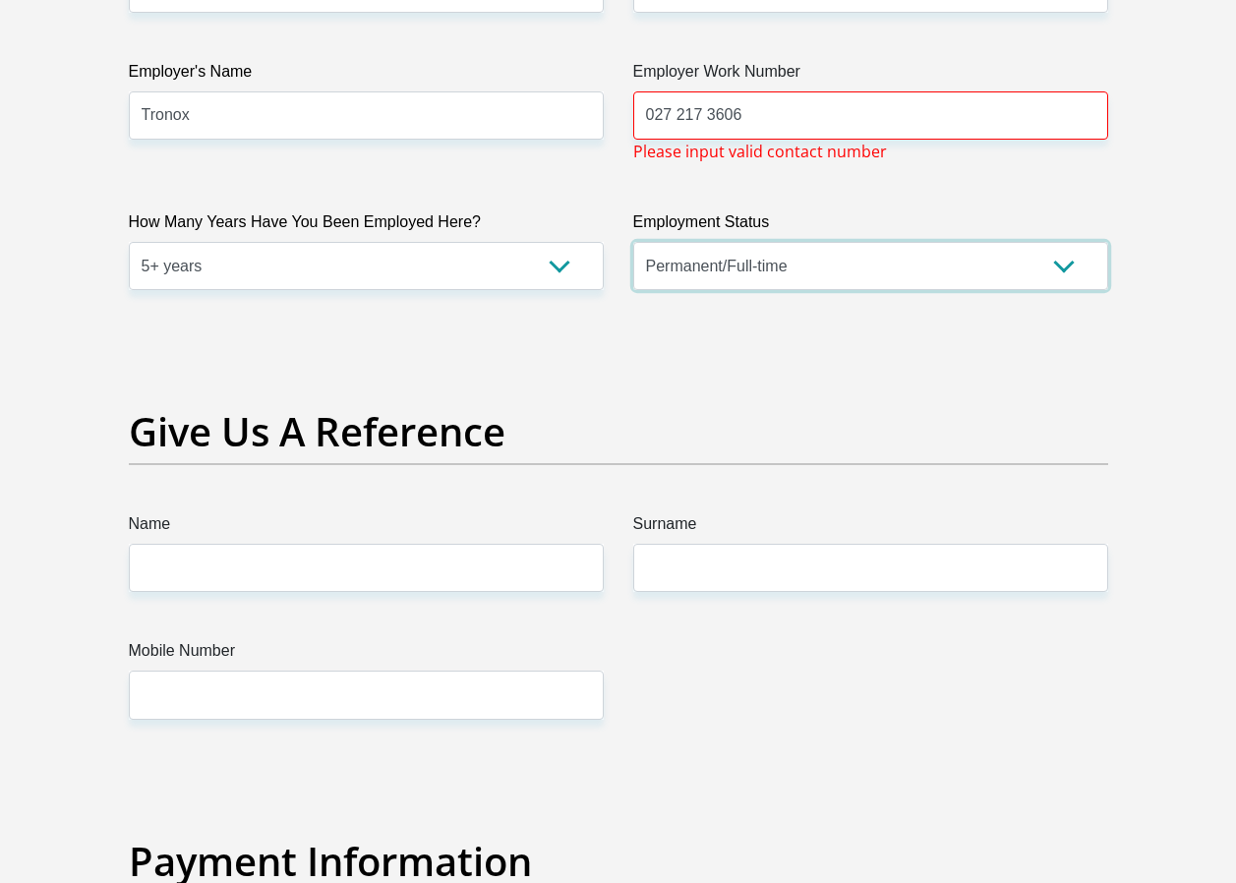
scroll to position [3934, 0]
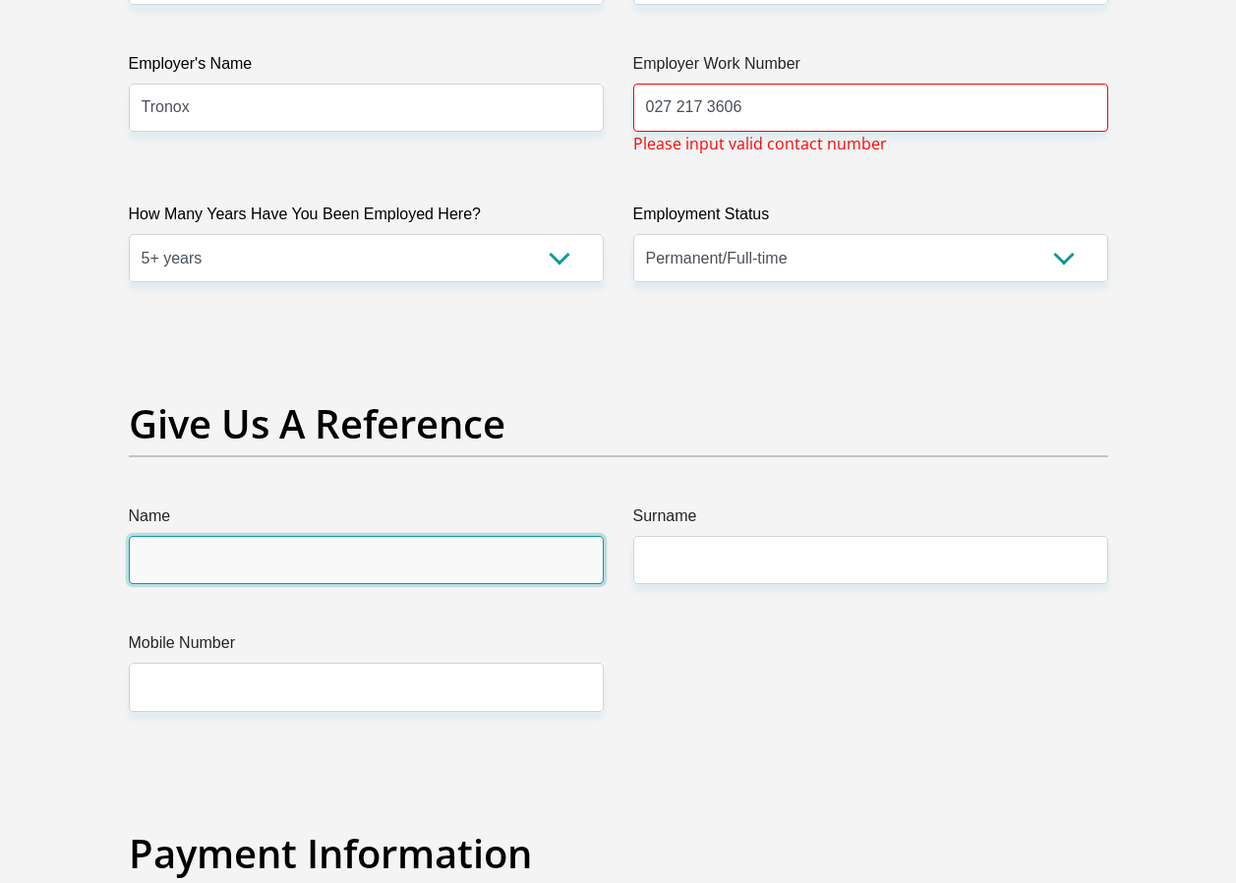
click at [345, 574] on input "Name" at bounding box center [366, 560] width 475 height 48
type input "[PERSON_NAME]"
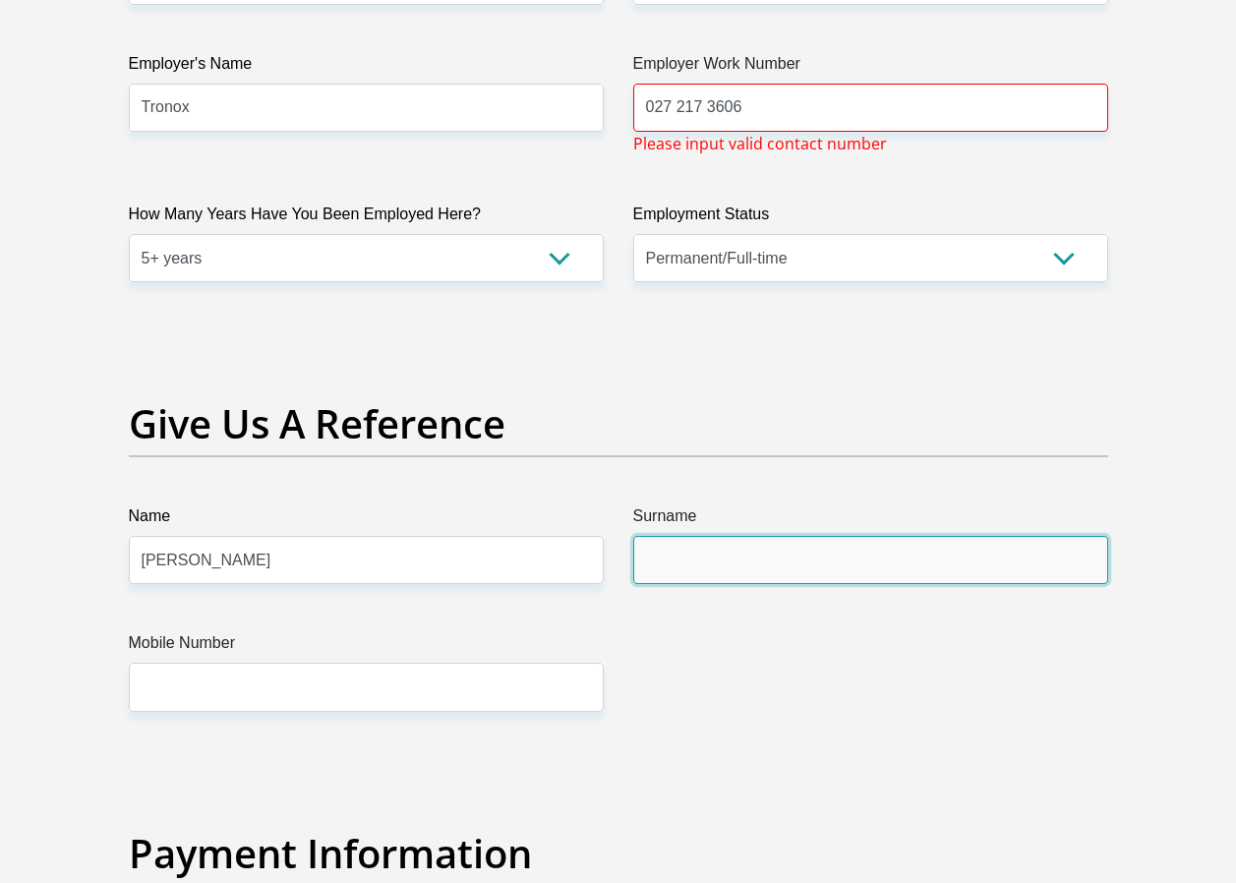
click at [740, 553] on input "Surname" at bounding box center [870, 560] width 475 height 48
type input "Cloete"
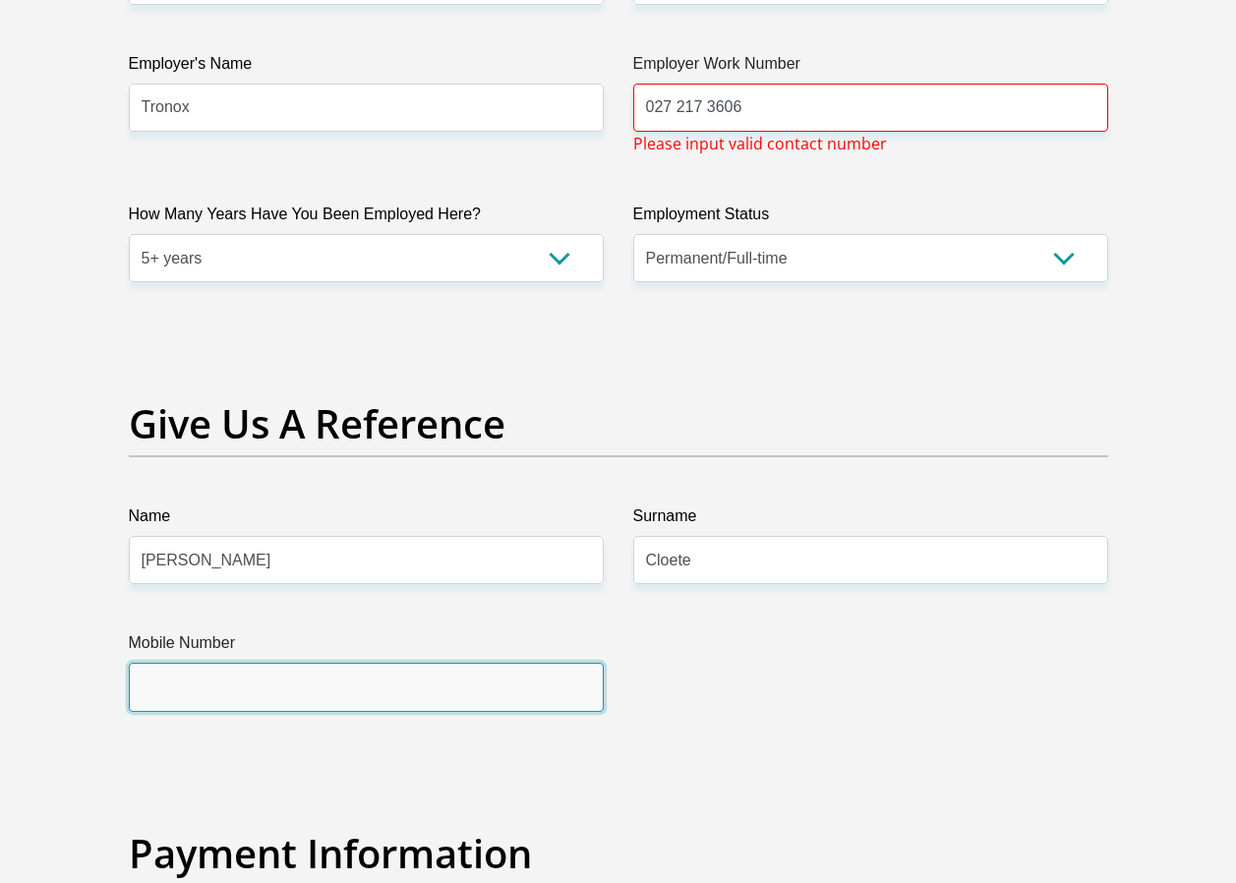
click at [336, 703] on input "Mobile Number" at bounding box center [366, 687] width 475 height 48
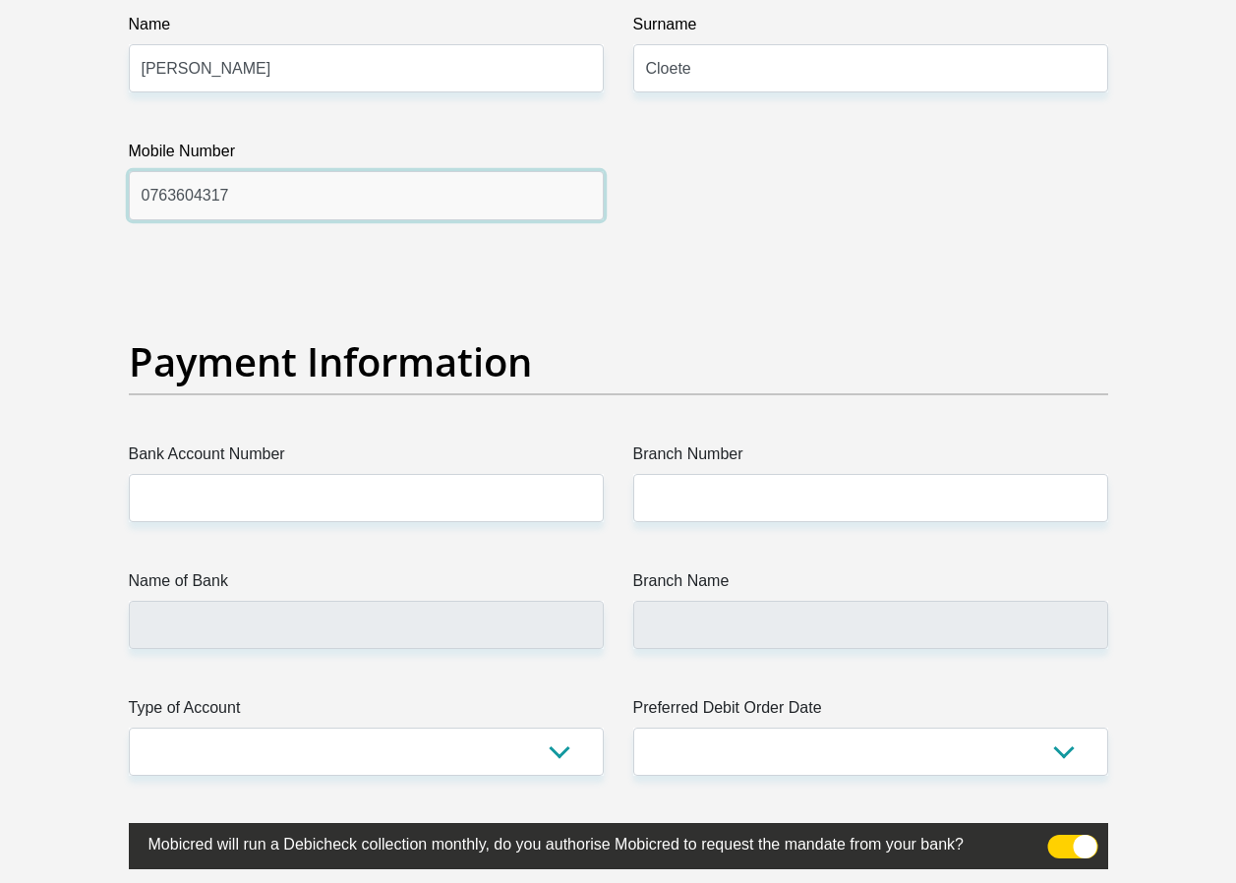
scroll to position [4525, 0]
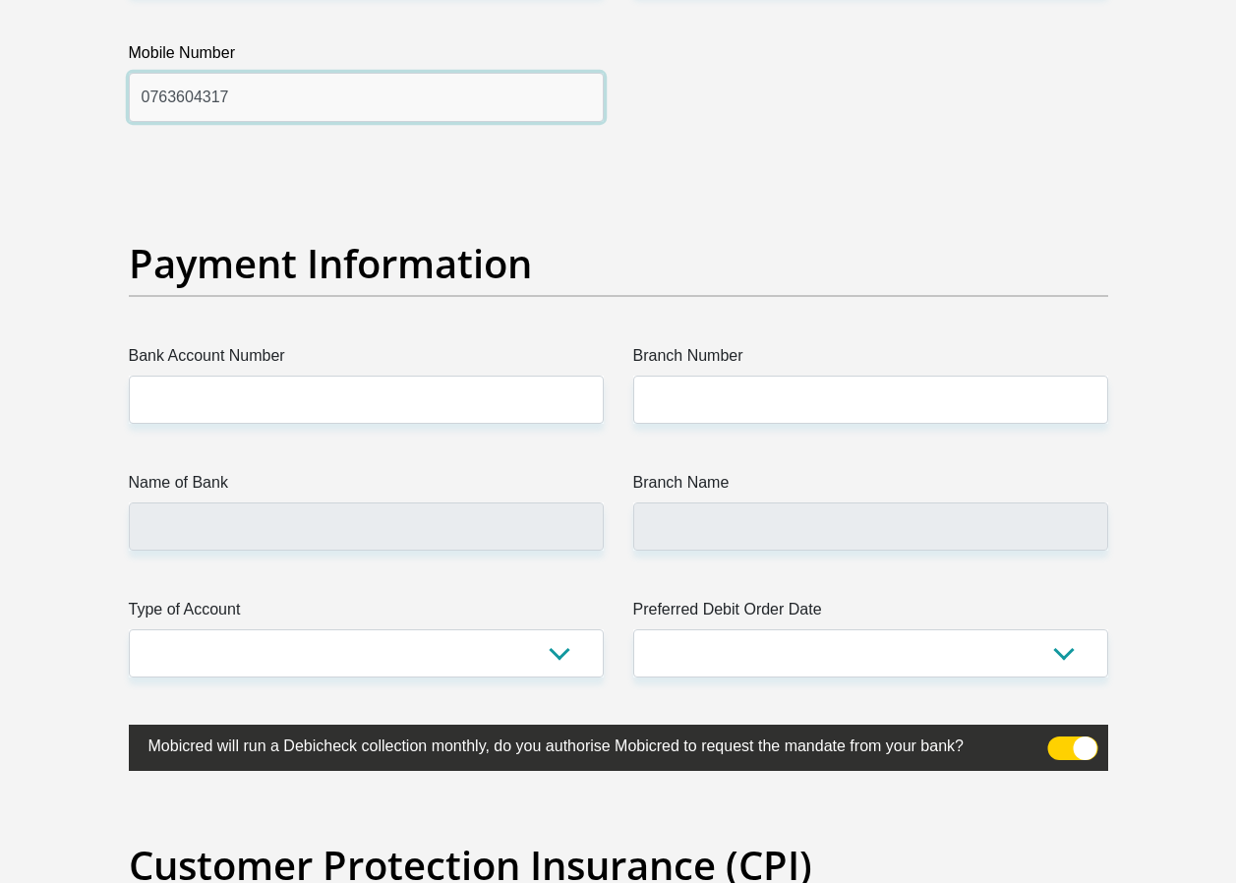
type input "0763604317"
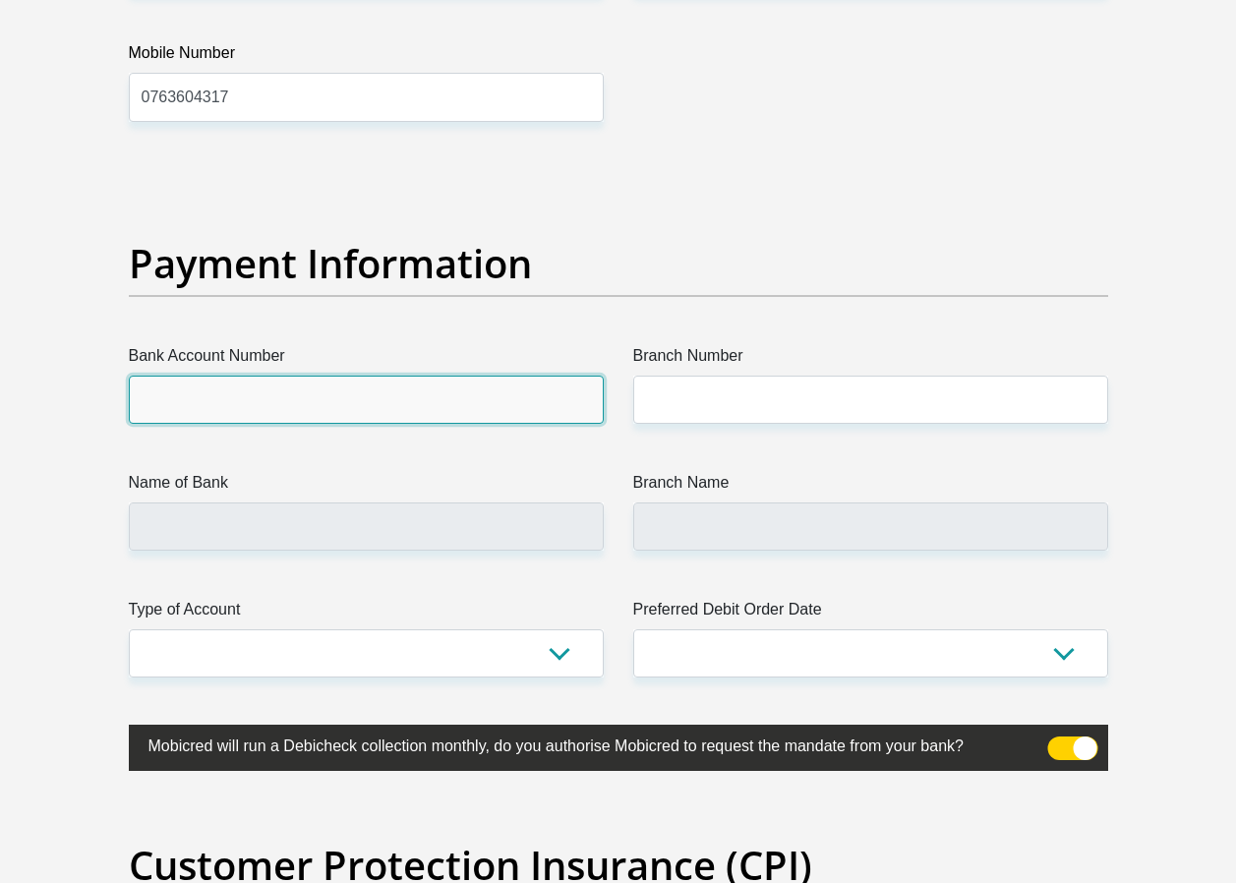
click at [206, 388] on input "Bank Account Number" at bounding box center [366, 400] width 475 height 48
type input "2020711857"
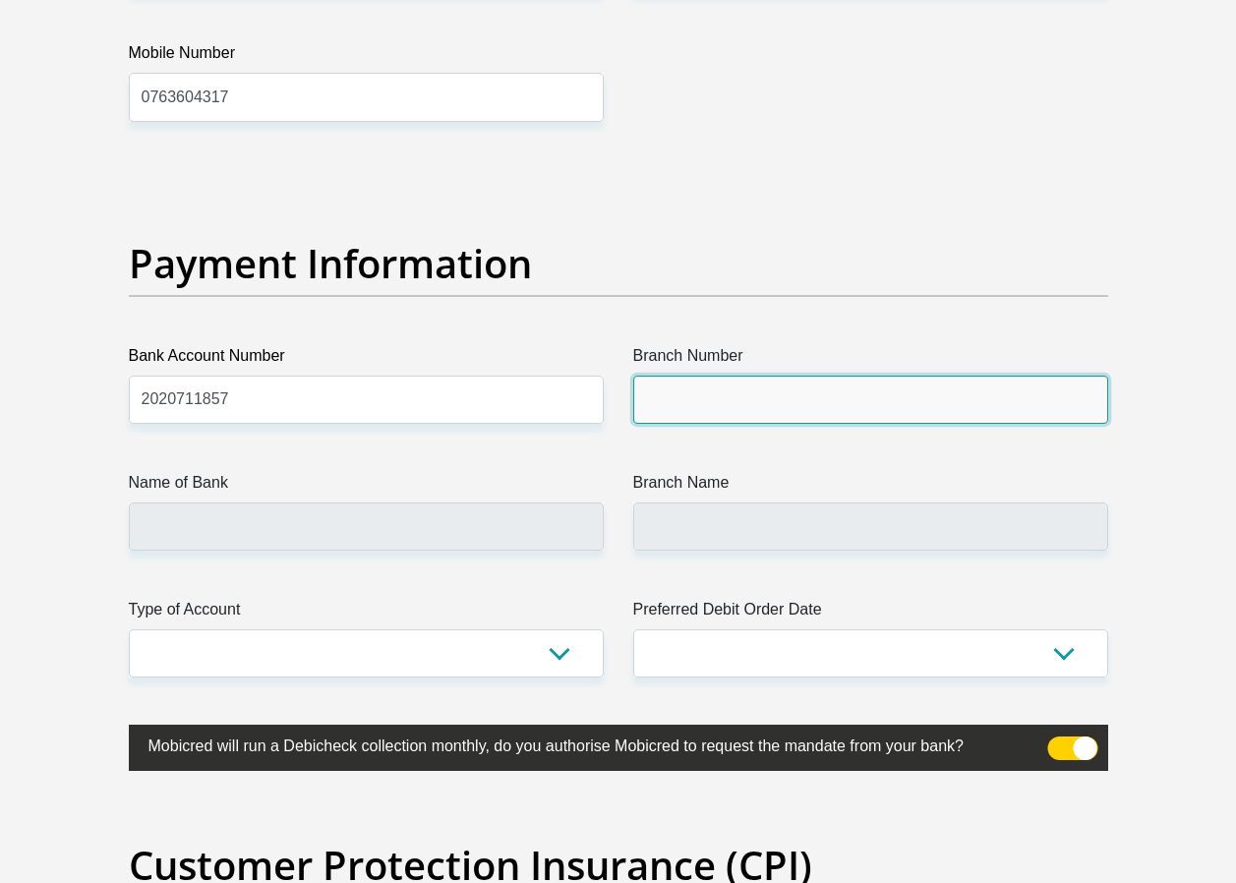
click at [706, 387] on input "Branch Number" at bounding box center [870, 400] width 475 height 48
type input "470010"
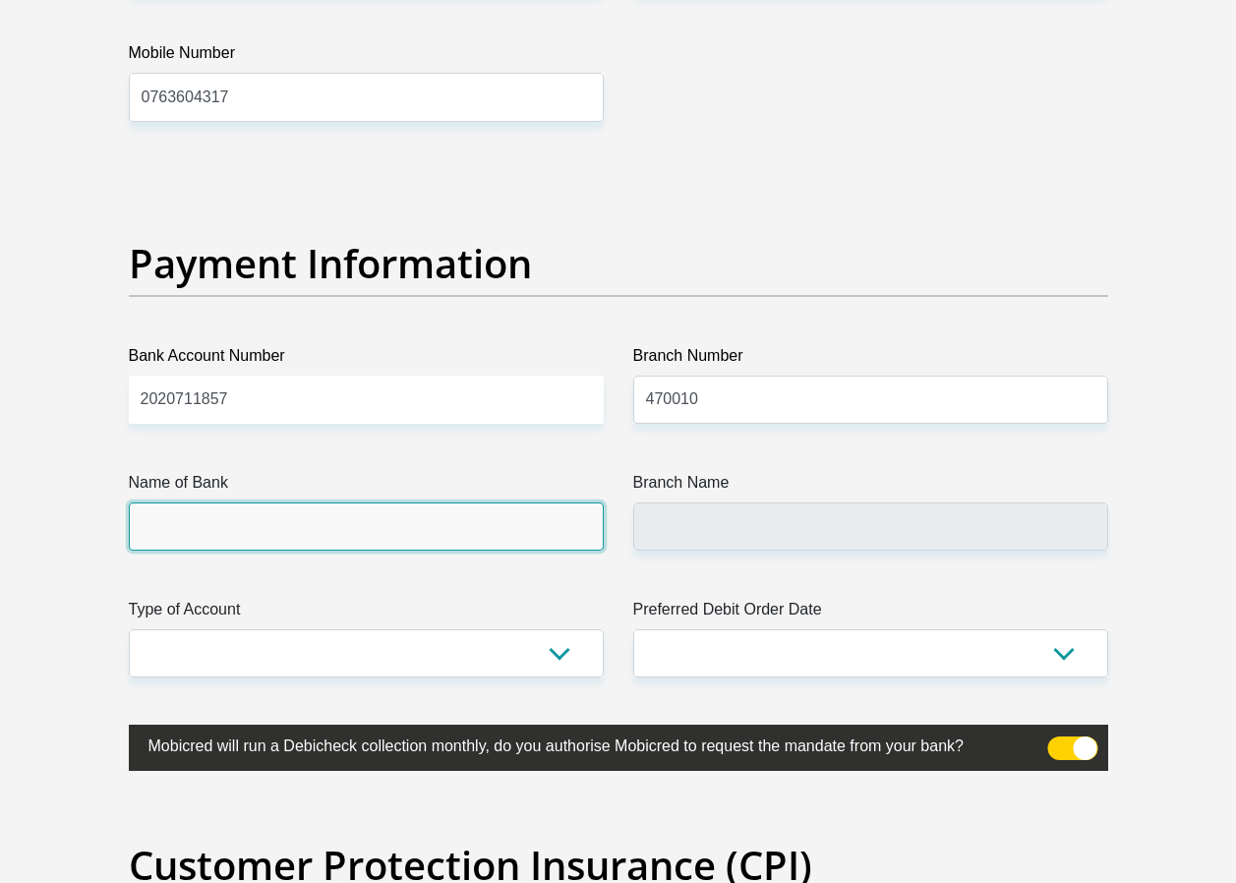
click at [205, 525] on input "Name of Bank" at bounding box center [366, 527] width 475 height 48
type input "CAPITEC BANK LIMITED"
type input "CAPITEC BANK CPC"
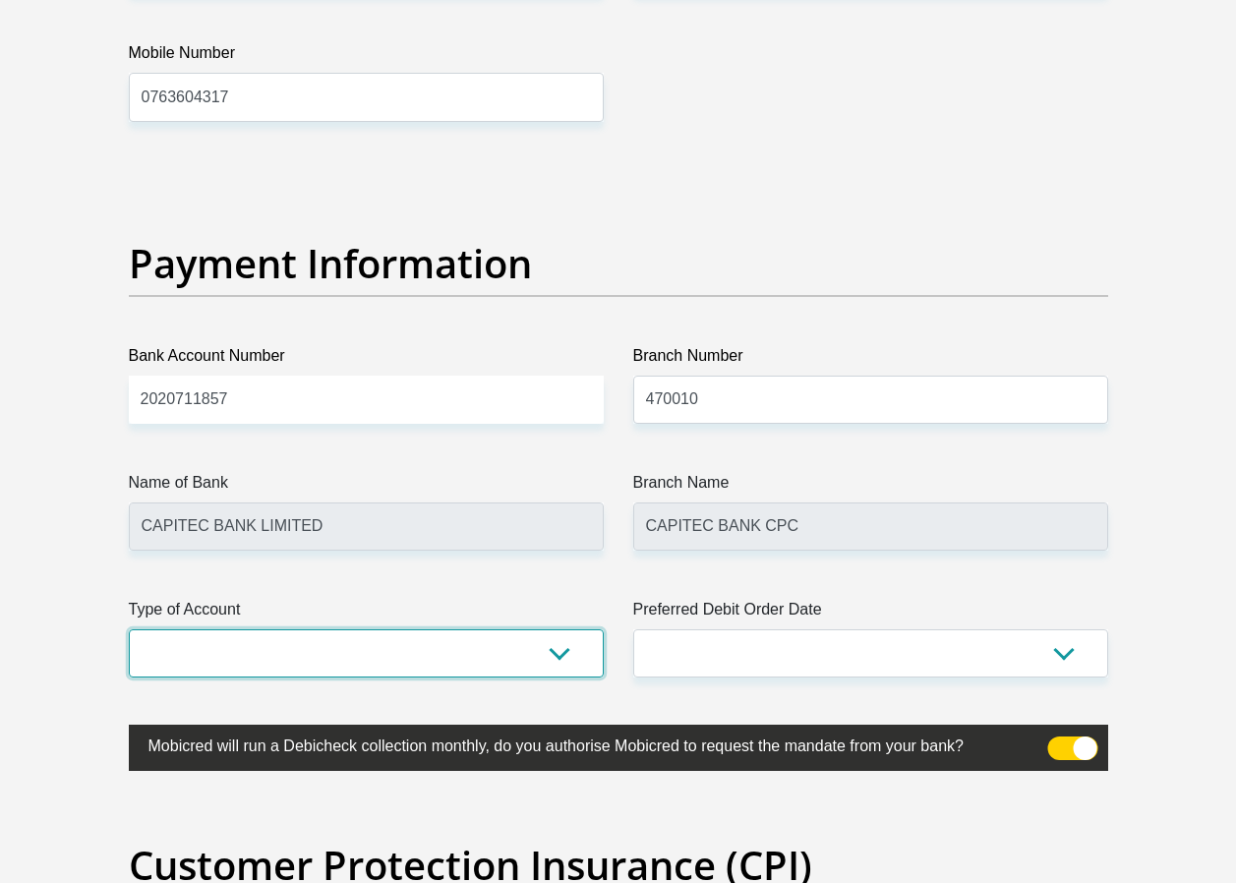
click at [555, 656] on select "Cheque Savings" at bounding box center [366, 654] width 475 height 48
select select "SAV"
click at [129, 630] on select "Cheque Savings" at bounding box center [366, 654] width 475 height 48
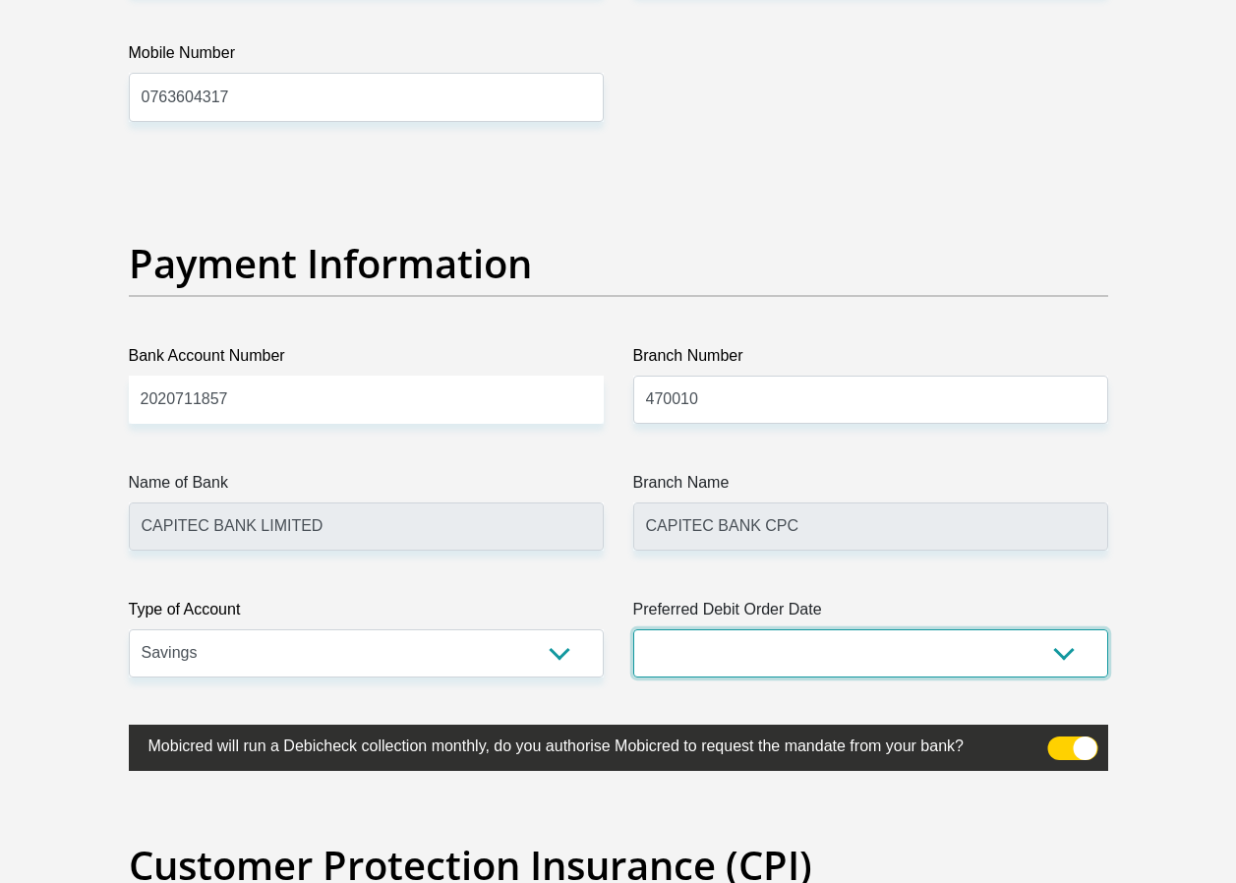
click at [1070, 654] on select "1st 2nd 3rd 4th 5th 7th 18th 19th 20th 21st 22nd 23rd 24th 25th 26th 27th 28th …" at bounding box center [870, 654] width 475 height 48
select select "25"
click at [633, 630] on select "1st 2nd 3rd 4th 5th 7th 18th 19th 20th 21st 22nd 23rd 24th 25th 26th 27th 28th …" at bounding box center [870, 654] width 475 height 48
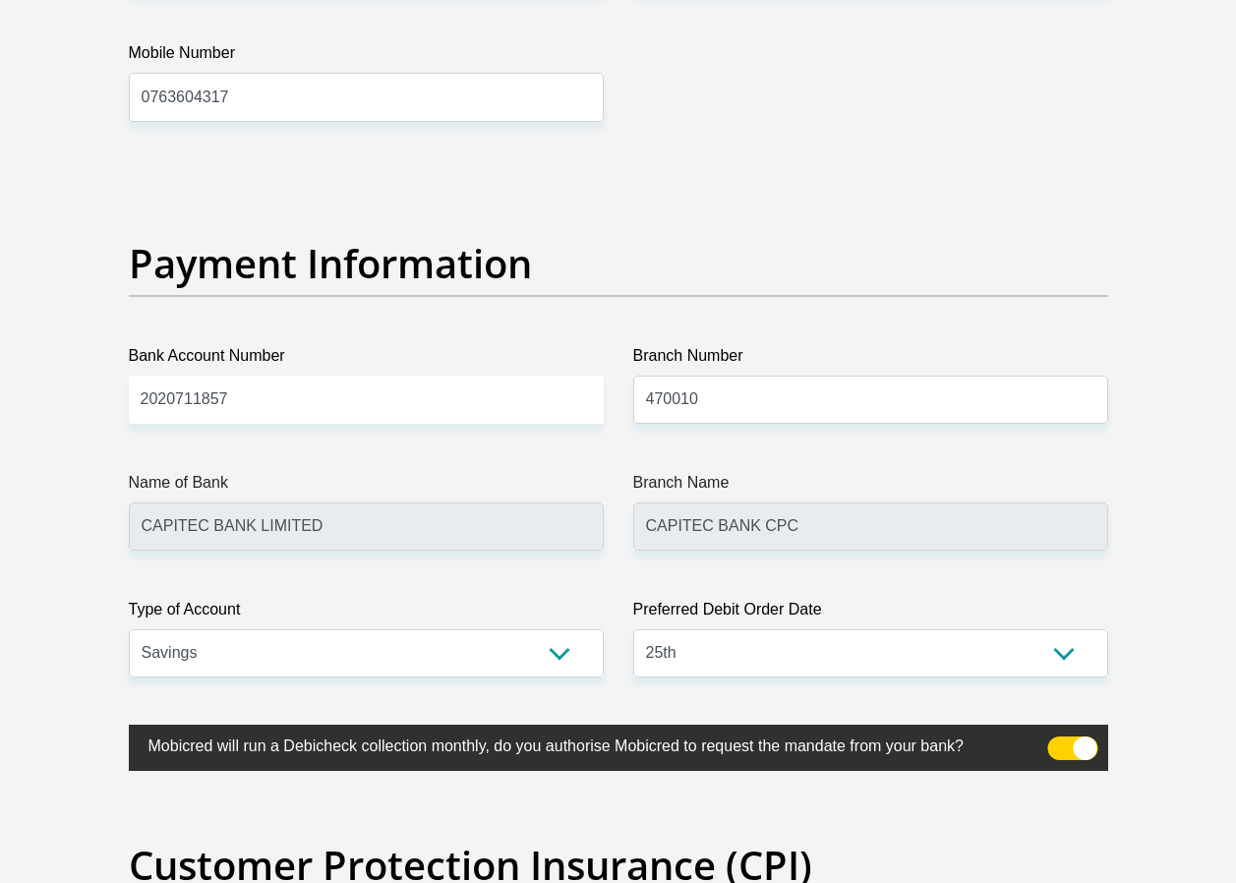
click at [1089, 750] on span at bounding box center [1073, 749] width 50 height 24
click at [1059, 742] on input "checkbox" at bounding box center [1059, 742] width 0 height 0
click at [1066, 752] on span at bounding box center [1073, 749] width 50 height 24
click at [1059, 742] on input "checkbox" at bounding box center [1059, 742] width 0 height 0
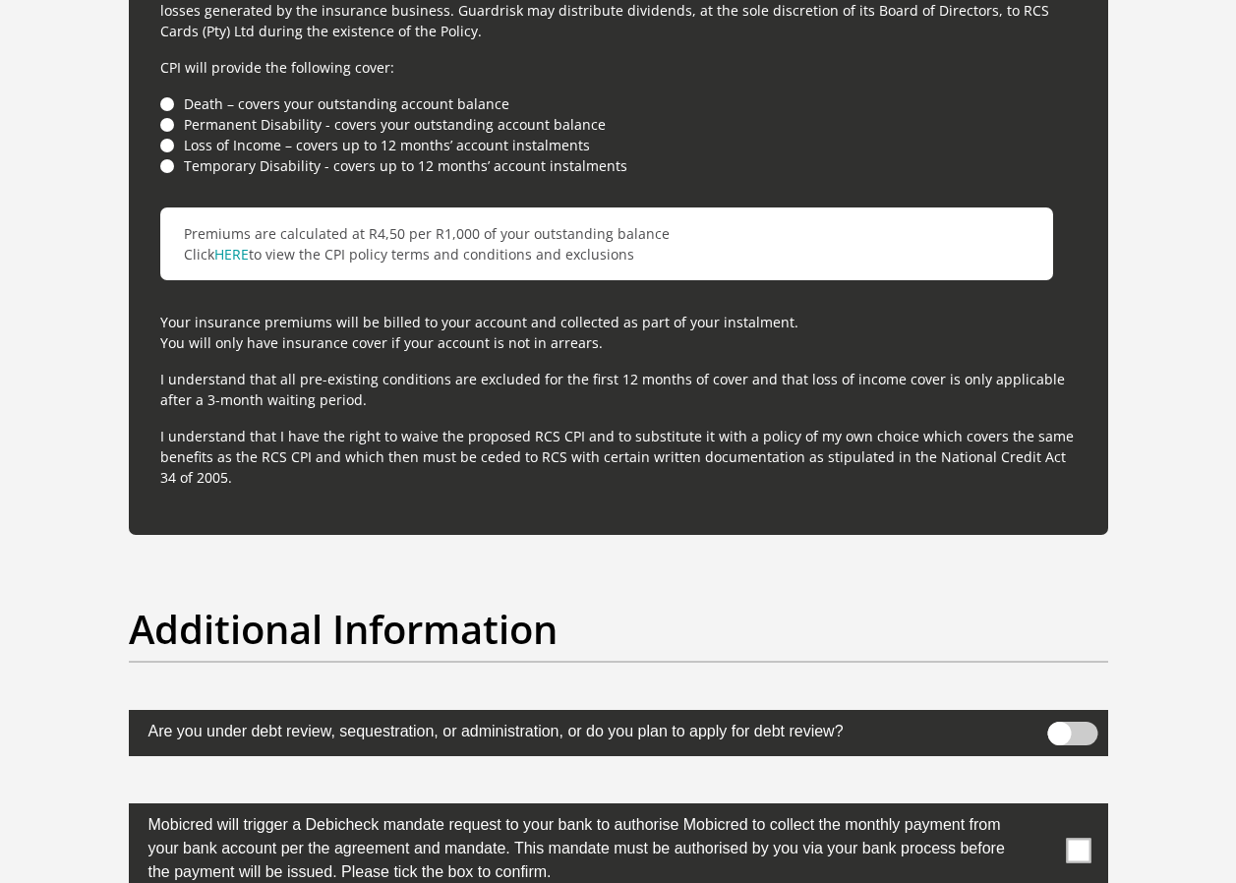
scroll to position [5803, 0]
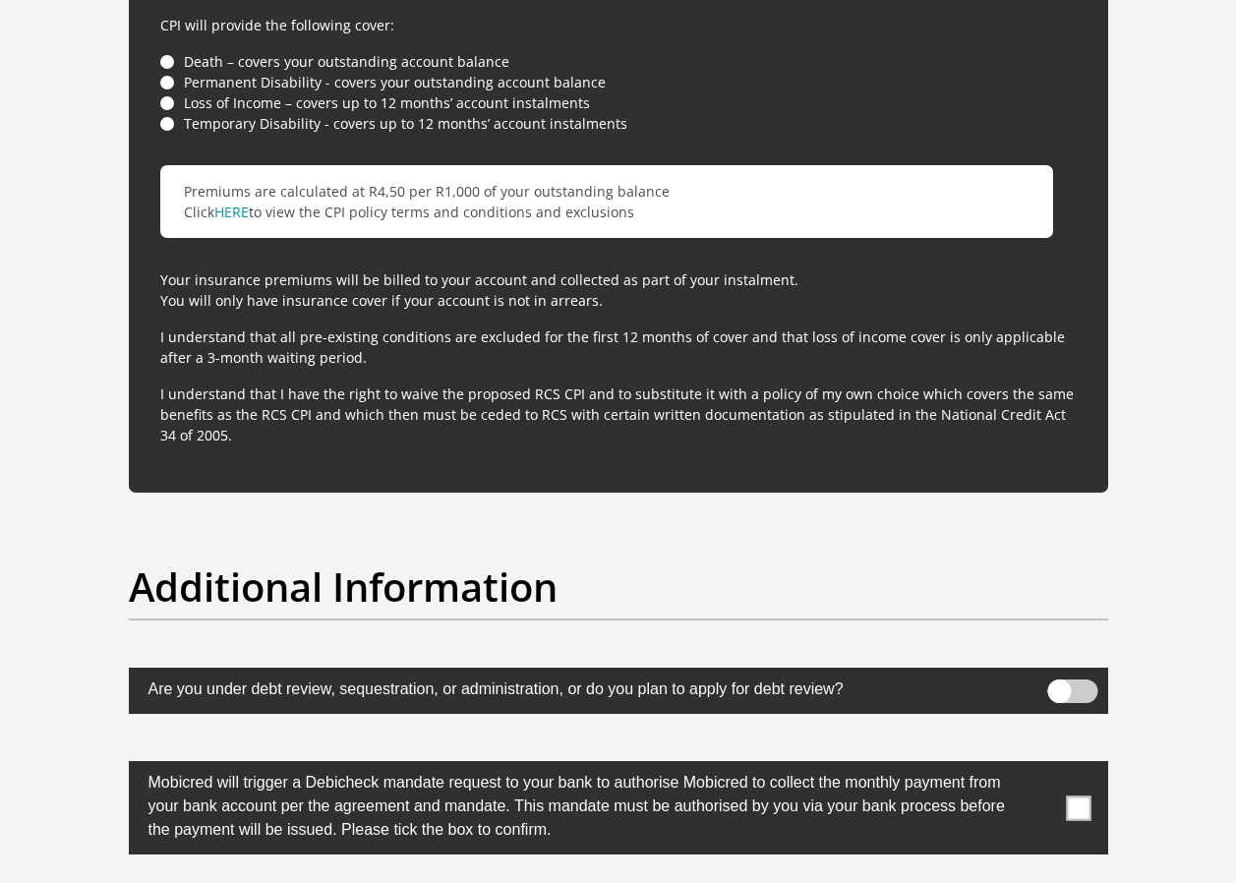
click at [1077, 813] on span at bounding box center [1078, 808] width 25 height 25
click at [1040, 766] on input "checkbox" at bounding box center [1040, 766] width 0 height 0
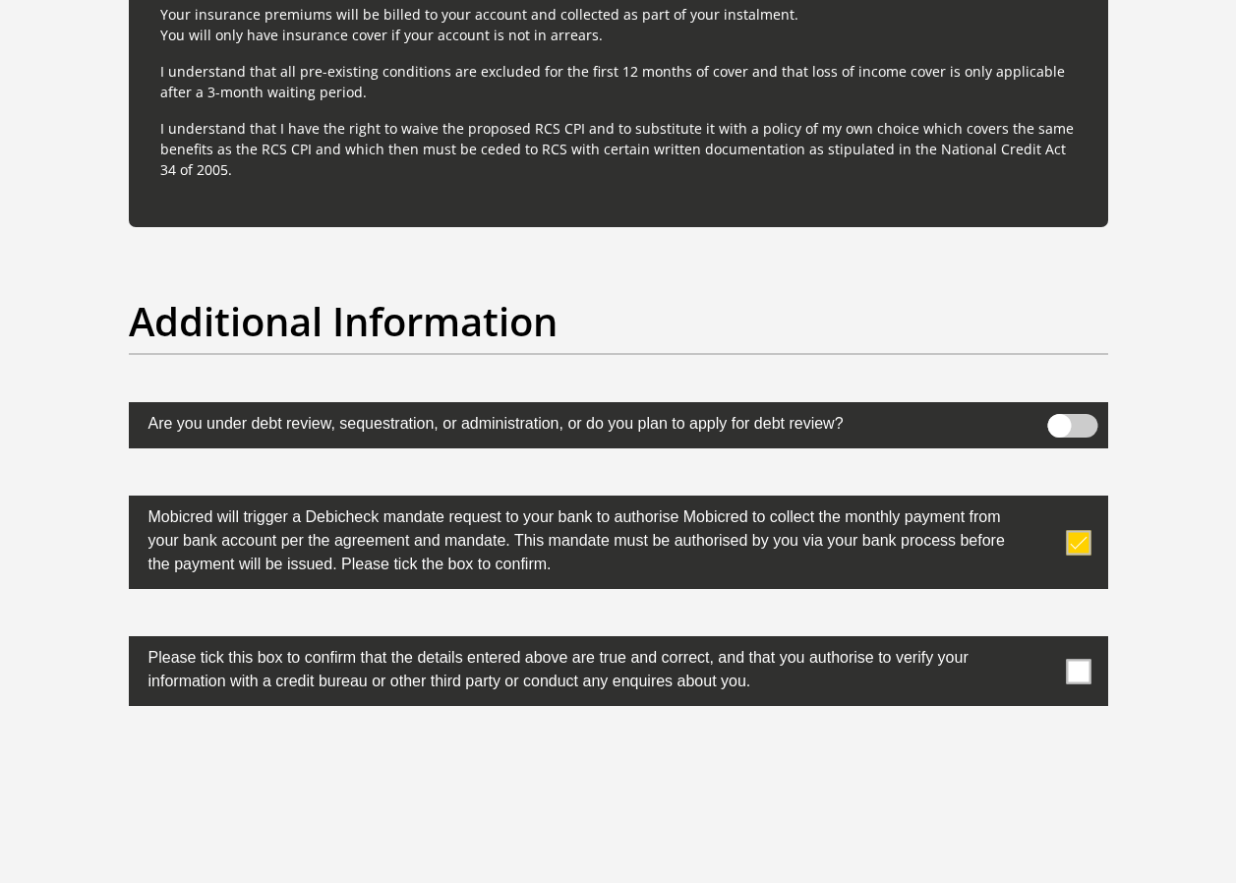
scroll to position [6098, 0]
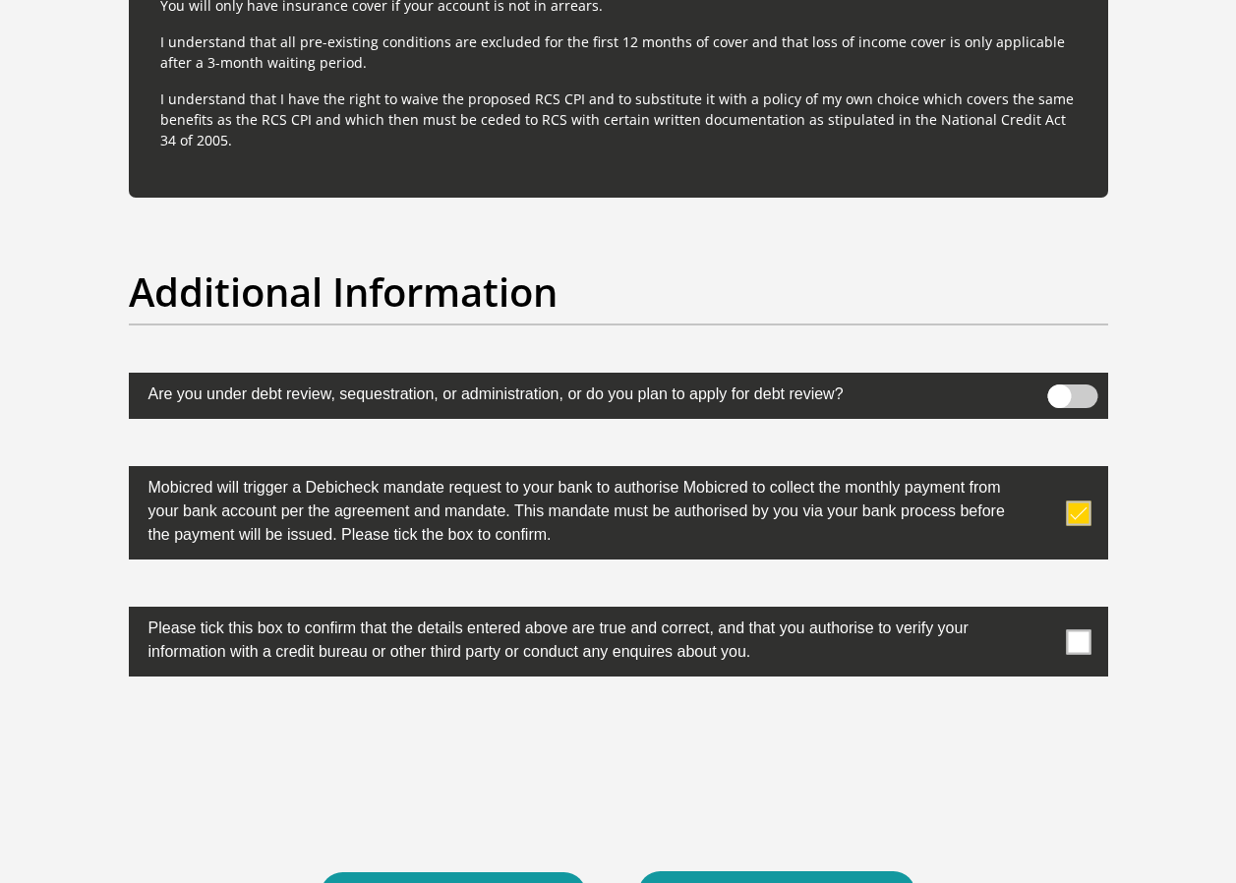
click at [1082, 639] on span at bounding box center [1078, 642] width 25 height 25
click at [1040, 612] on input "checkbox" at bounding box center [1040, 612] width 0 height 0
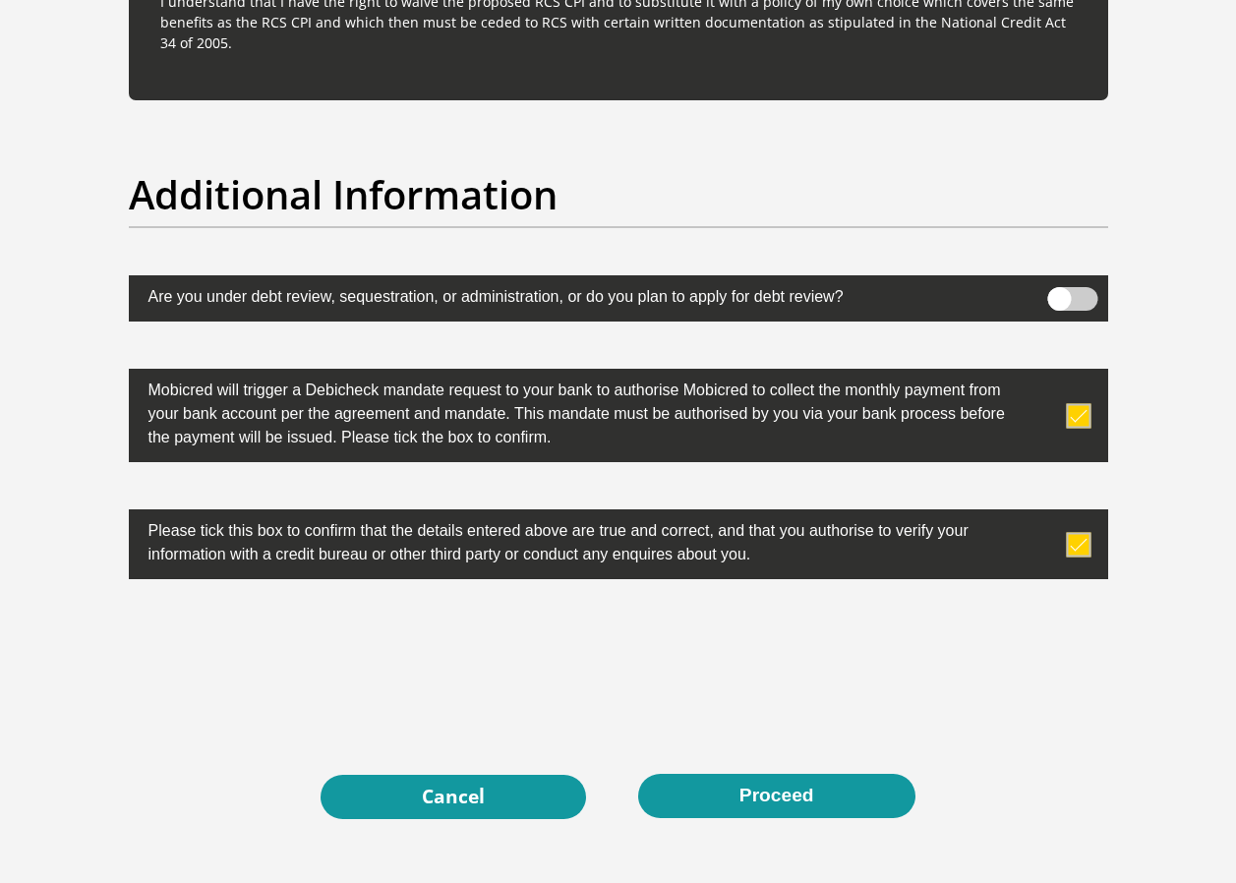
scroll to position [6197, 0]
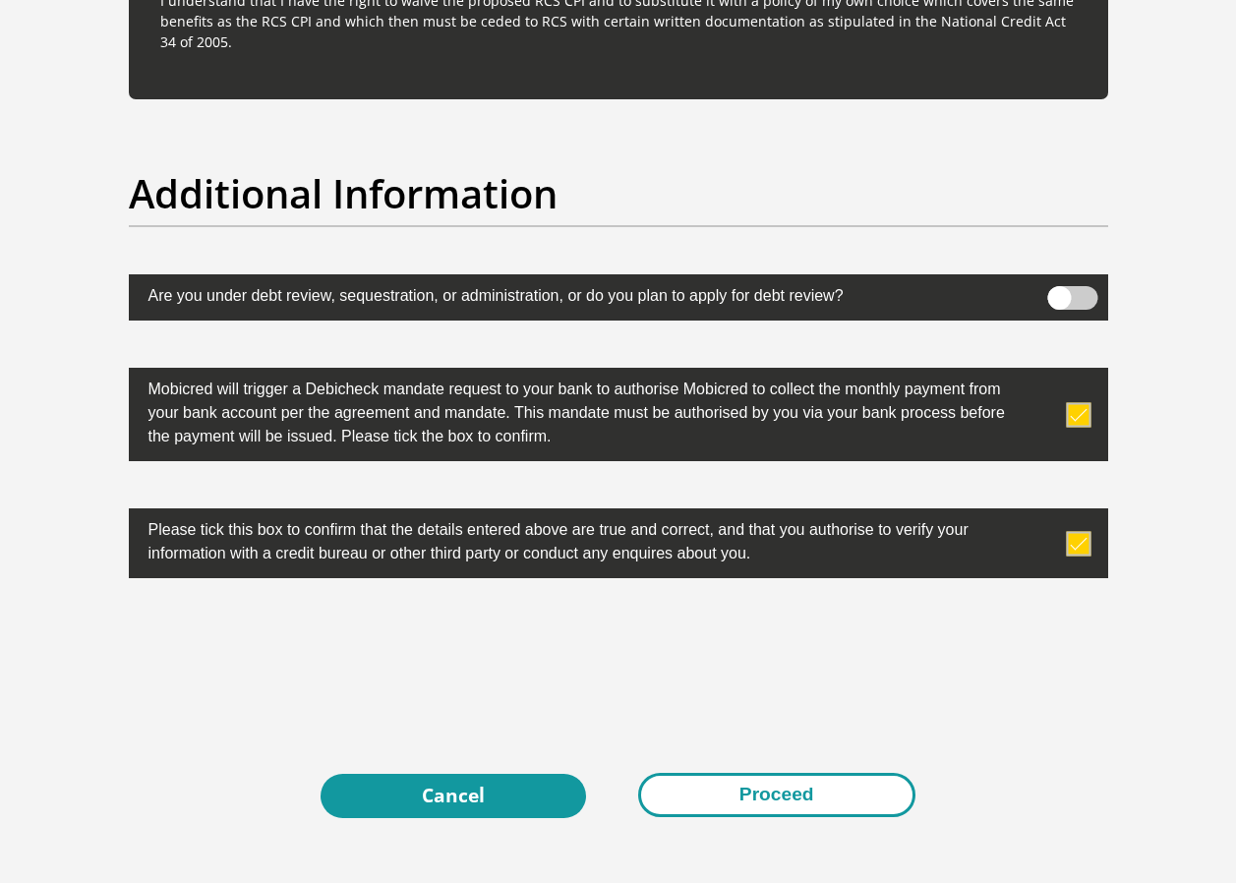
click at [828, 784] on button "Proceed" at bounding box center [776, 795] width 277 height 44
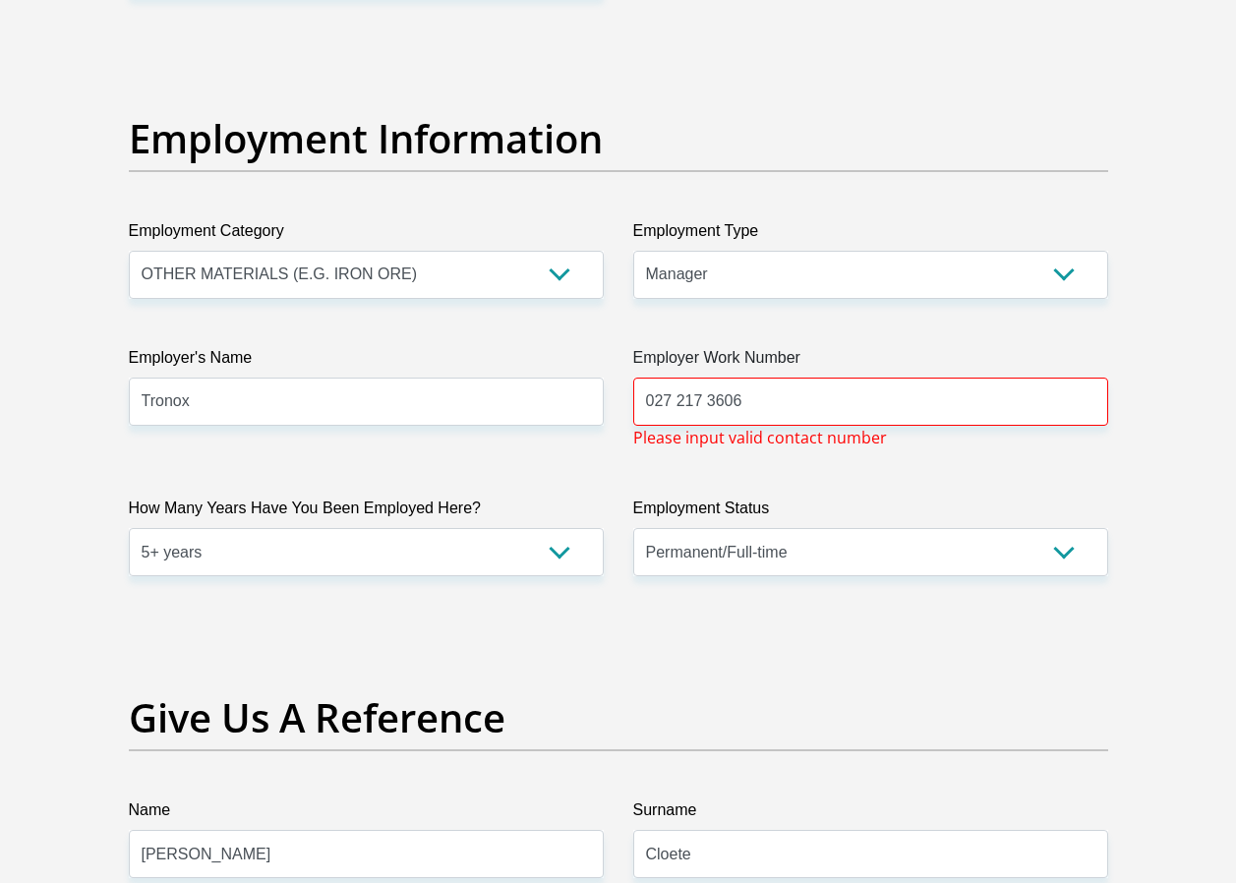
scroll to position [3639, 0]
drag, startPoint x: 746, startPoint y: 405, endPoint x: 469, endPoint y: 416, distance: 276.6
click at [469, 416] on div "Title Mr Ms Mrs Dr [PERSON_NAME] First Name [PERSON_NAME] Surname Cloete ID Num…" at bounding box center [618, 0] width 1009 height 6517
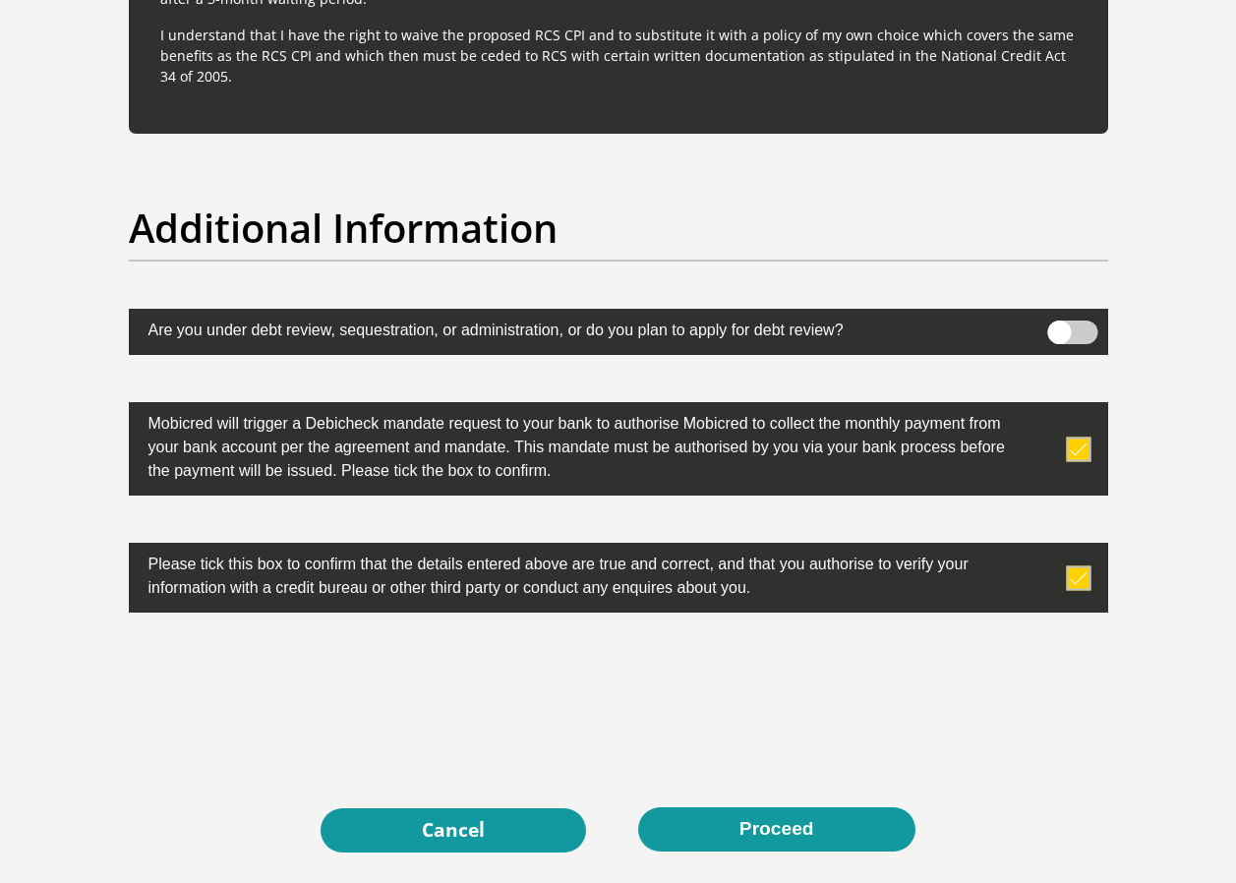
scroll to position [6340, 0]
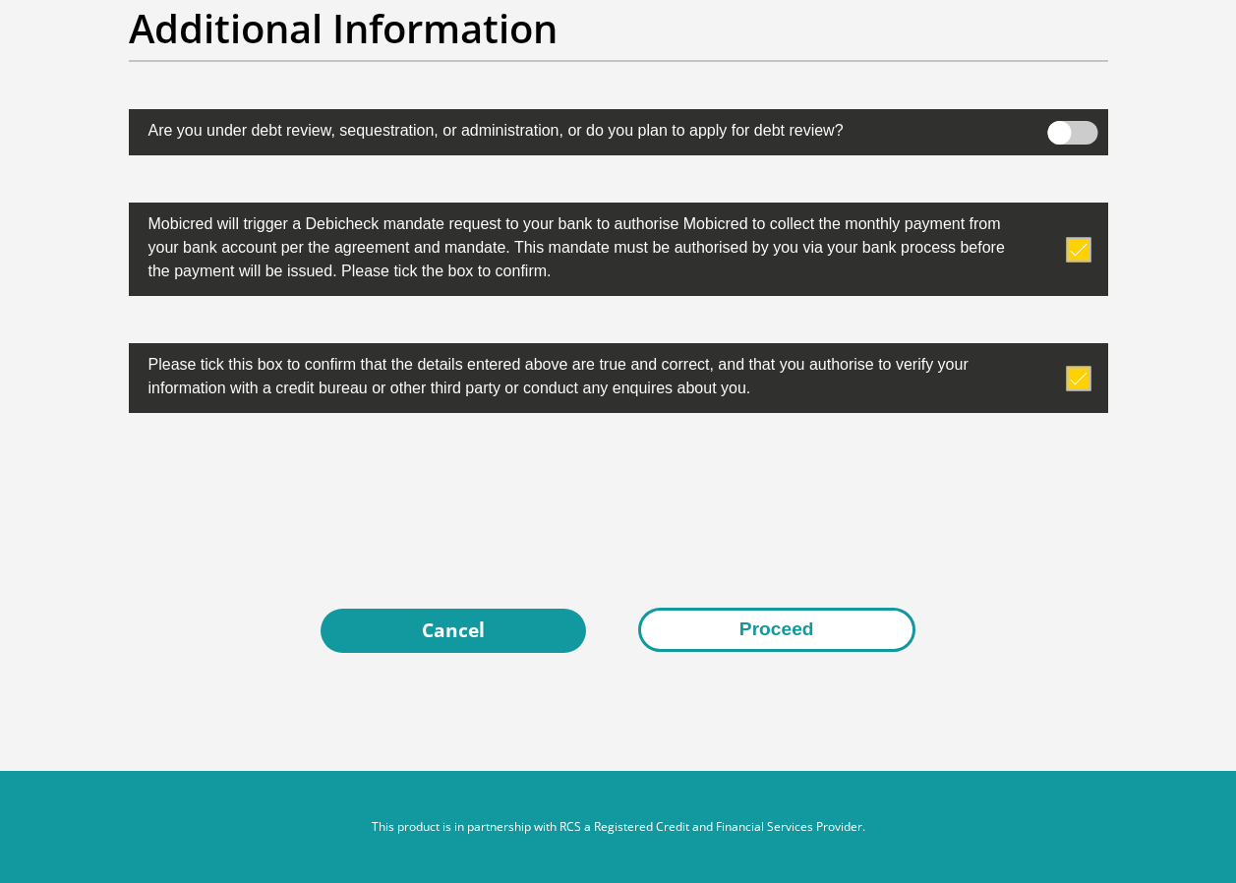
type input "0272173606"
click at [783, 631] on button "Proceed" at bounding box center [776, 630] width 277 height 44
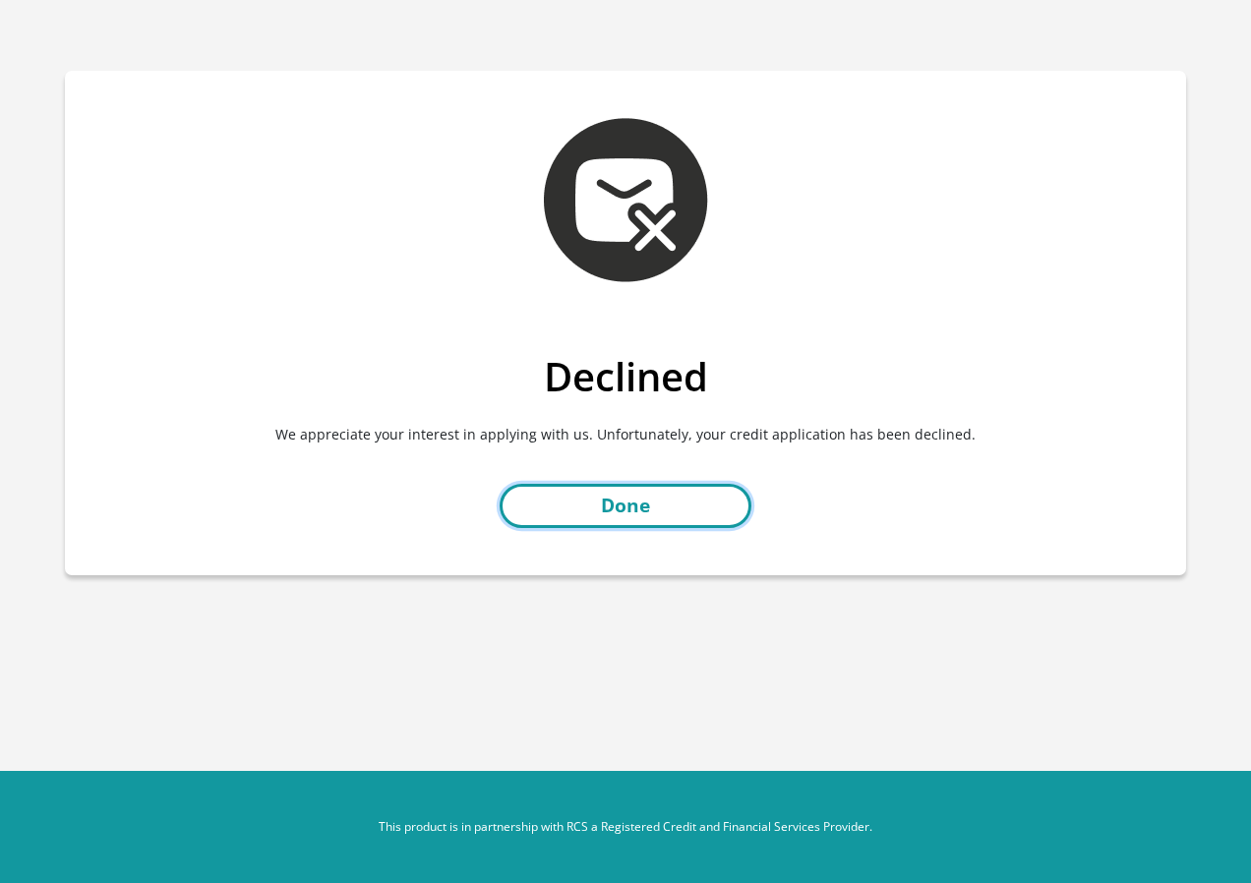
click at [648, 499] on link "Done" at bounding box center [626, 506] width 252 height 44
